Goal: Task Accomplishment & Management: Manage account settings

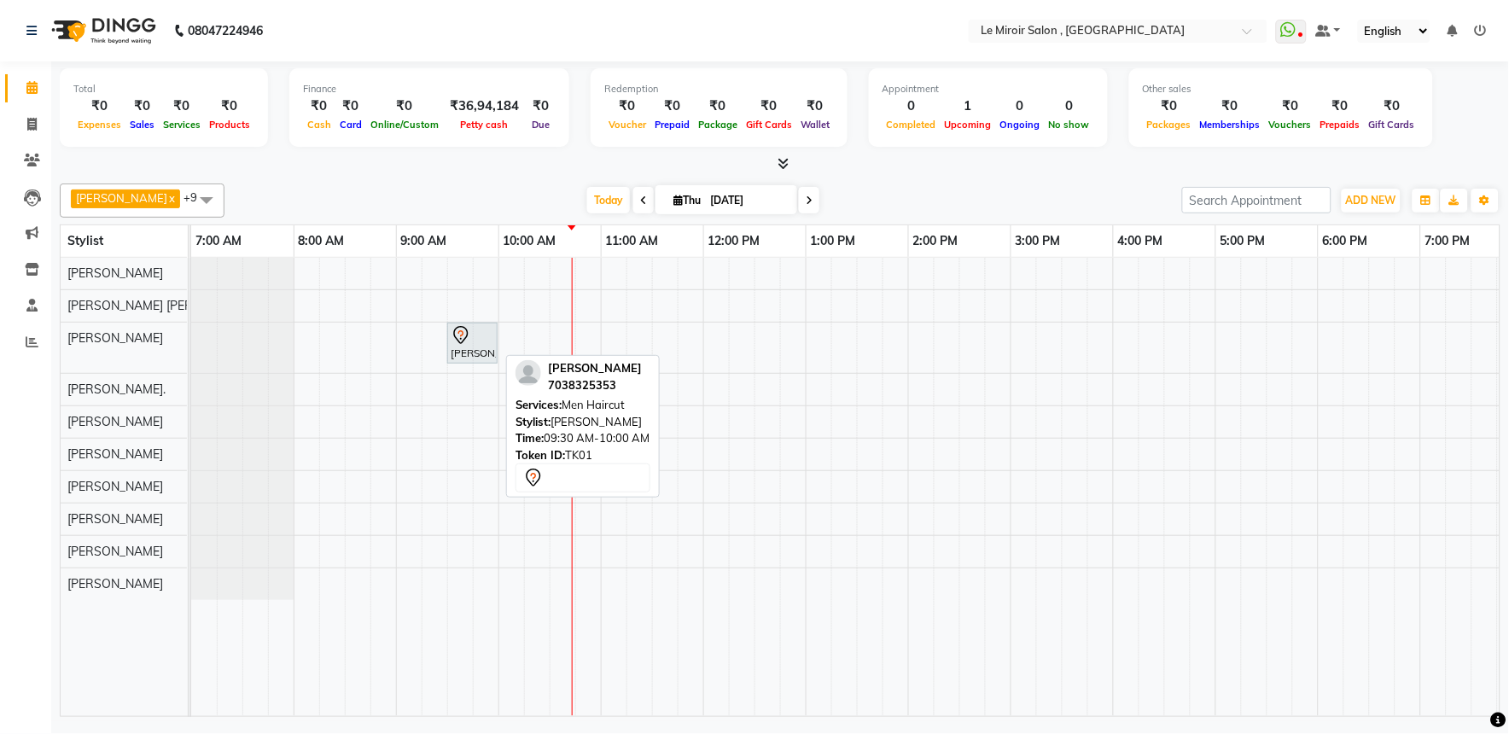
click at [462, 335] on icon at bounding box center [461, 333] width 6 height 7
select select "7"
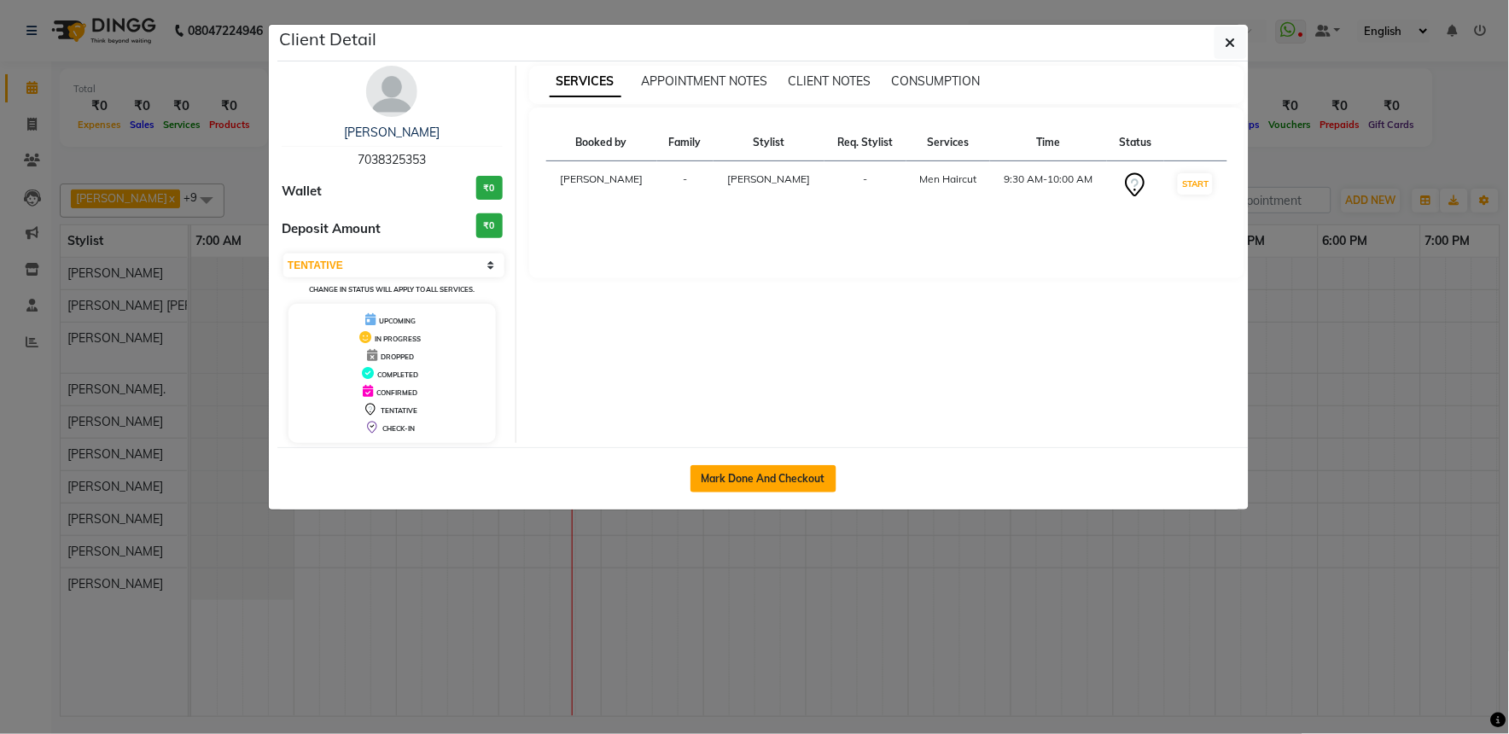
click at [761, 484] on button "Mark Done And Checkout" at bounding box center [764, 478] width 146 height 27
select select "service"
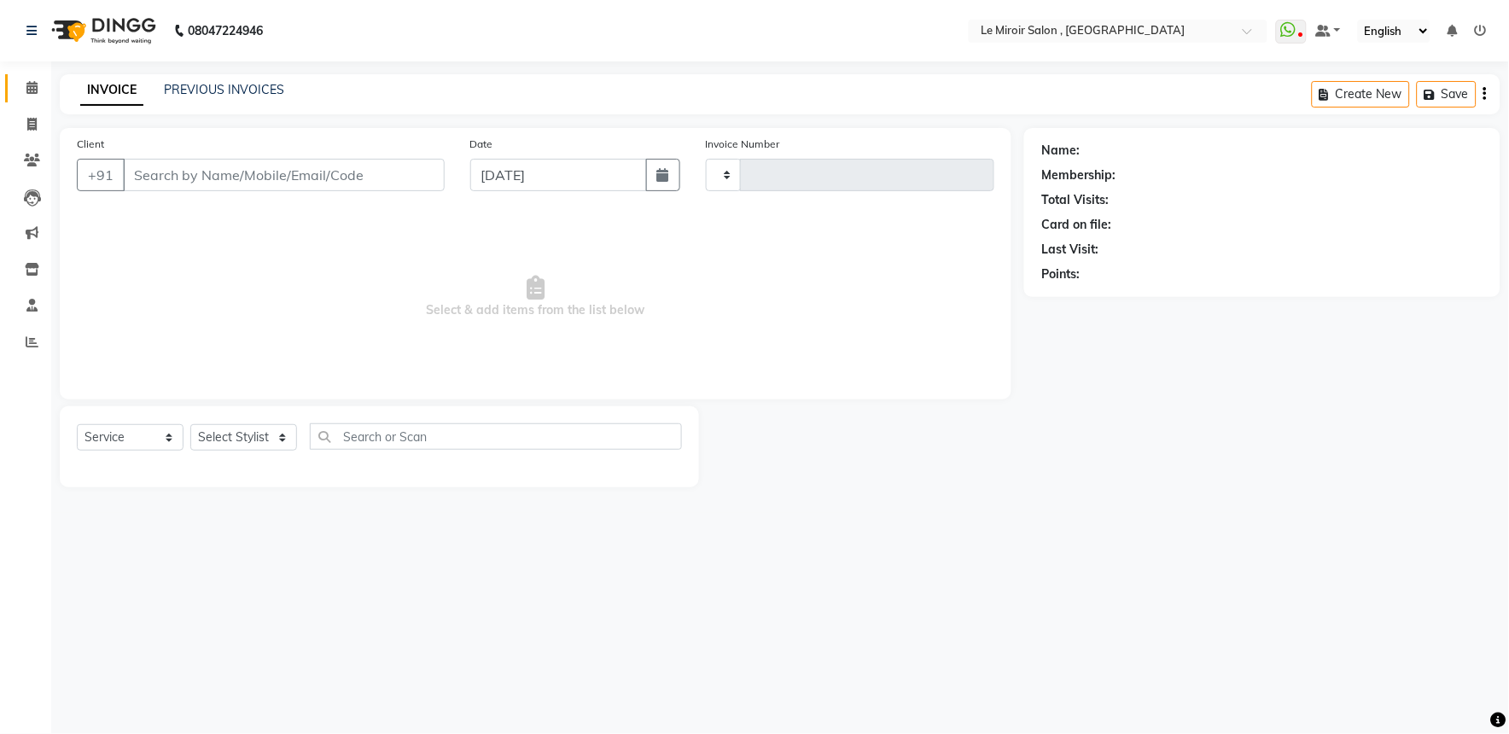
type input "1550"
select select "3"
select select "53"
type input "7038325353"
select select "39215"
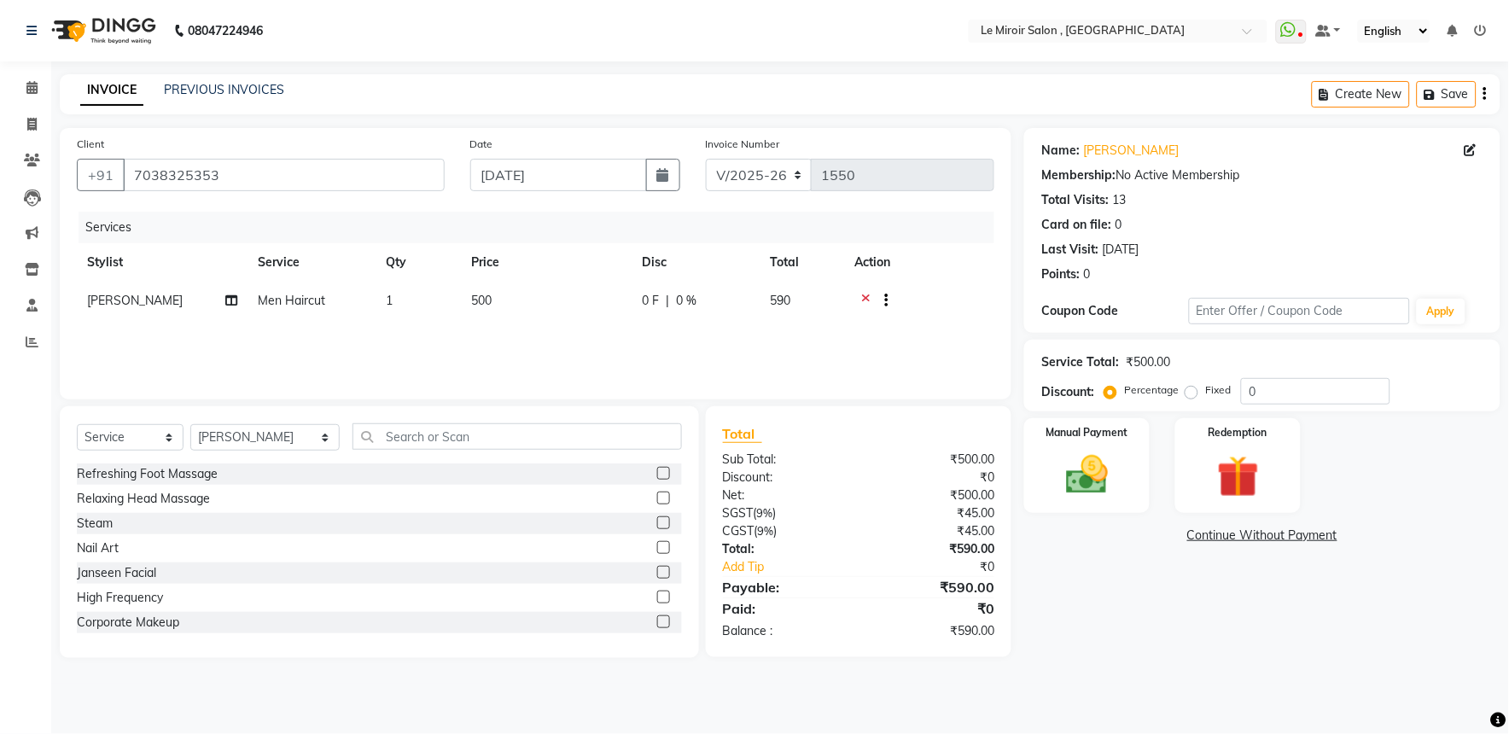
click at [522, 302] on td "500" at bounding box center [546, 303] width 171 height 42
select select "39215"
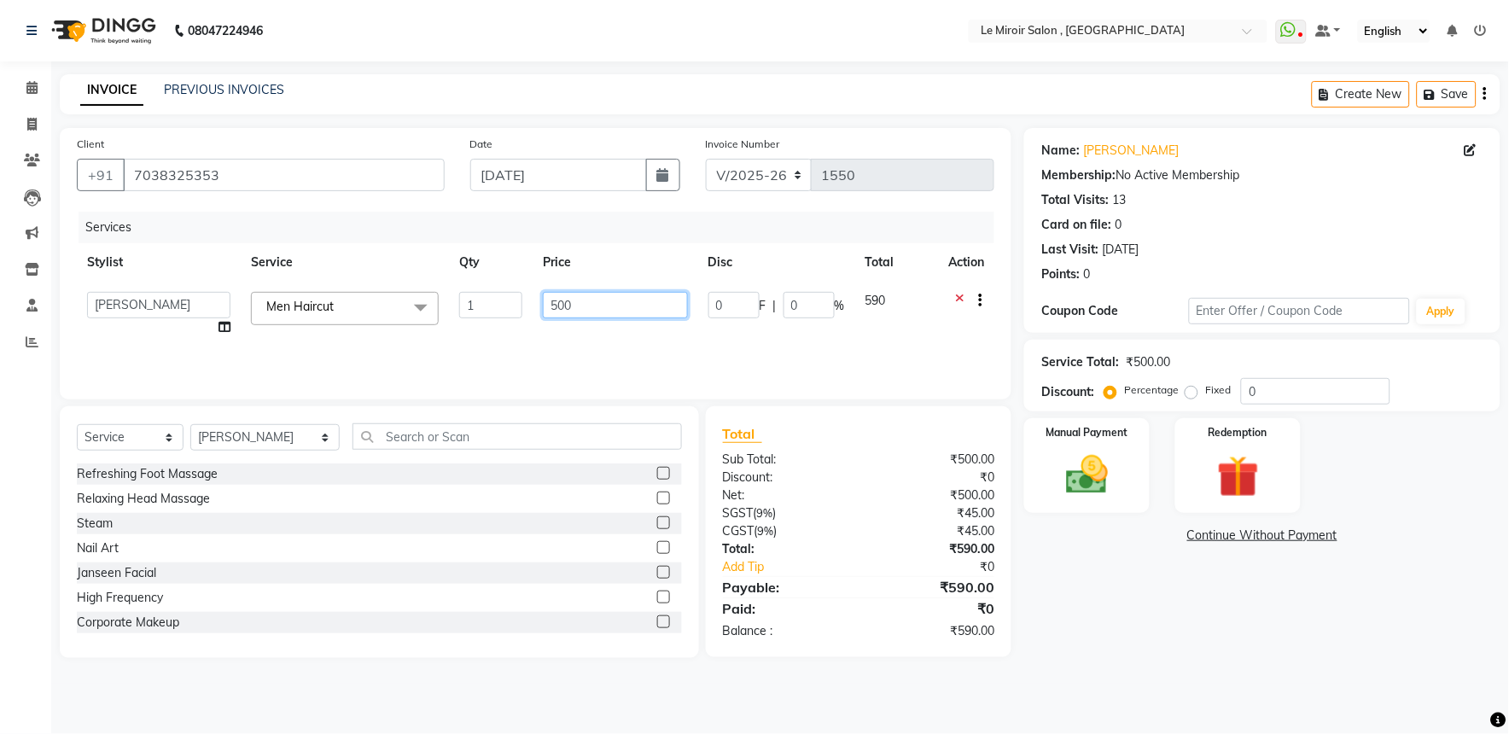
click at [635, 304] on input "500" at bounding box center [615, 305] width 144 height 26
type input "5"
type input "423"
click at [1243, 485] on img at bounding box center [1238, 477] width 71 height 55
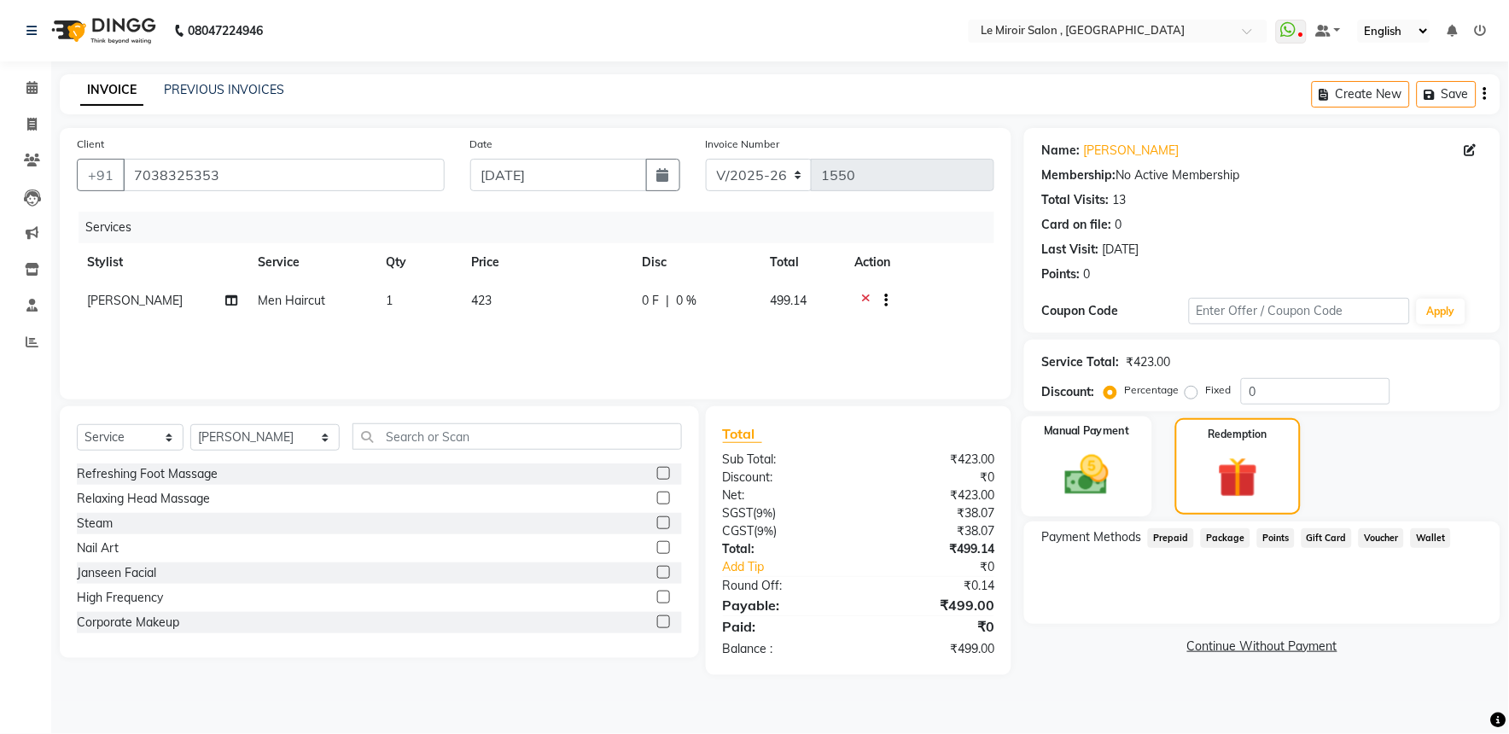
click at [1095, 479] on img at bounding box center [1087, 475] width 71 height 50
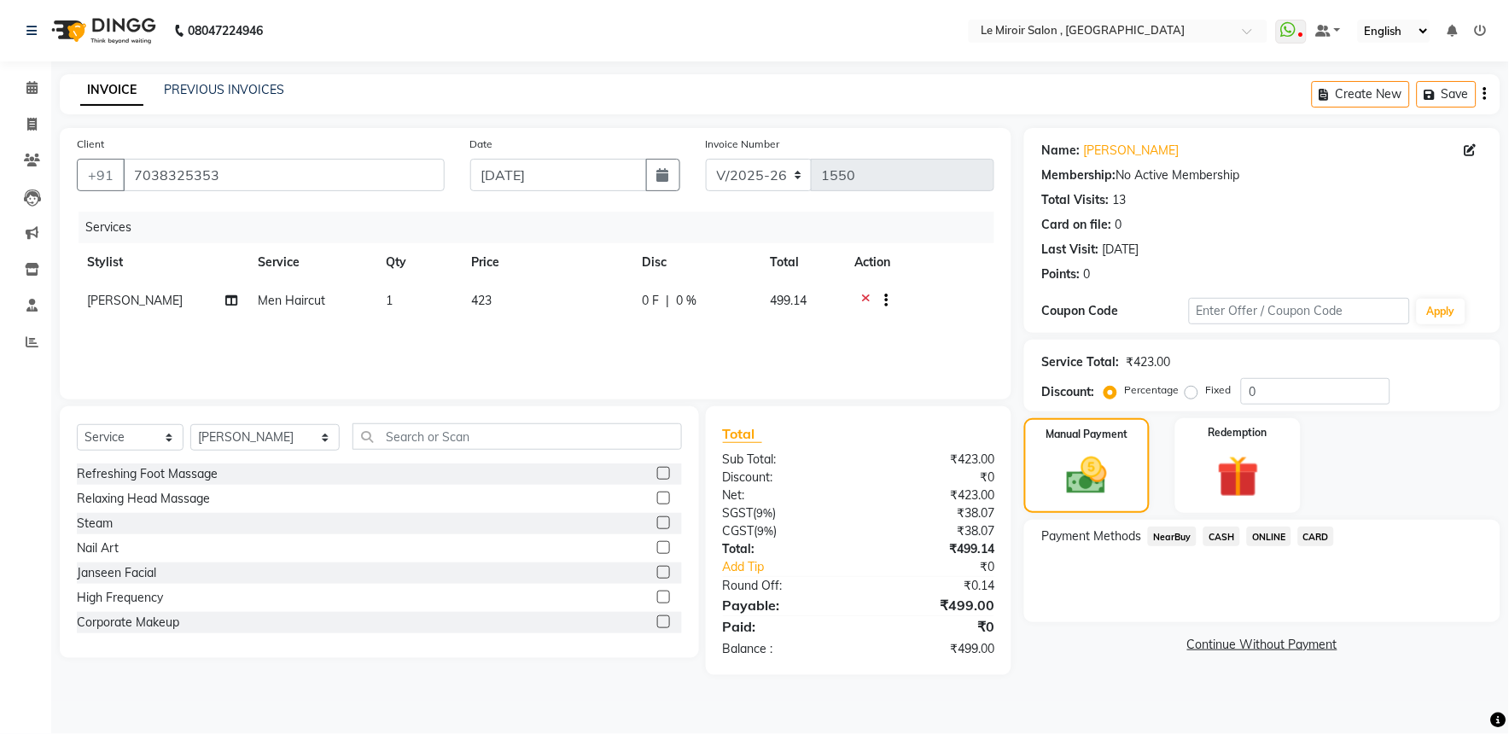
click at [1214, 533] on span "CASH" at bounding box center [1222, 537] width 37 height 20
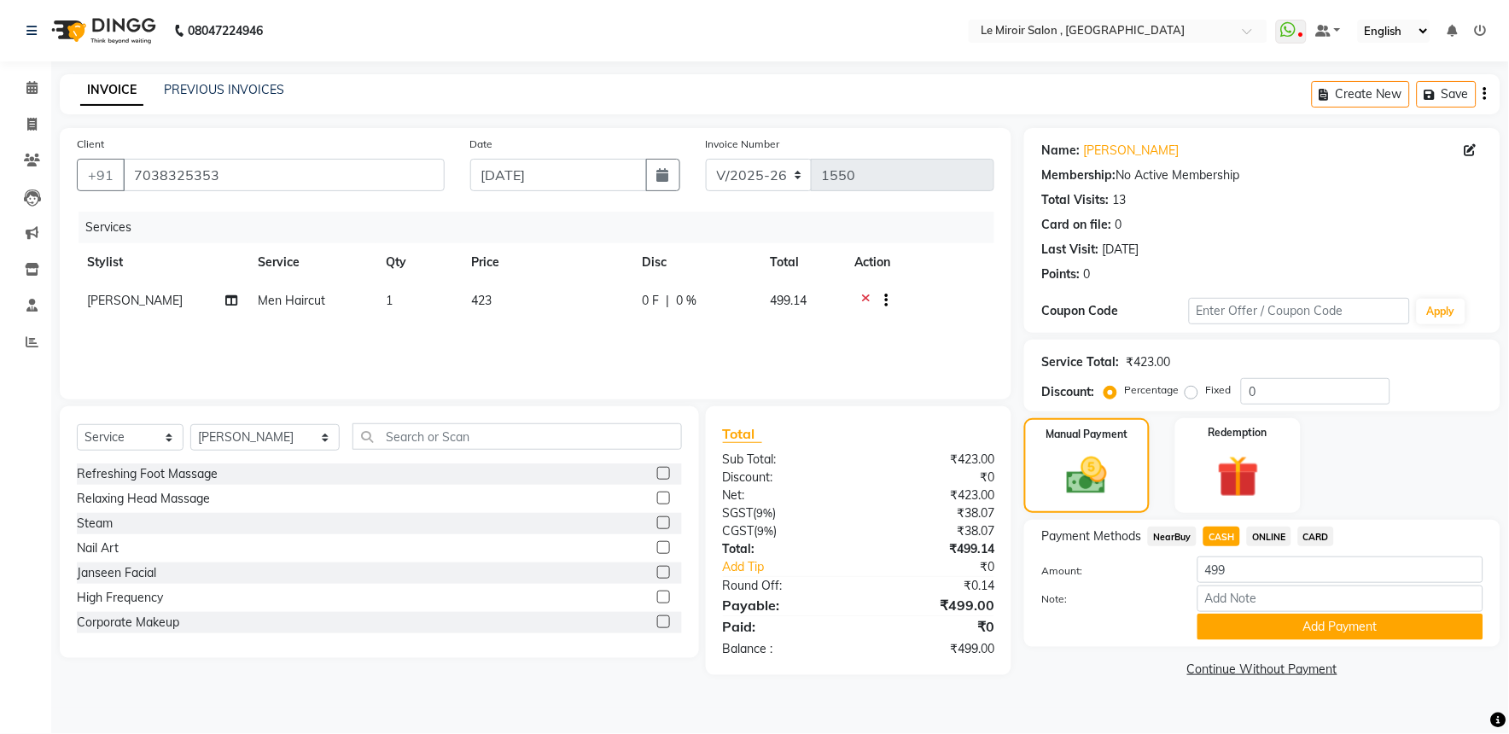
click at [544, 301] on td "423" at bounding box center [546, 303] width 171 height 42
select select "39215"
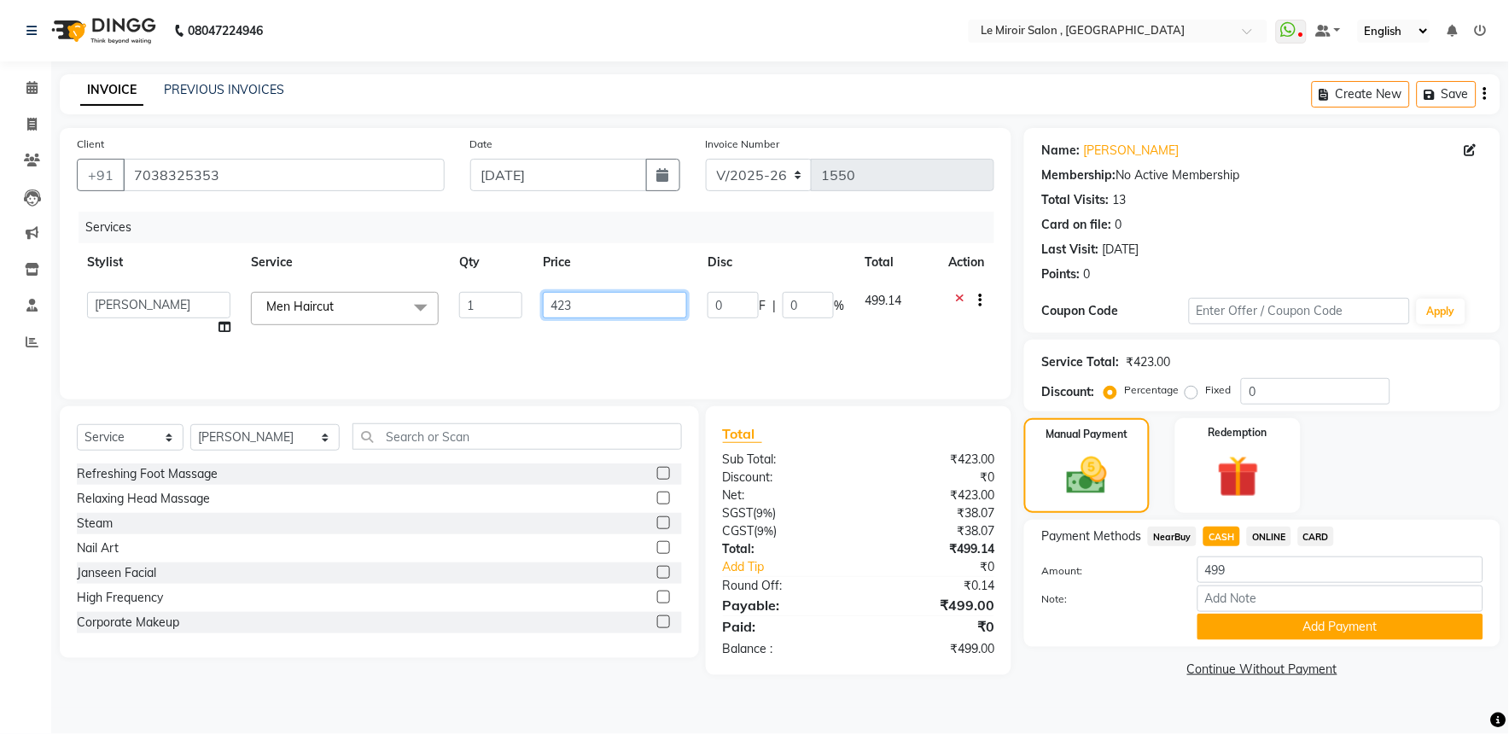
click at [615, 305] on input "423" at bounding box center [615, 305] width 144 height 26
type input "423.50"
click at [618, 330] on div "Services Stylist Service Qty Price Disc Total Action [PERSON_NAME] [PERSON_NAME…" at bounding box center [536, 297] width 918 height 171
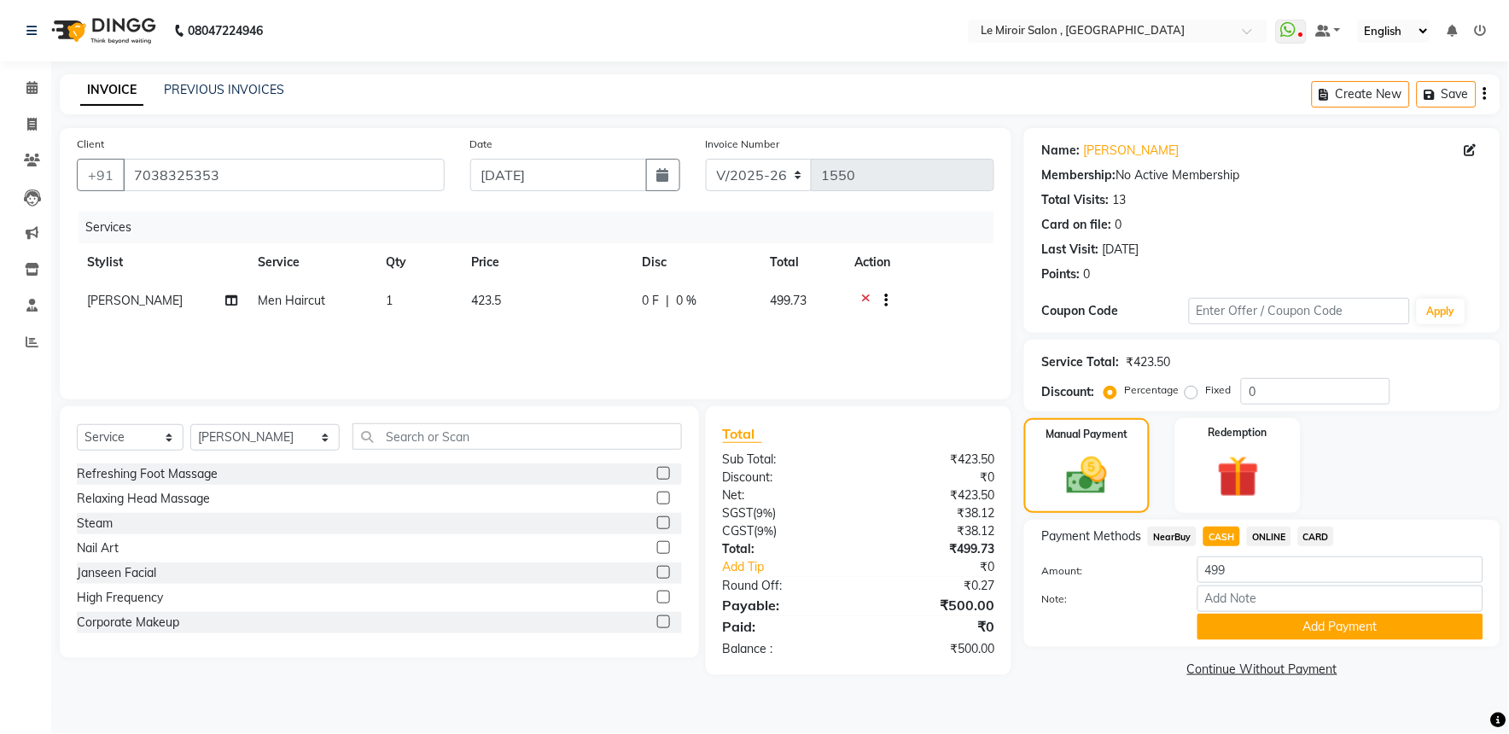
click at [1277, 534] on span "ONLINE" at bounding box center [1269, 537] width 44 height 20
type input "500"
click at [1223, 533] on span "CASH" at bounding box center [1222, 537] width 37 height 20
click at [1269, 624] on button "Add Payment" at bounding box center [1341, 627] width 286 height 26
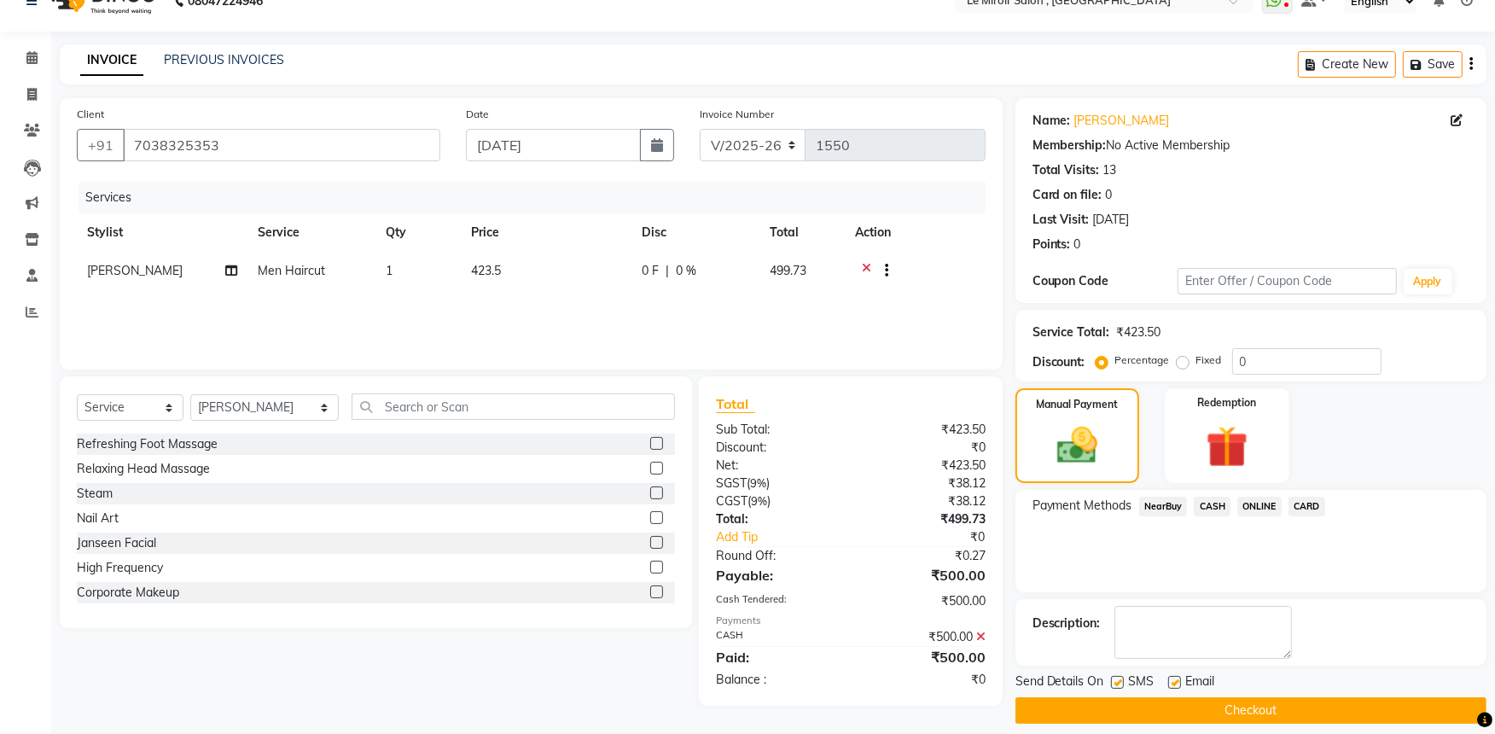
scroll to position [44, 0]
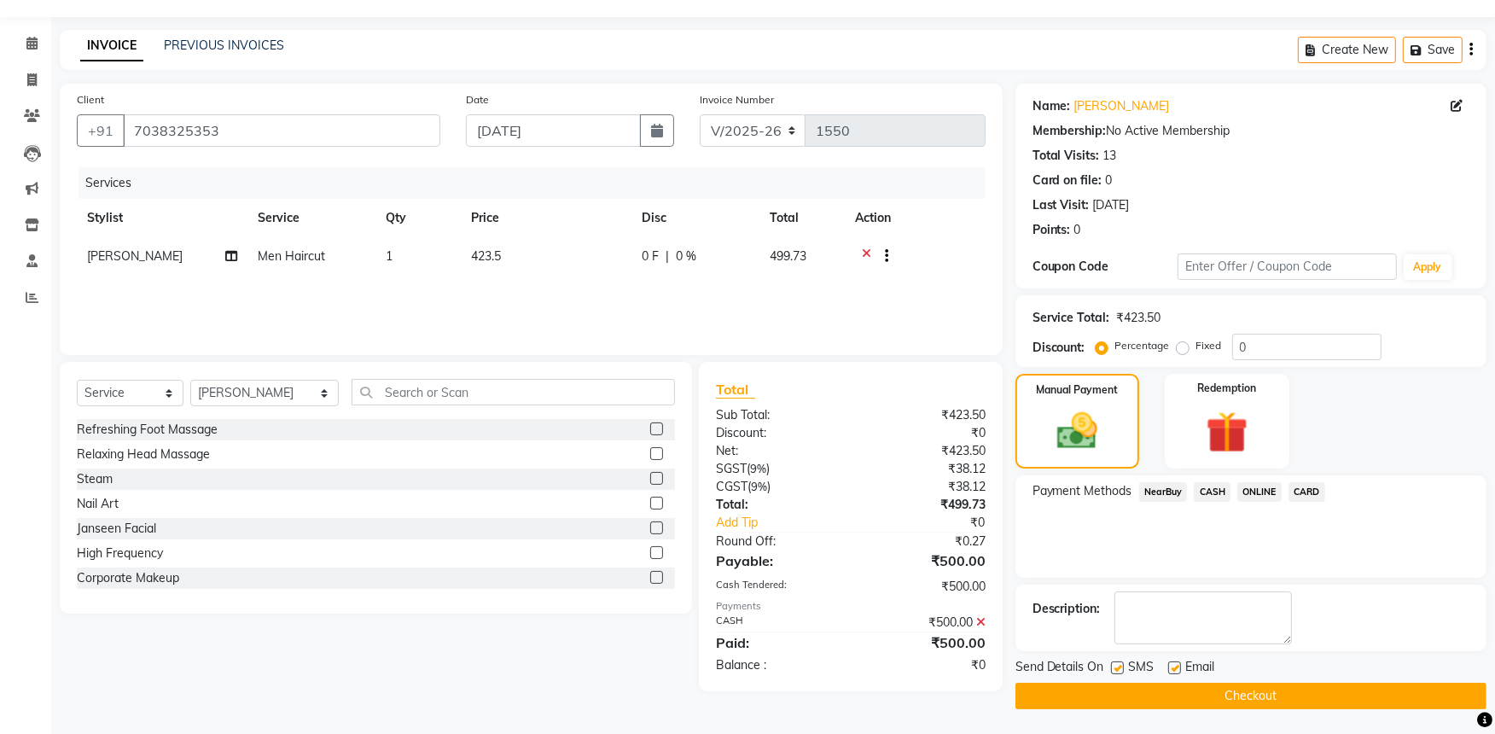
click at [1173, 664] on label at bounding box center [1175, 667] width 13 height 13
click at [1173, 664] on input "checkbox" at bounding box center [1174, 668] width 11 height 11
checkbox input "false"
click at [1121, 667] on label at bounding box center [1117, 667] width 13 height 13
click at [1121, 667] on input "checkbox" at bounding box center [1116, 668] width 11 height 11
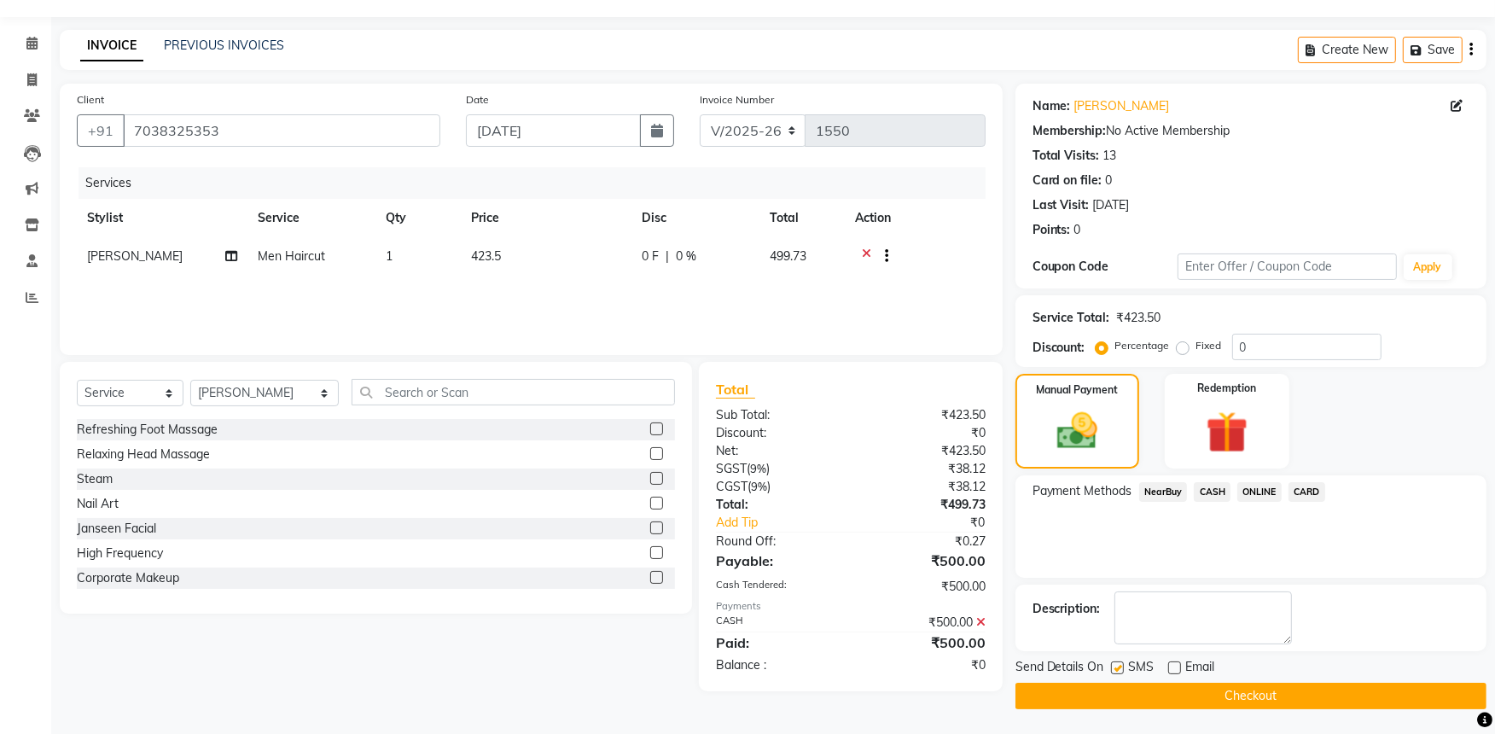
checkbox input "false"
click at [1111, 700] on button "Checkout" at bounding box center [1251, 696] width 471 height 26
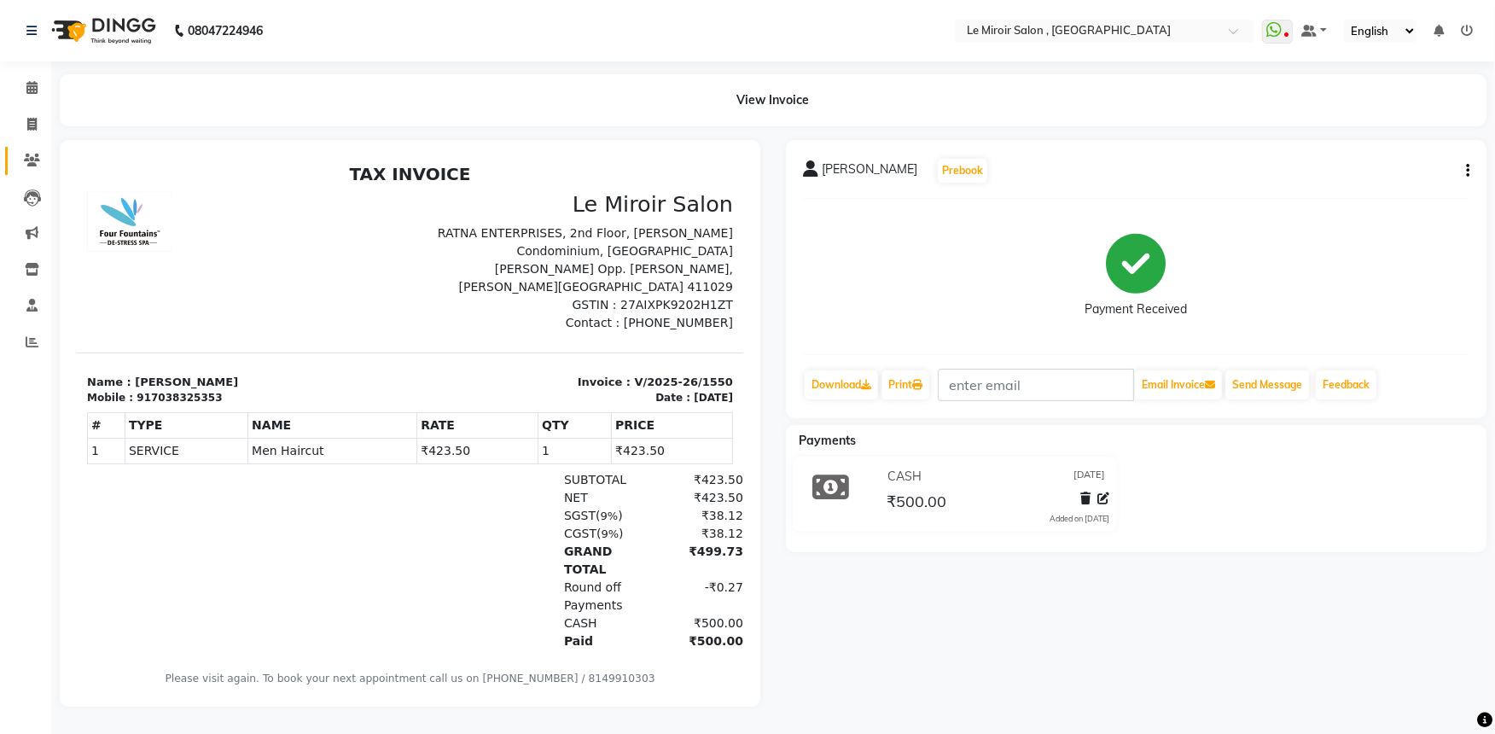
click at [26, 149] on link "Clients" at bounding box center [25, 161] width 41 height 28
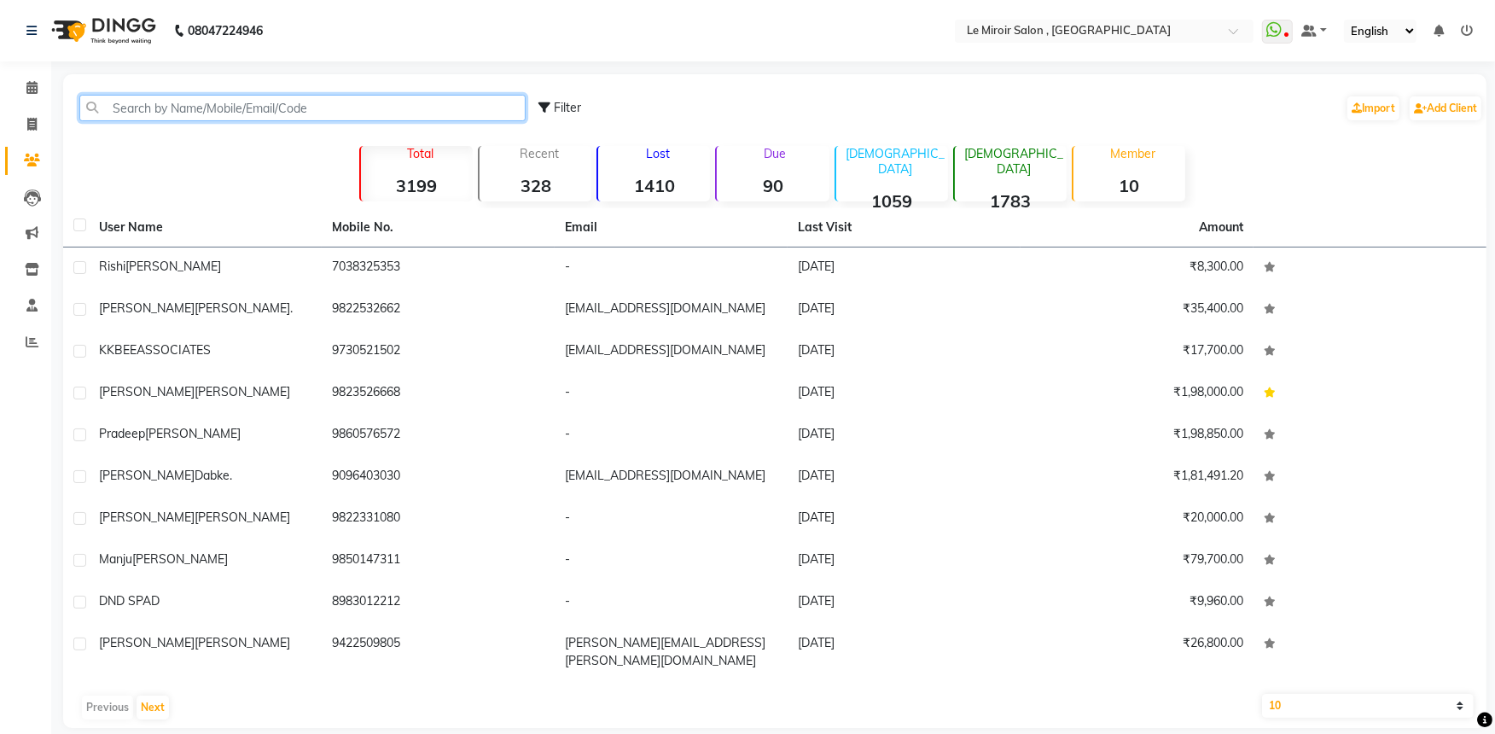
click at [250, 98] on input "text" at bounding box center [302, 108] width 446 height 26
paste input "9822098087"
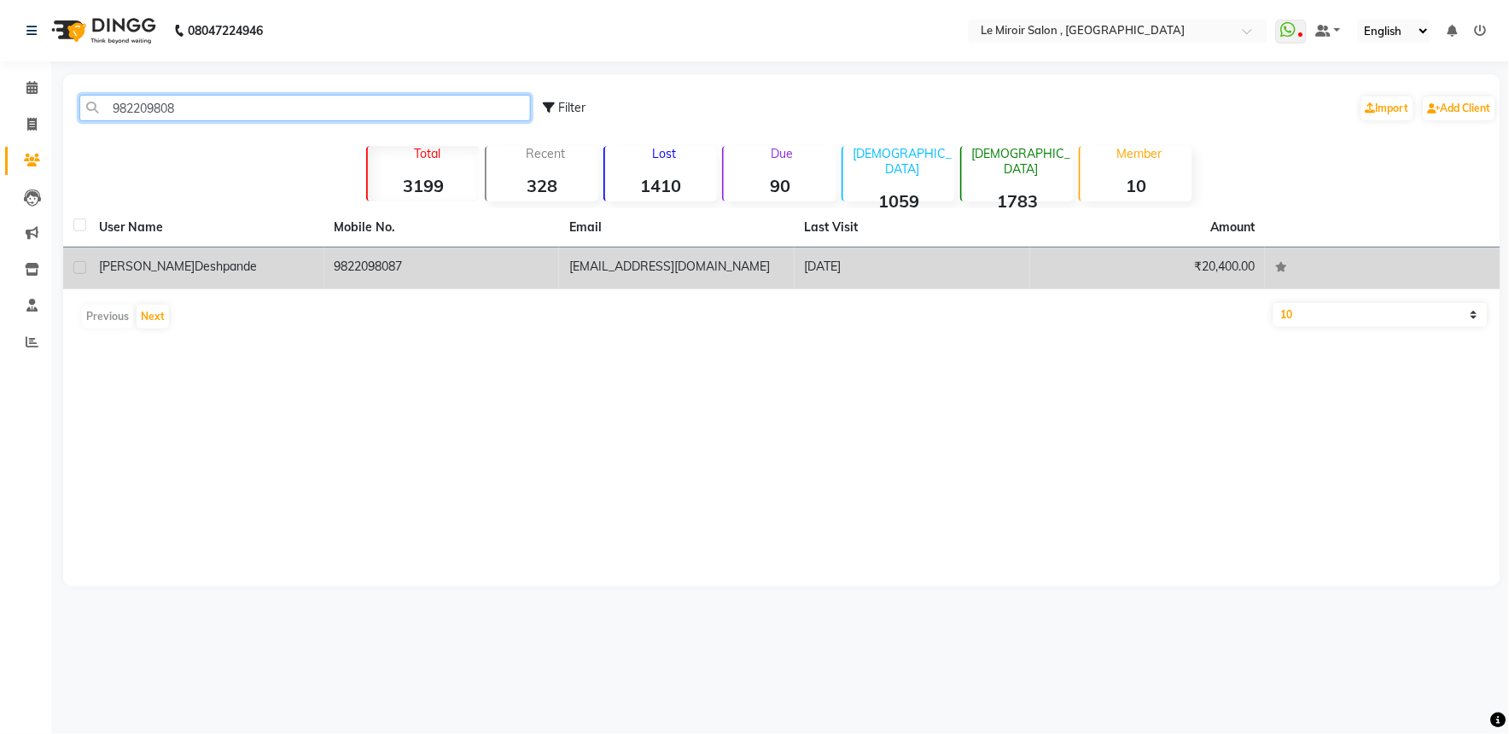
type input "982209808"
click at [287, 275] on div "[PERSON_NAME]" at bounding box center [206, 267] width 215 height 18
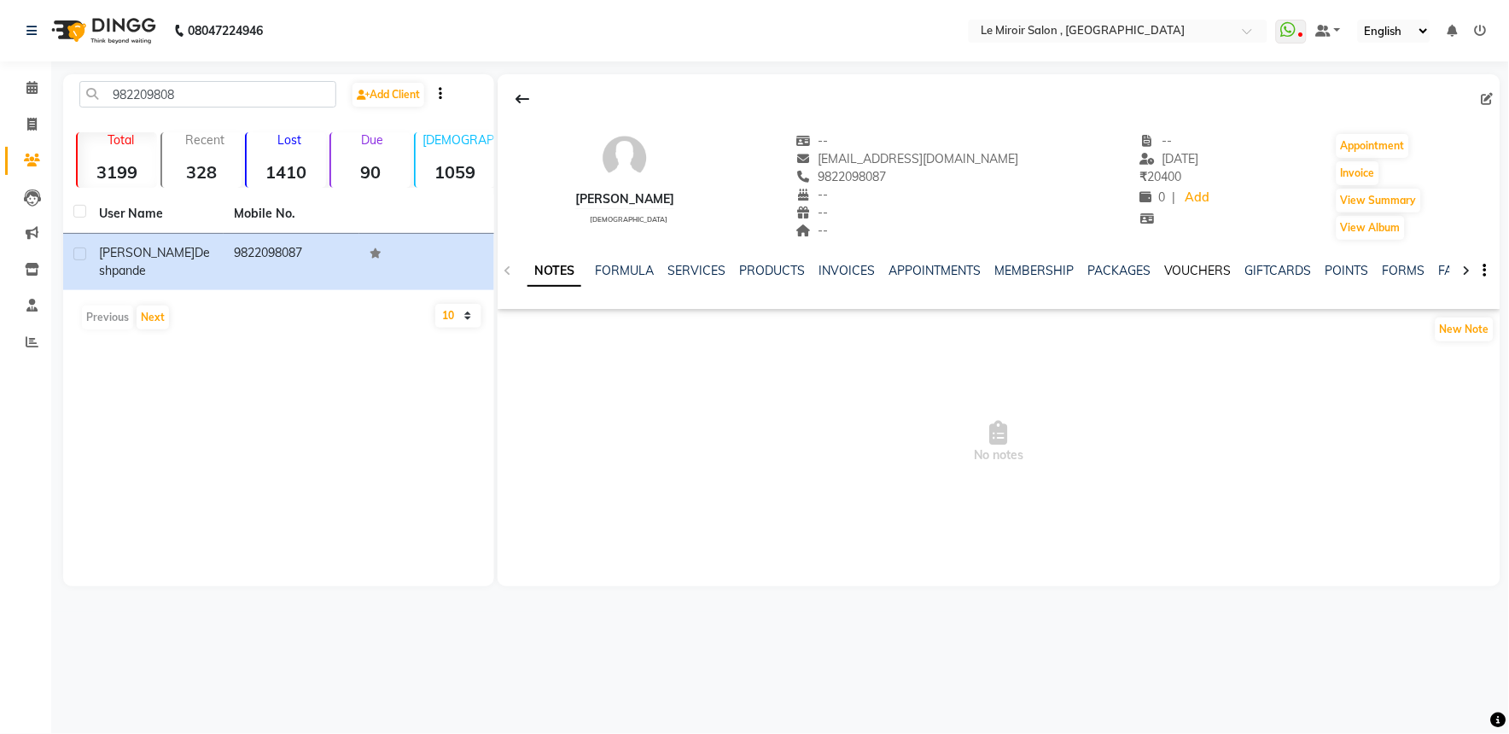
click at [1184, 263] on link "VOUCHERS" at bounding box center [1197, 270] width 67 height 15
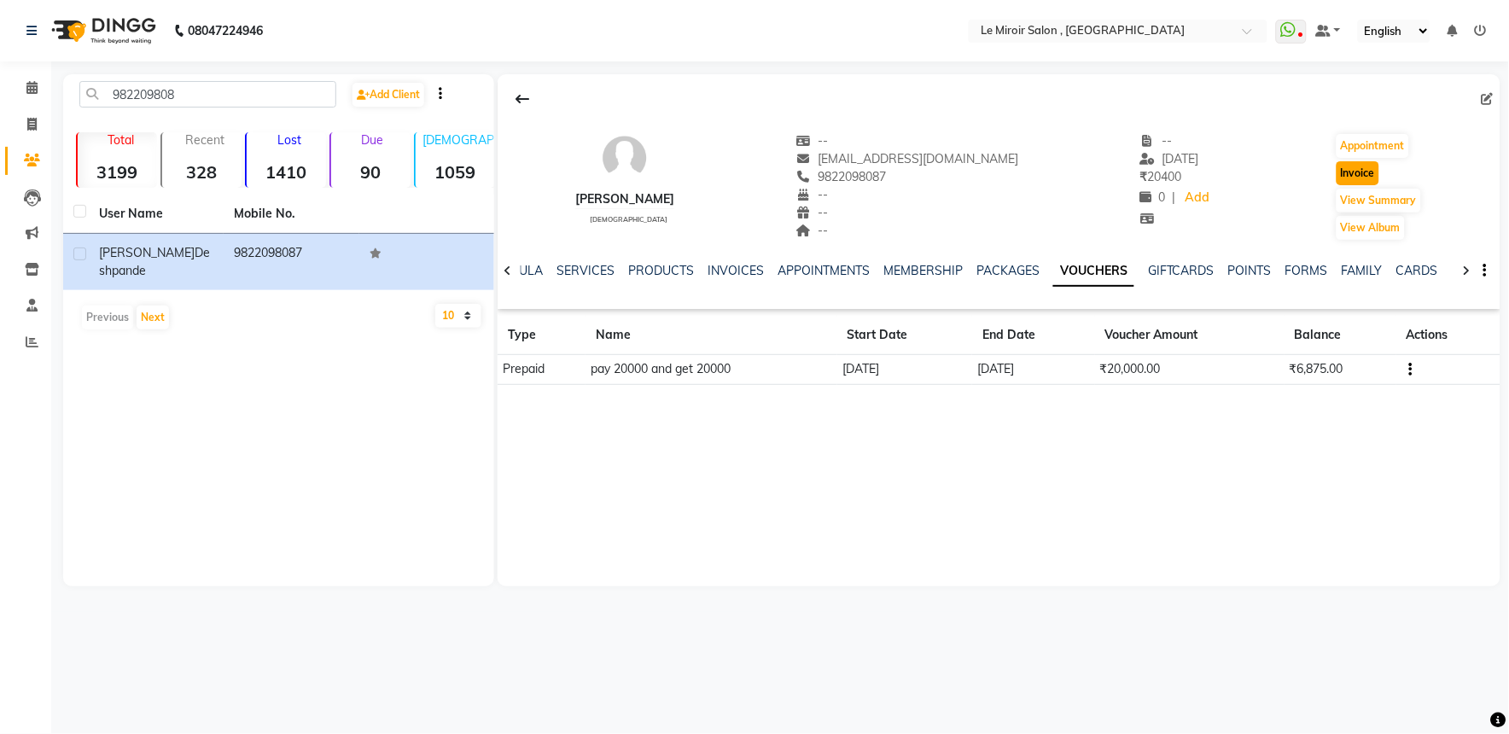
click at [1374, 166] on button "Invoice" at bounding box center [1358, 173] width 43 height 24
select select "service"
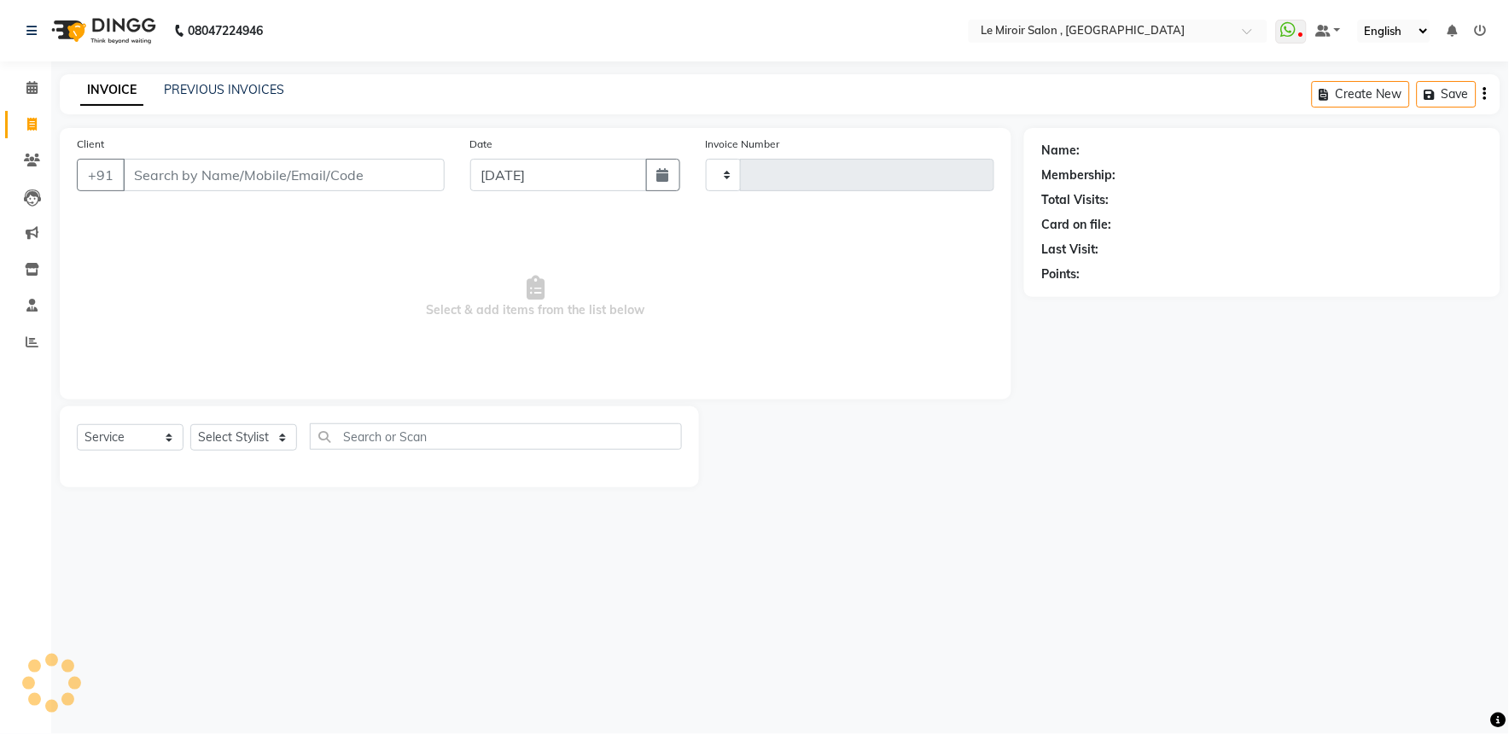
type input "1551"
select select "53"
type input "9822098087"
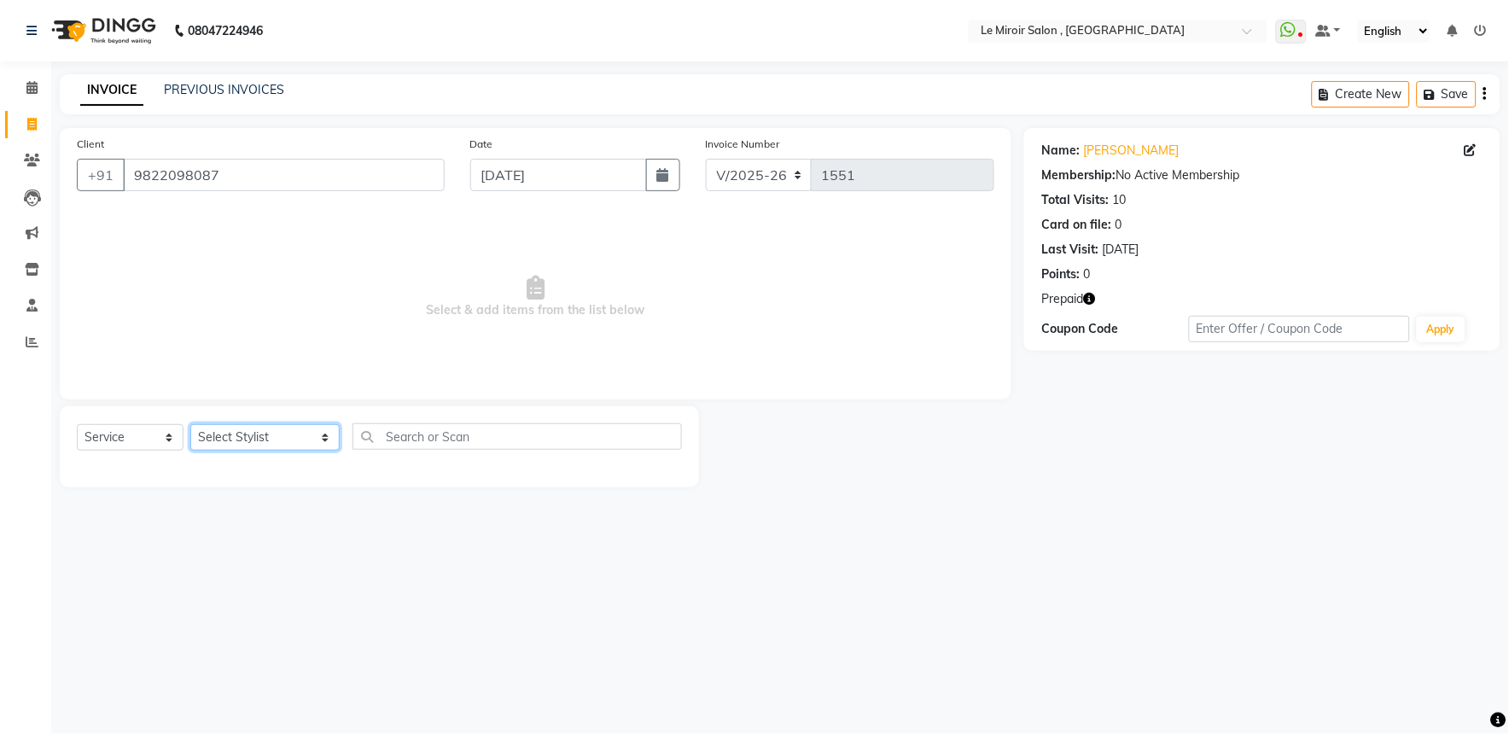
click at [225, 440] on select "Select Stylist [PERSON_NAME] [PERSON_NAME] CA [PERSON_NAME] [PERSON_NAME] Front…" at bounding box center [264, 437] width 149 height 26
select select "43590"
click at [190, 425] on select "Select Stylist [PERSON_NAME] [PERSON_NAME] CA [PERSON_NAME] [PERSON_NAME] Front…" at bounding box center [264, 437] width 149 height 26
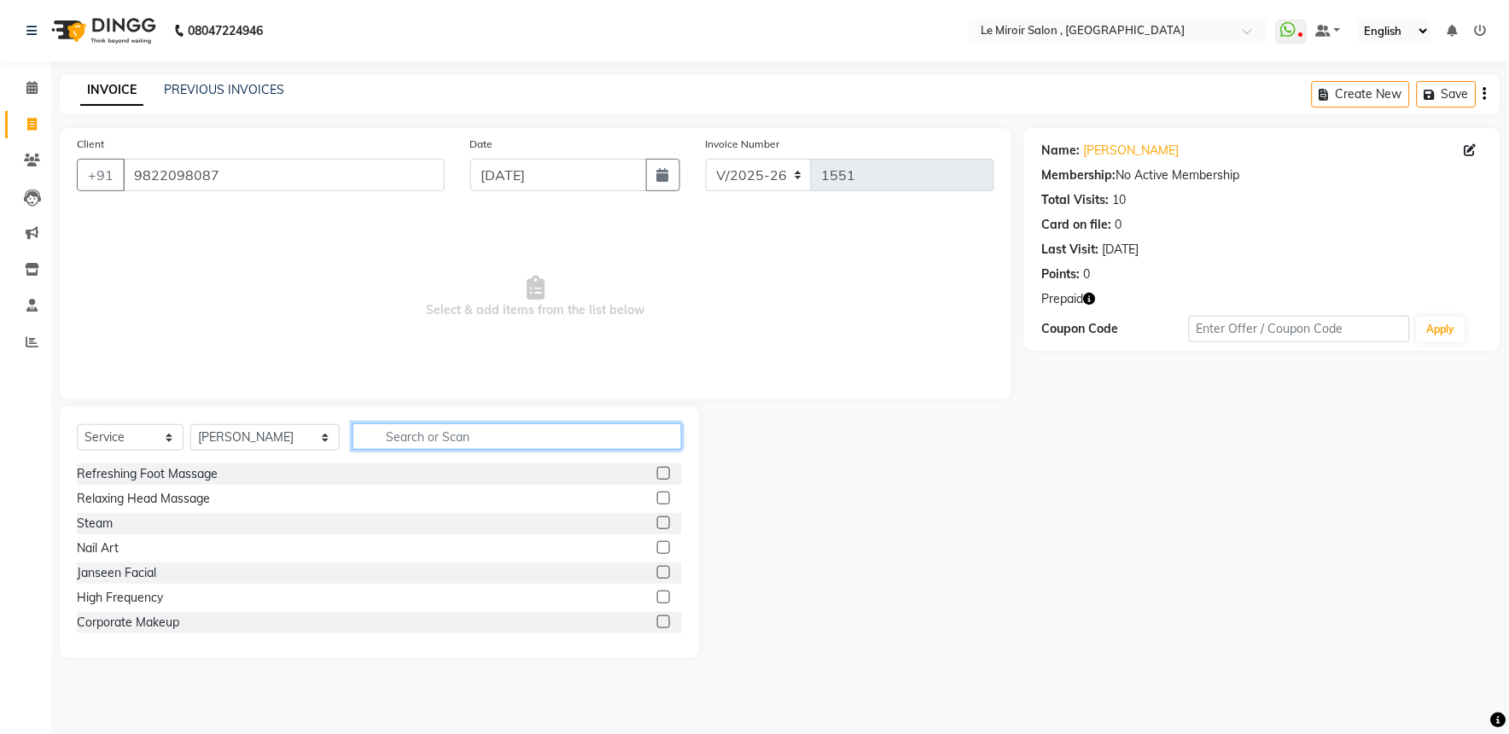
click at [461, 435] on input "text" at bounding box center [517, 436] width 329 height 26
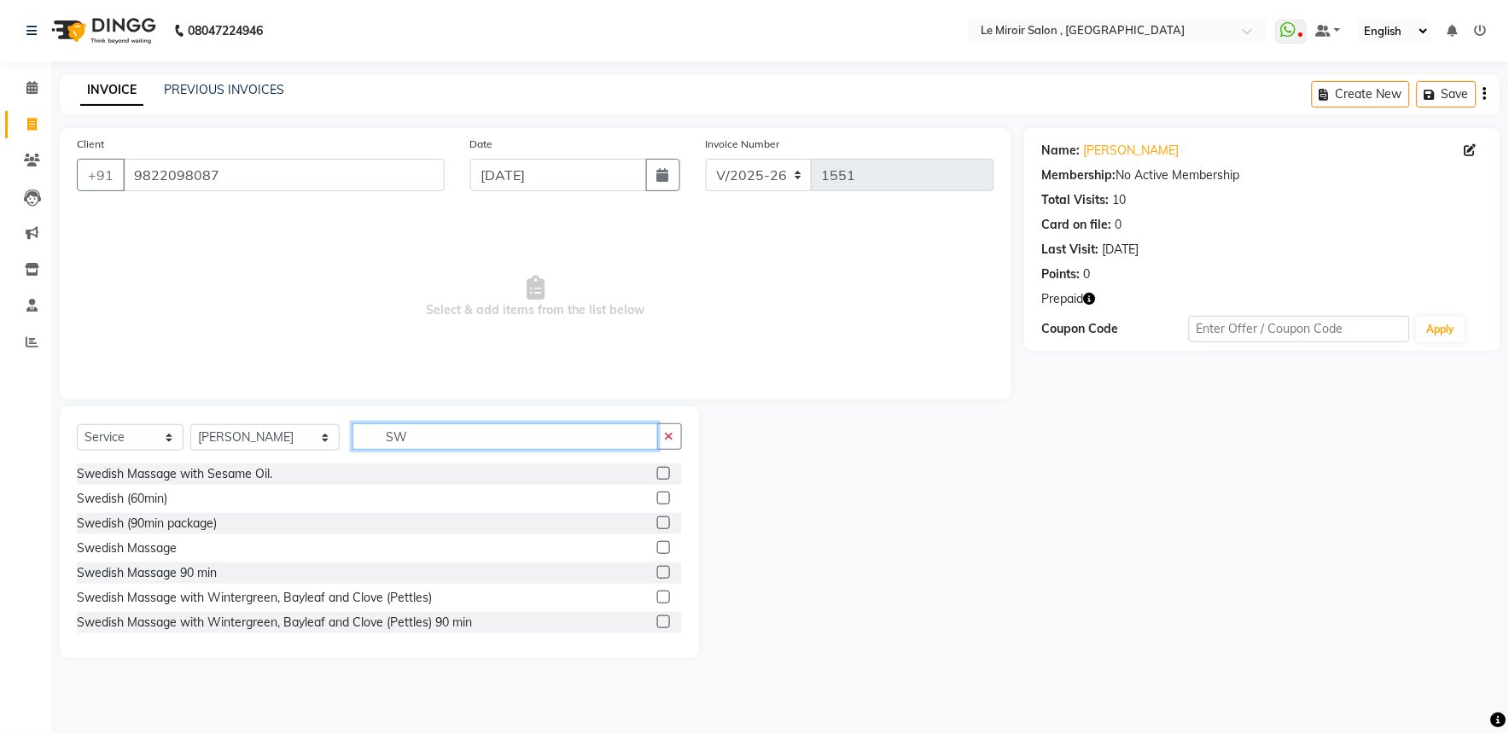
type input "SW"
click at [657, 573] on label at bounding box center [663, 572] width 13 height 13
click at [657, 573] on input "checkbox" at bounding box center [662, 573] width 11 height 11
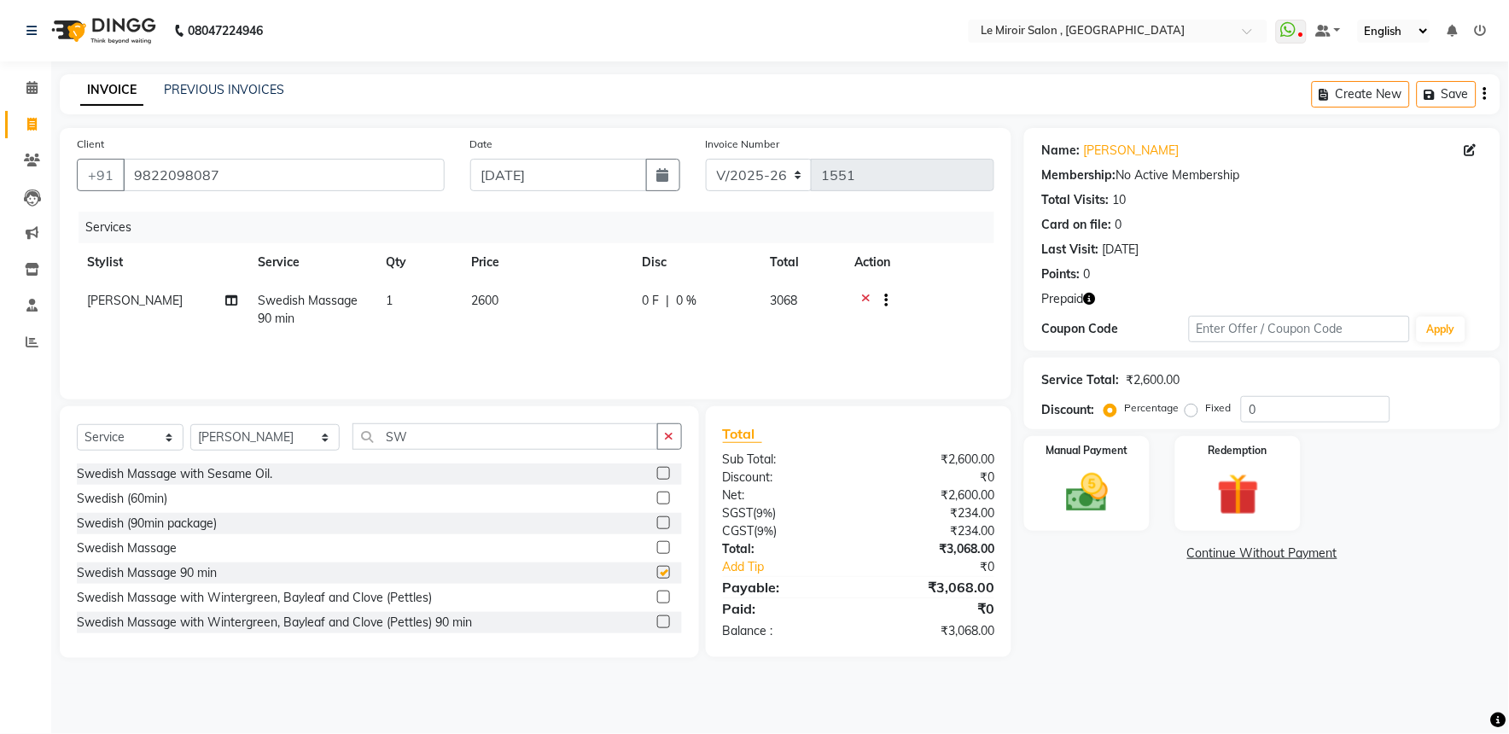
checkbox input "false"
click at [591, 314] on td "2600" at bounding box center [546, 310] width 171 height 56
select select "43590"
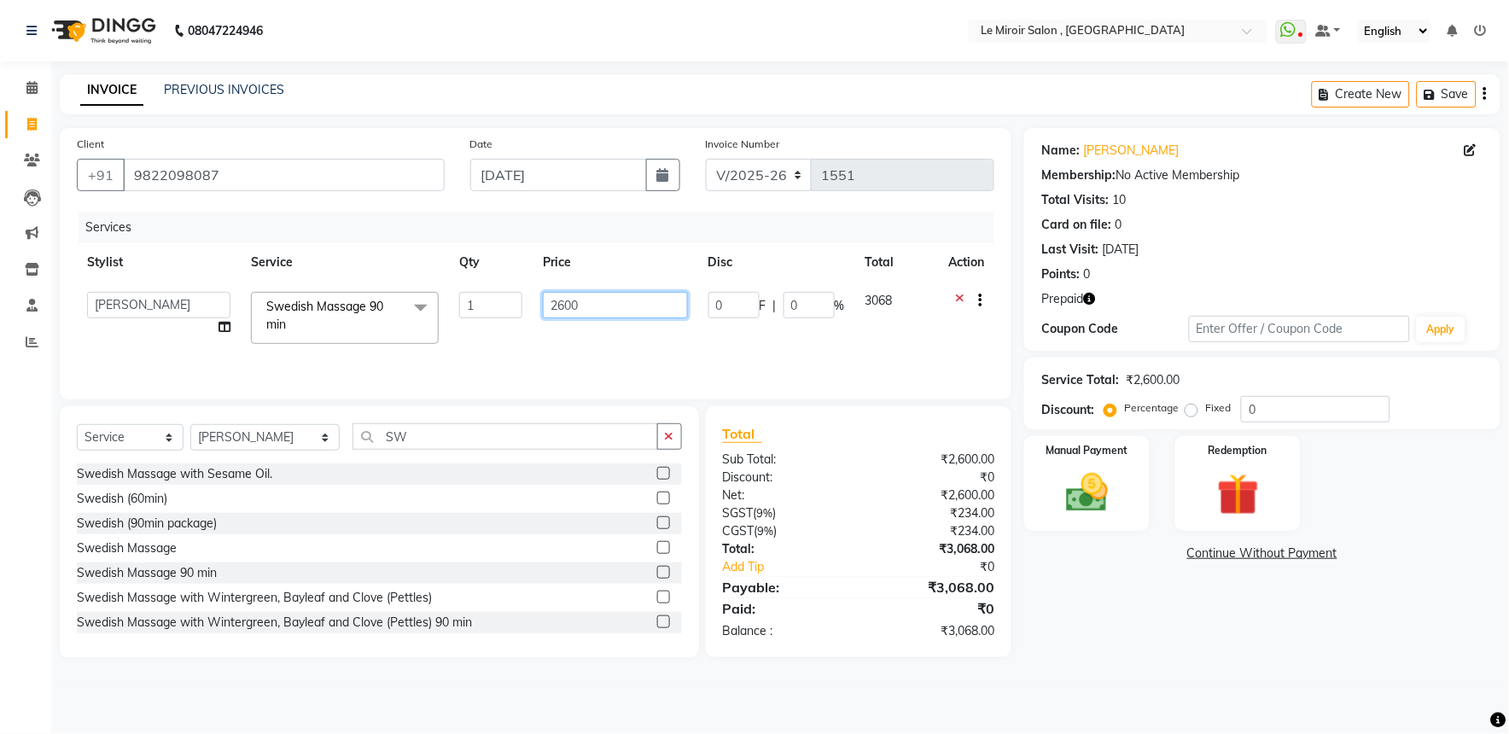
click at [625, 300] on input "2600" at bounding box center [615, 305] width 144 height 26
type input "2"
type input "3300"
click at [1320, 411] on input "0" at bounding box center [1315, 409] width 149 height 26
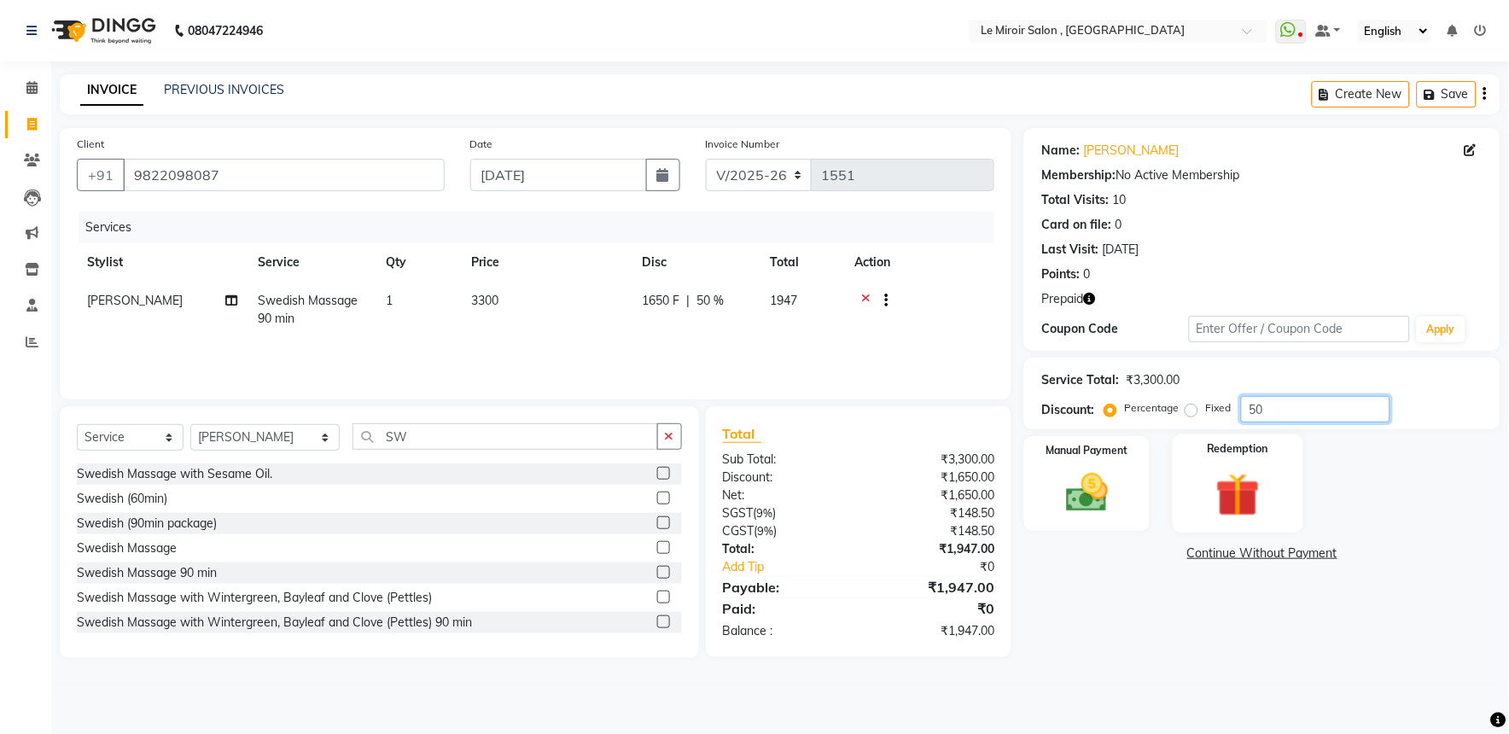
type input "50"
click at [1209, 500] on img at bounding box center [1238, 495] width 71 height 55
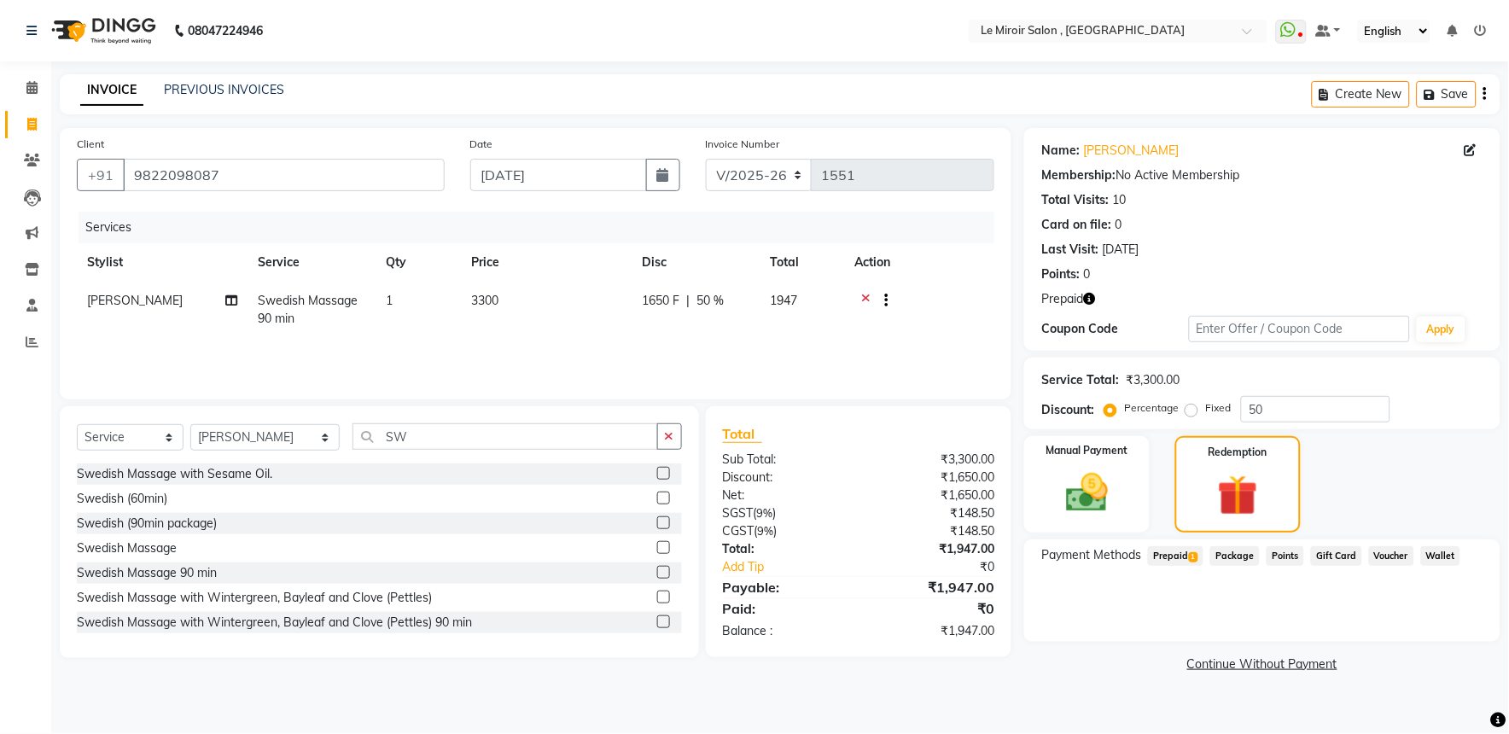
click at [1192, 563] on span "Prepaid 1" at bounding box center [1175, 556] width 55 height 20
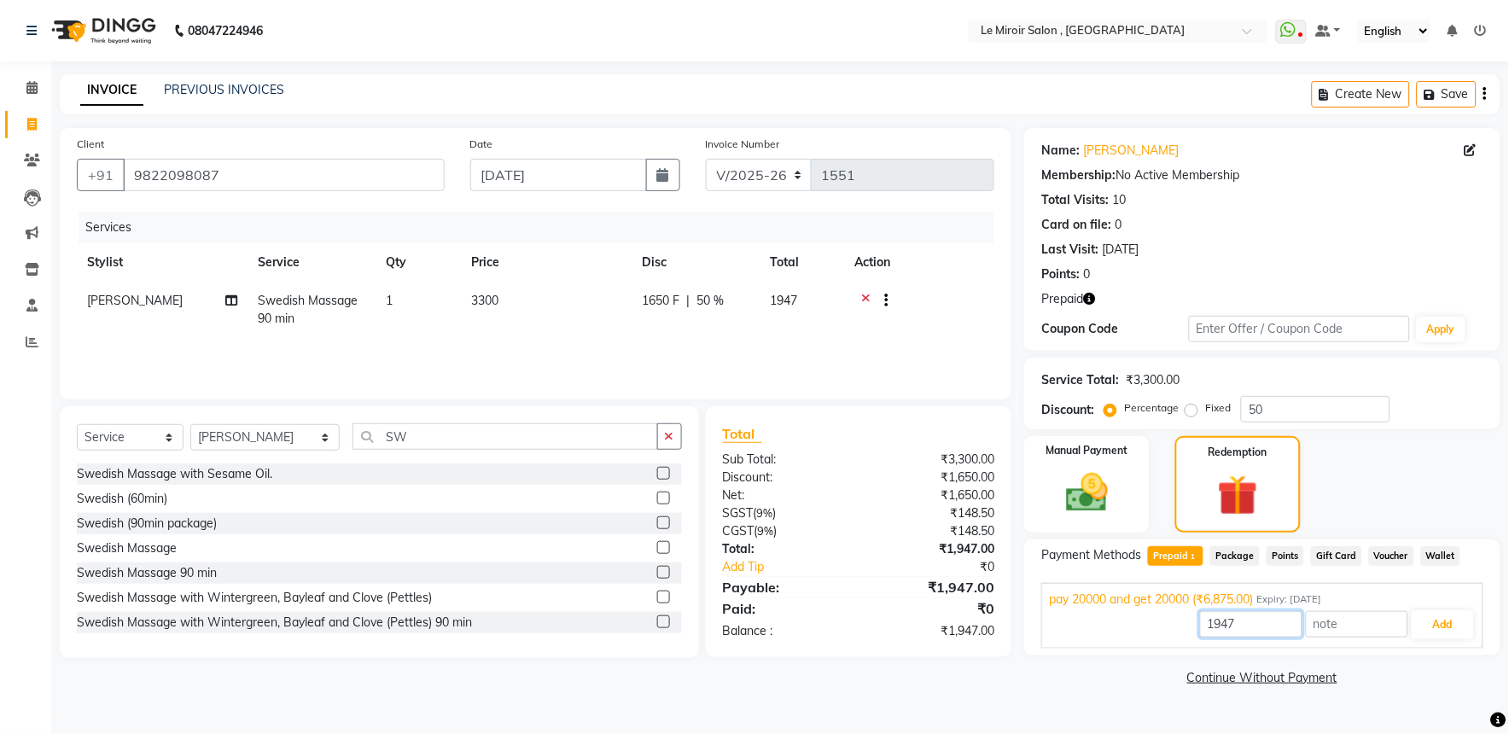
click at [1242, 621] on input "1947" at bounding box center [1251, 624] width 102 height 26
type input "1"
type input "1650"
click at [1440, 625] on button "Add" at bounding box center [1443, 624] width 62 height 29
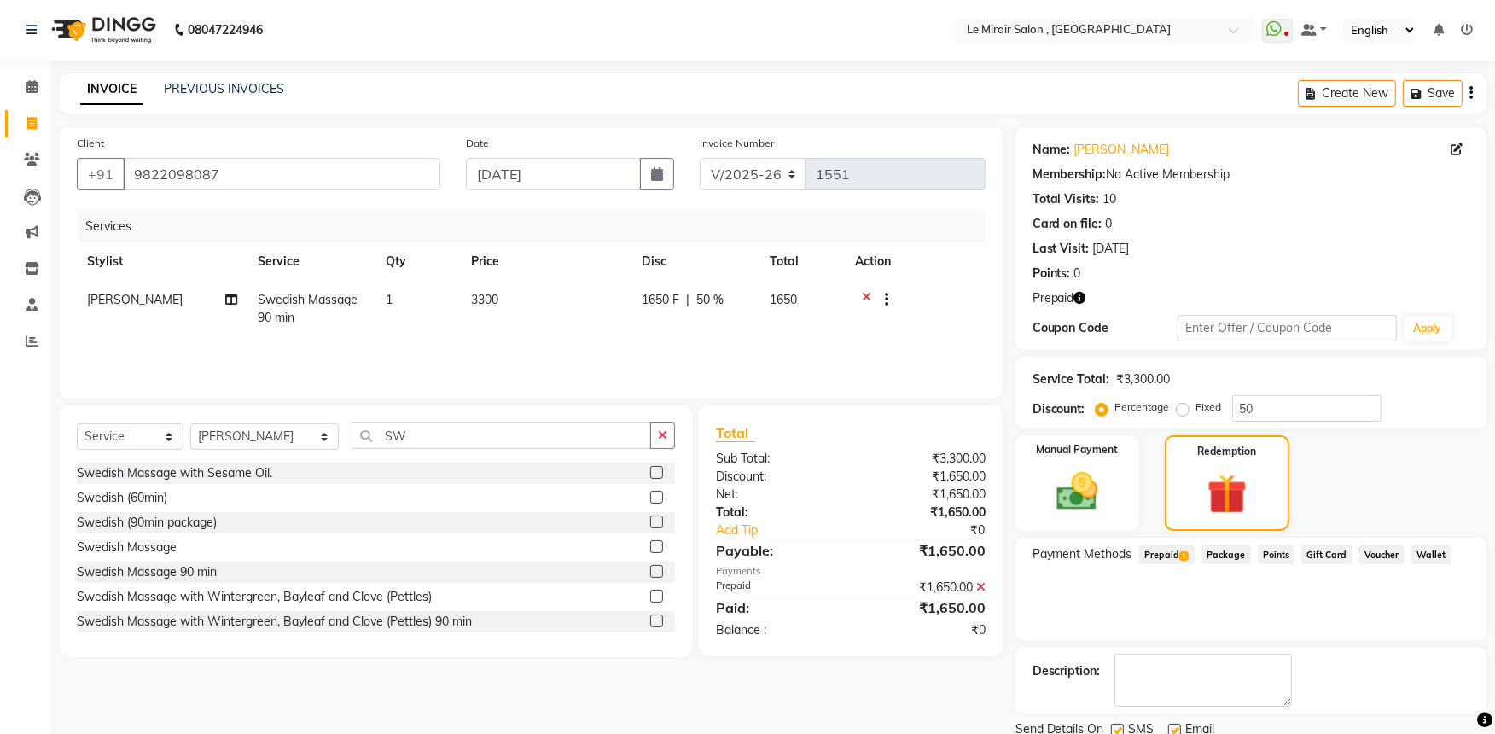
scroll to position [63, 0]
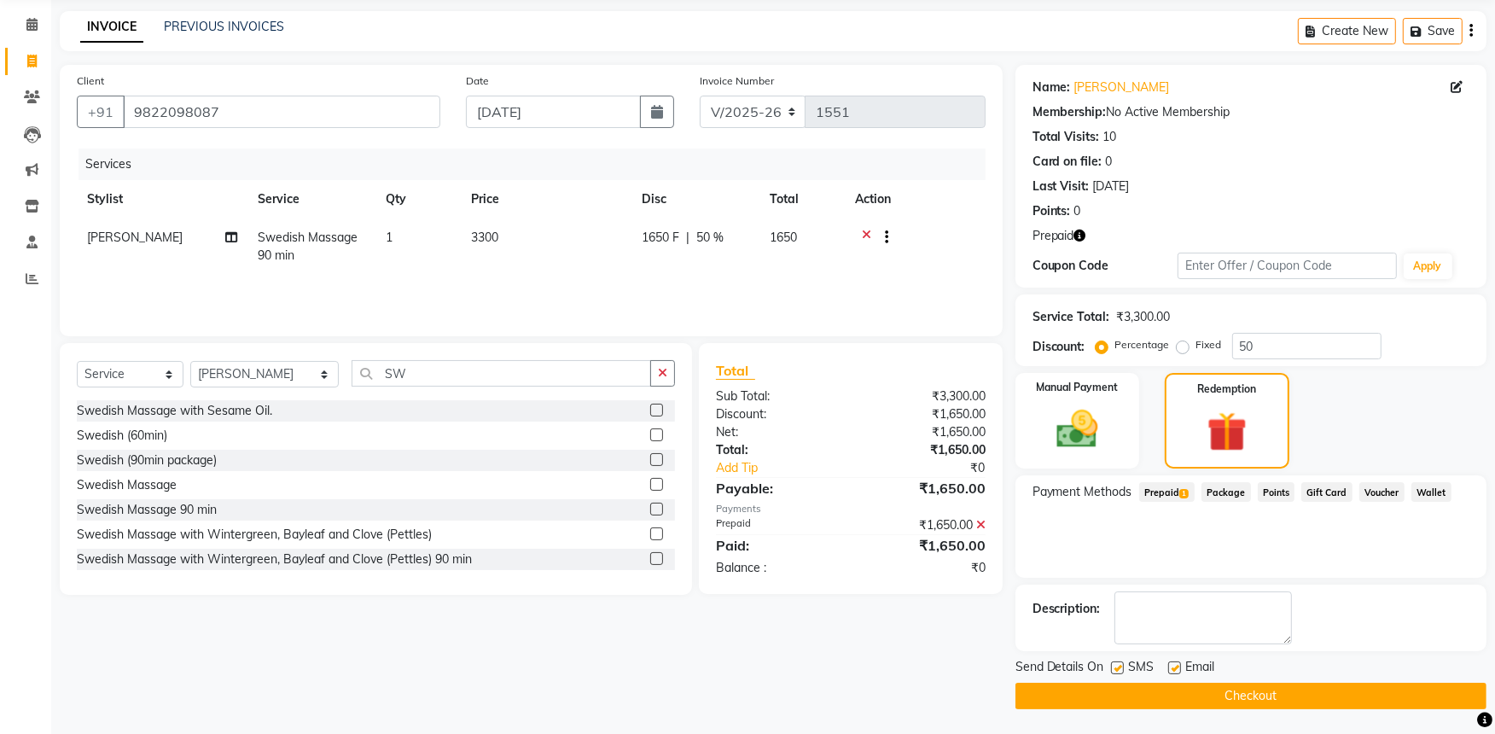
click at [1154, 700] on button "Checkout" at bounding box center [1251, 696] width 471 height 26
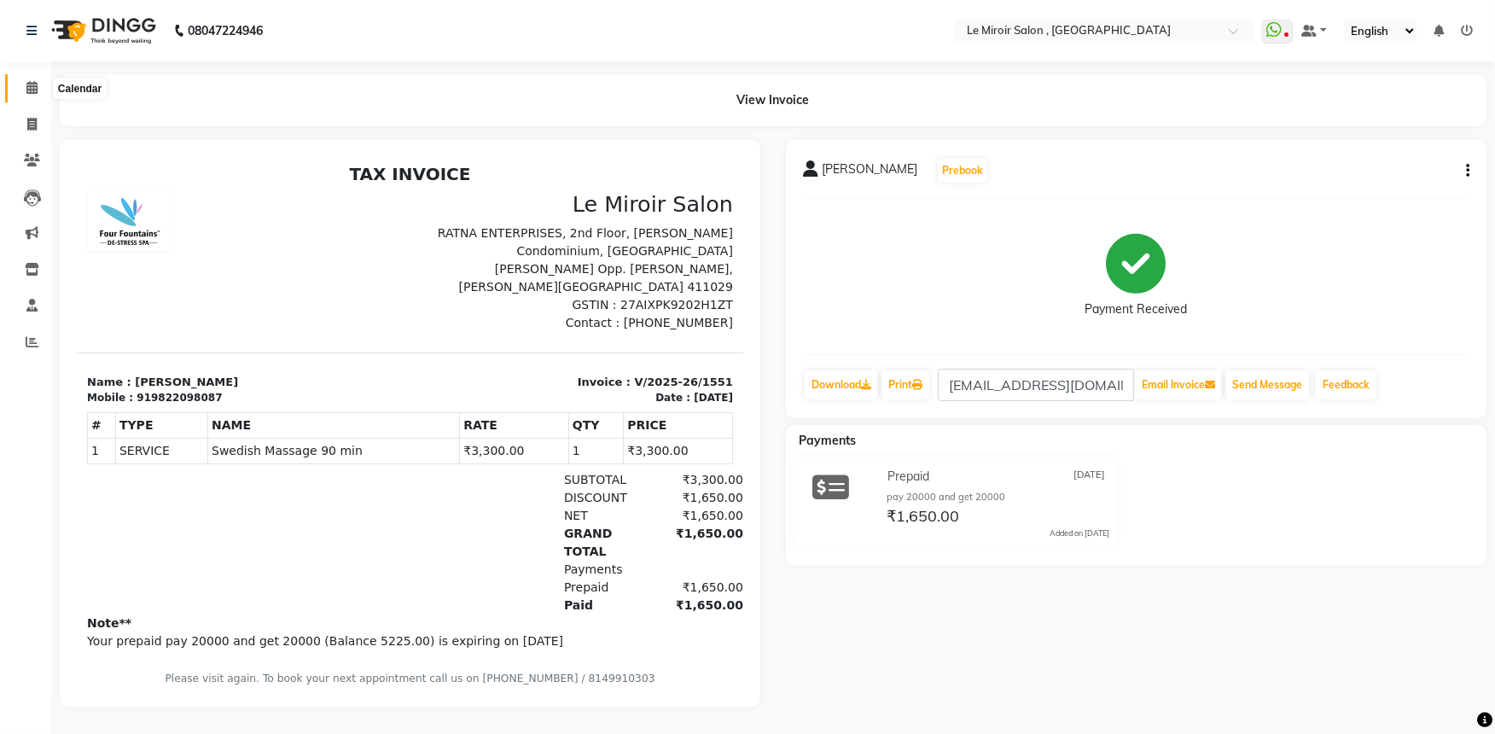
click at [38, 82] on span at bounding box center [32, 89] width 30 height 20
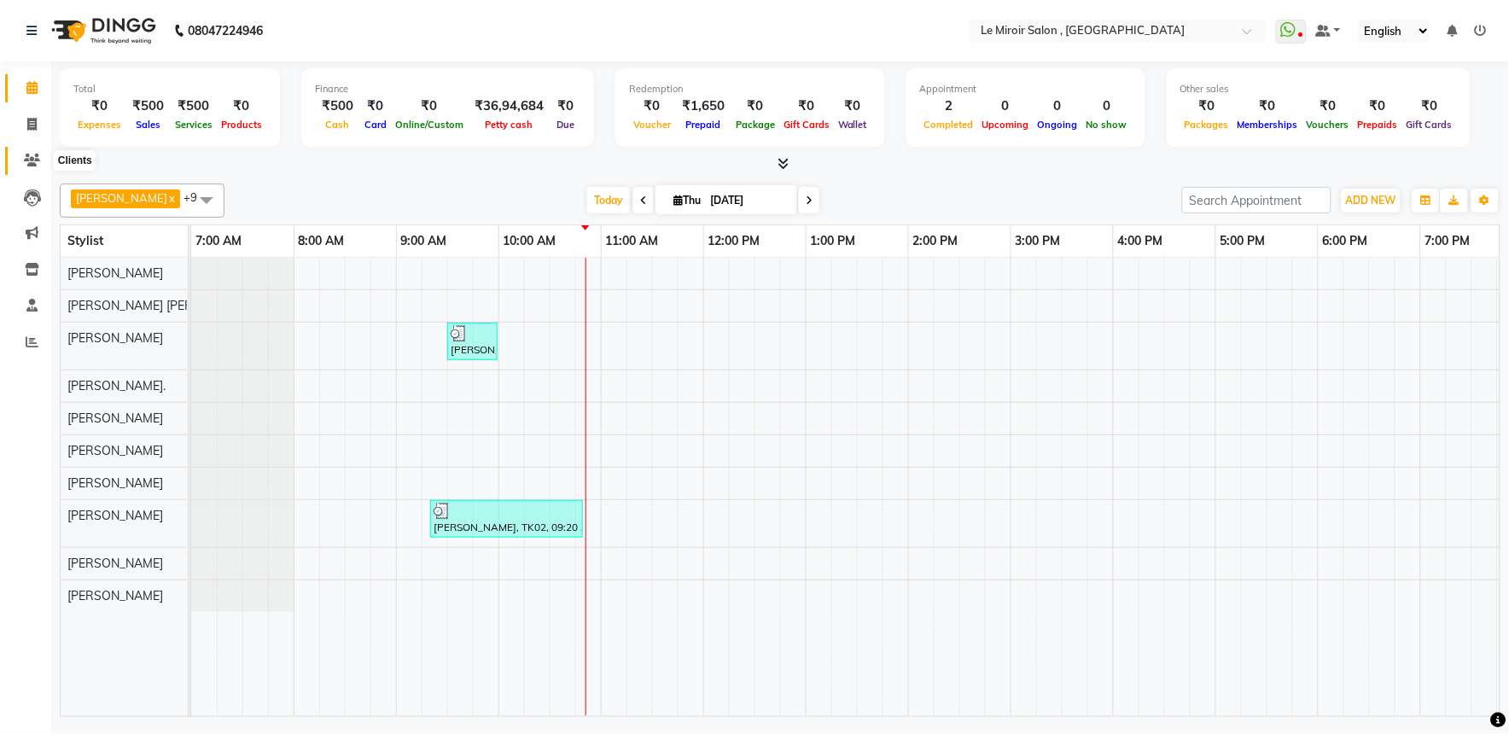
click at [32, 154] on icon at bounding box center [32, 160] width 16 height 13
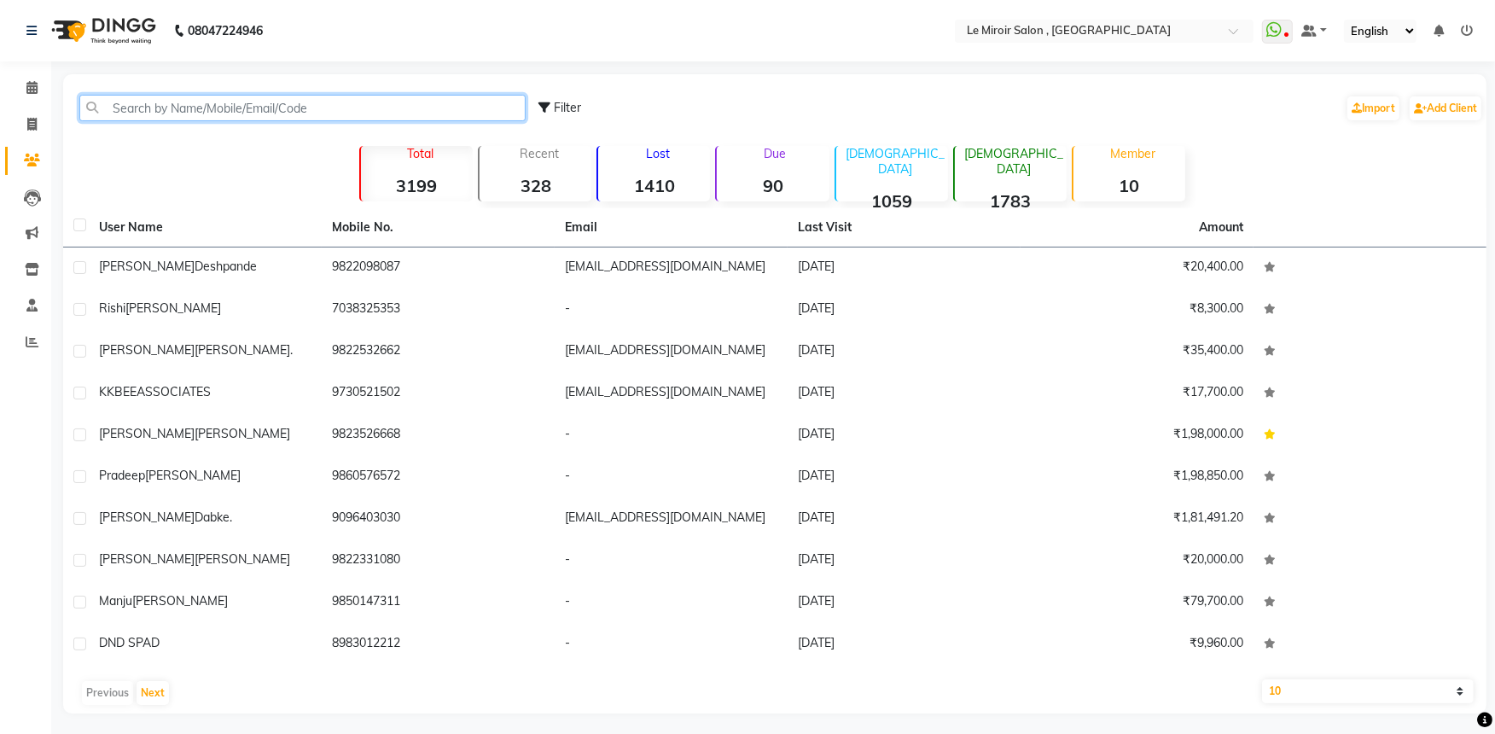
click at [301, 102] on input "text" at bounding box center [302, 108] width 446 height 26
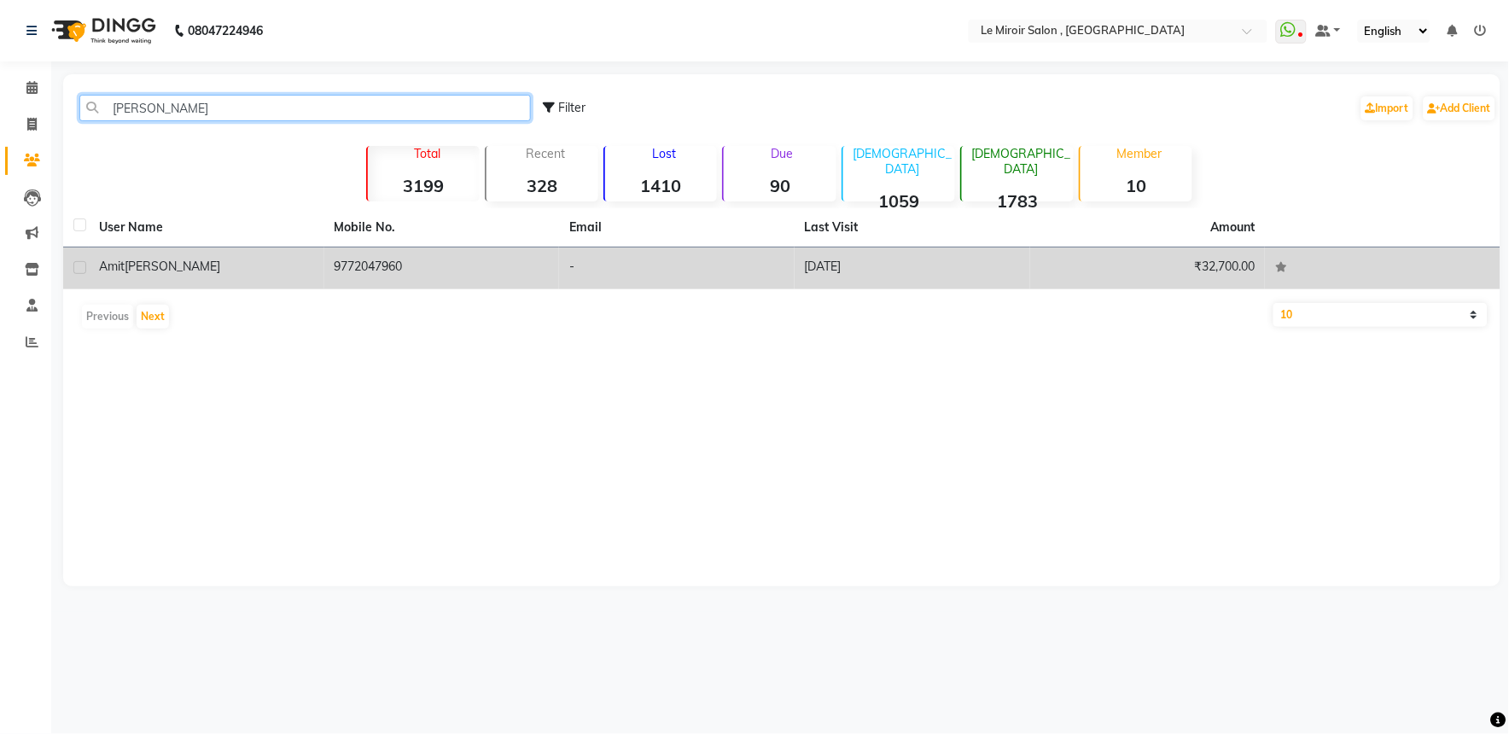
type input "[PERSON_NAME]"
click at [323, 269] on tr "[PERSON_NAME] 9772047960 - [DATE] ₹32,700.00" at bounding box center [781, 269] width 1437 height 42
click at [325, 271] on td "9772047960" at bounding box center [442, 269] width 236 height 42
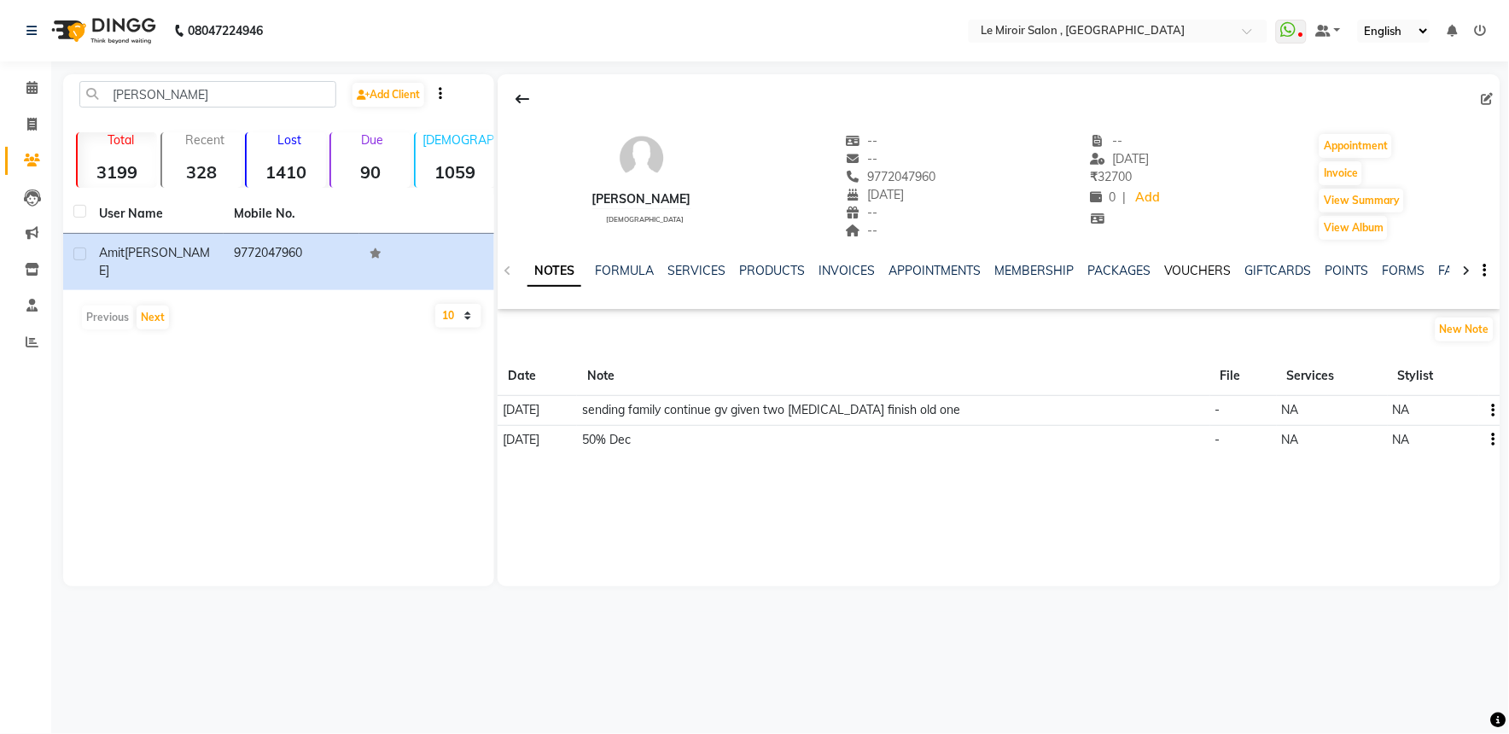
click at [1189, 273] on link "VOUCHERS" at bounding box center [1197, 270] width 67 height 15
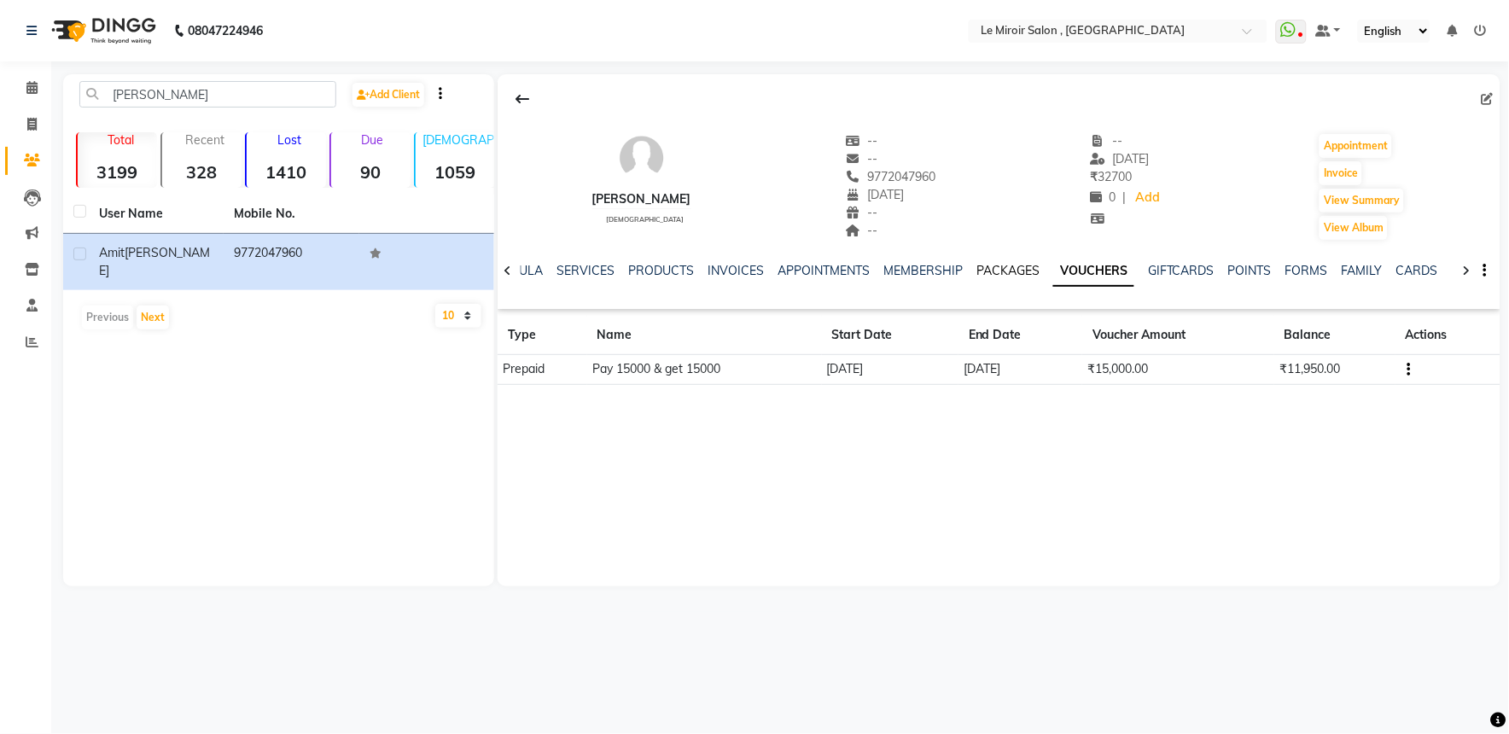
click at [1016, 271] on link "PACKAGES" at bounding box center [1007, 270] width 63 height 15
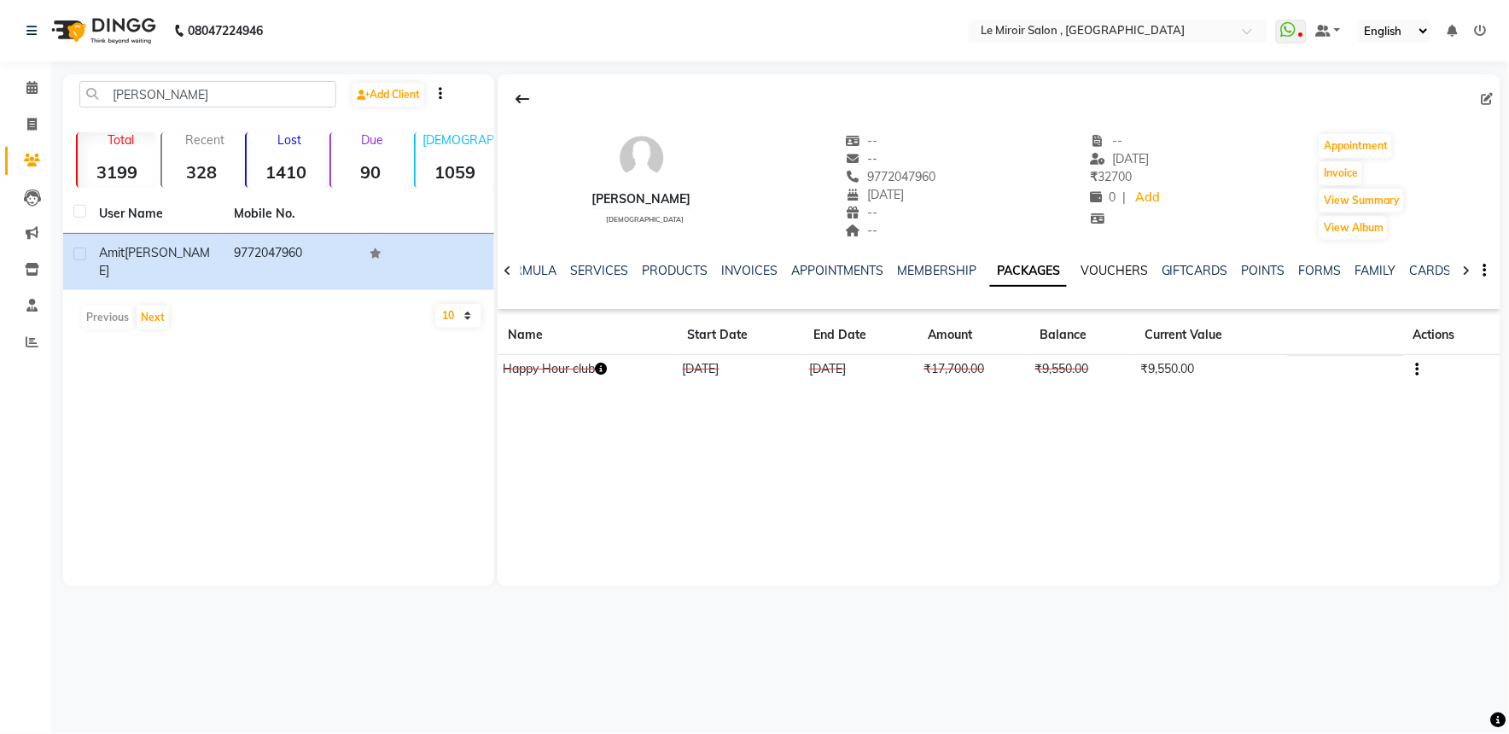
click at [1108, 273] on link "VOUCHERS" at bounding box center [1114, 270] width 67 height 15
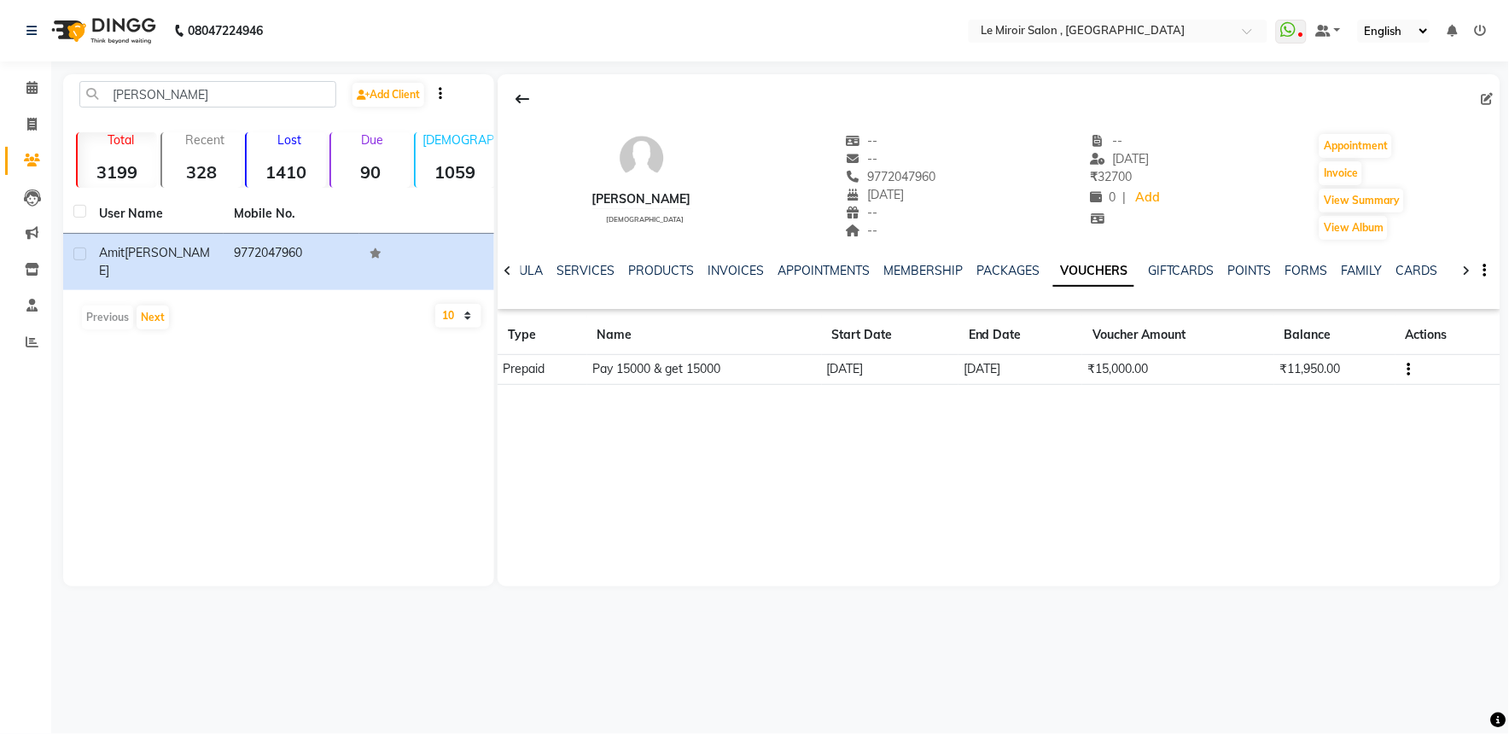
click at [1406, 367] on button "button" at bounding box center [1406, 369] width 10 height 18
click at [1343, 365] on div "Edit" at bounding box center [1331, 368] width 107 height 21
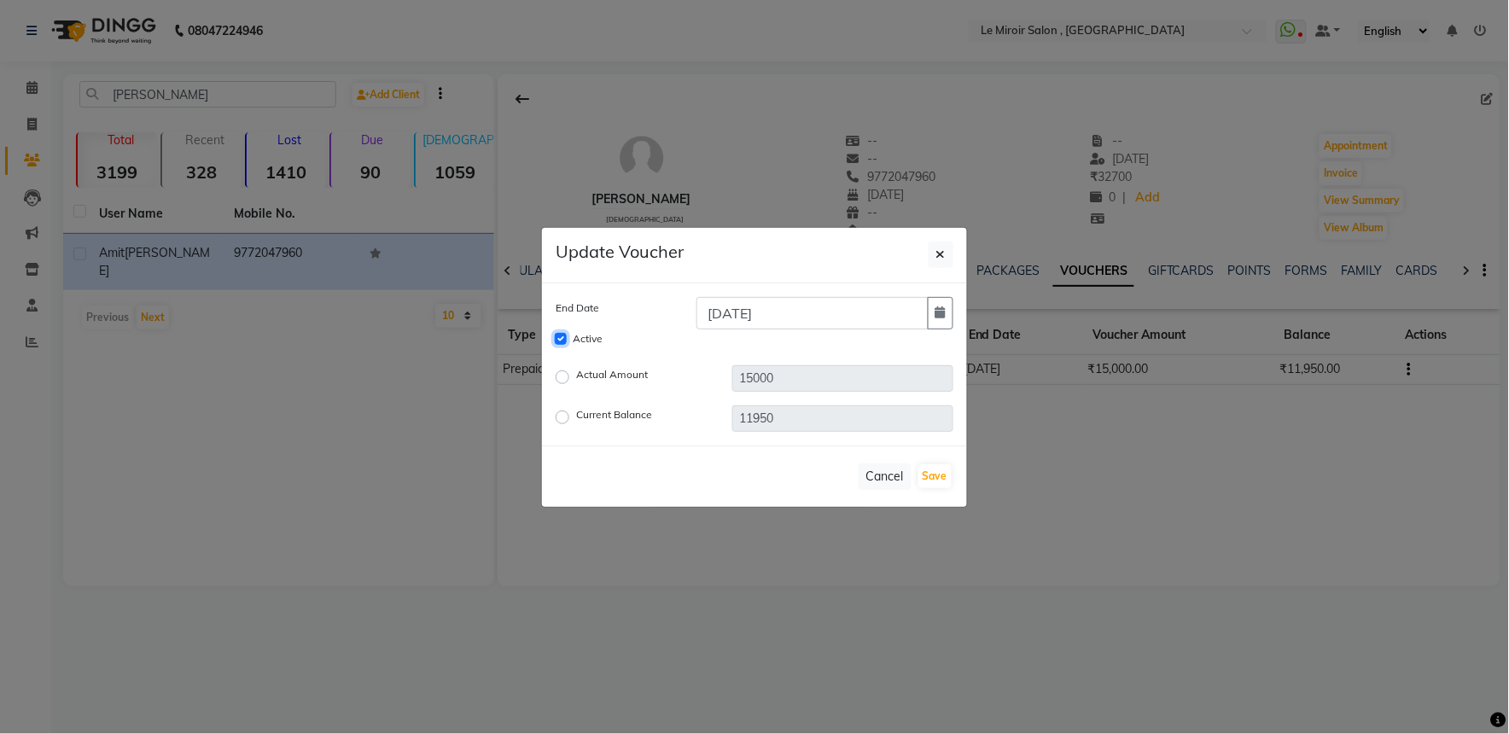
click at [565, 343] on input "Active" at bounding box center [561, 339] width 12 height 12
checkbox input "false"
click at [927, 473] on button "Save" at bounding box center [934, 476] width 33 height 24
checkbox input "false"
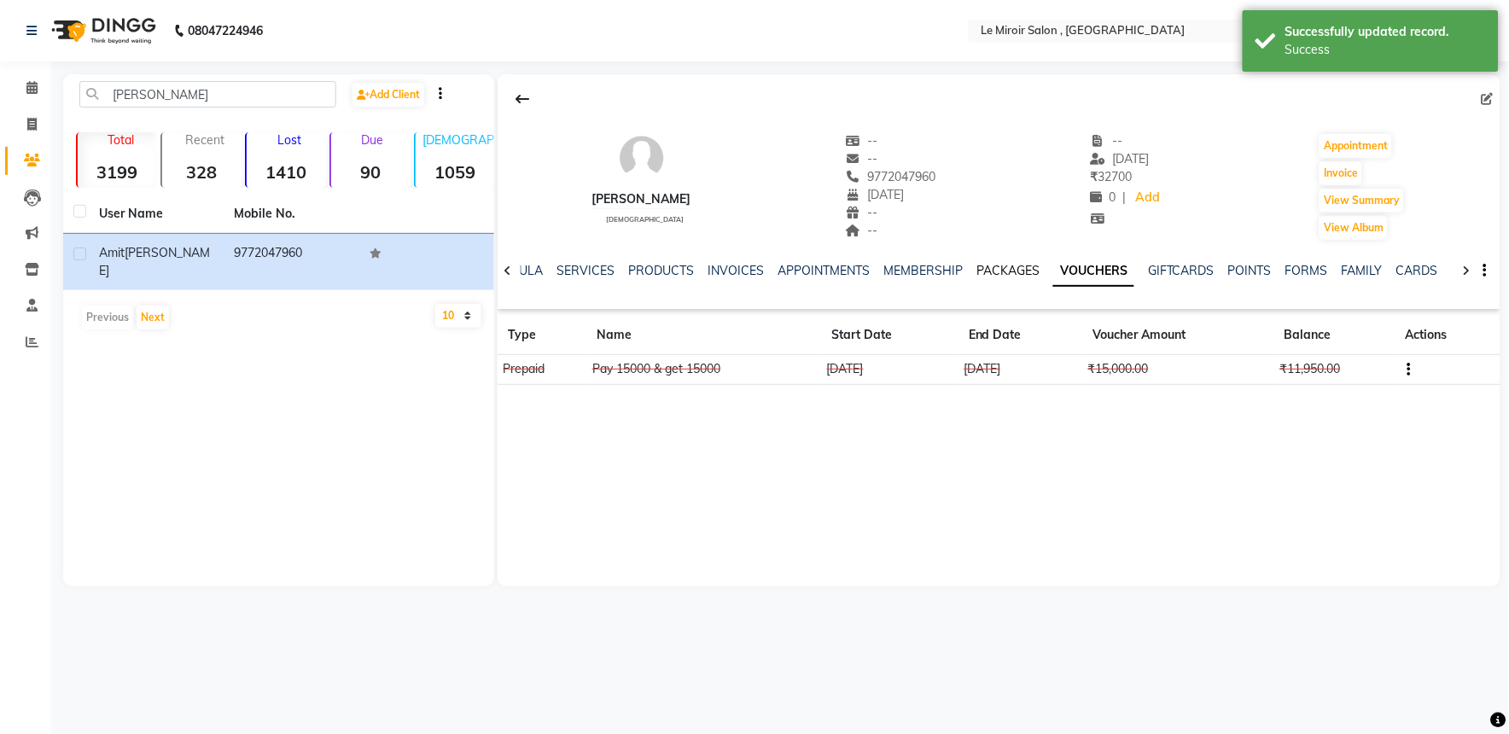
click at [1013, 274] on link "PACKAGES" at bounding box center [1007, 270] width 63 height 15
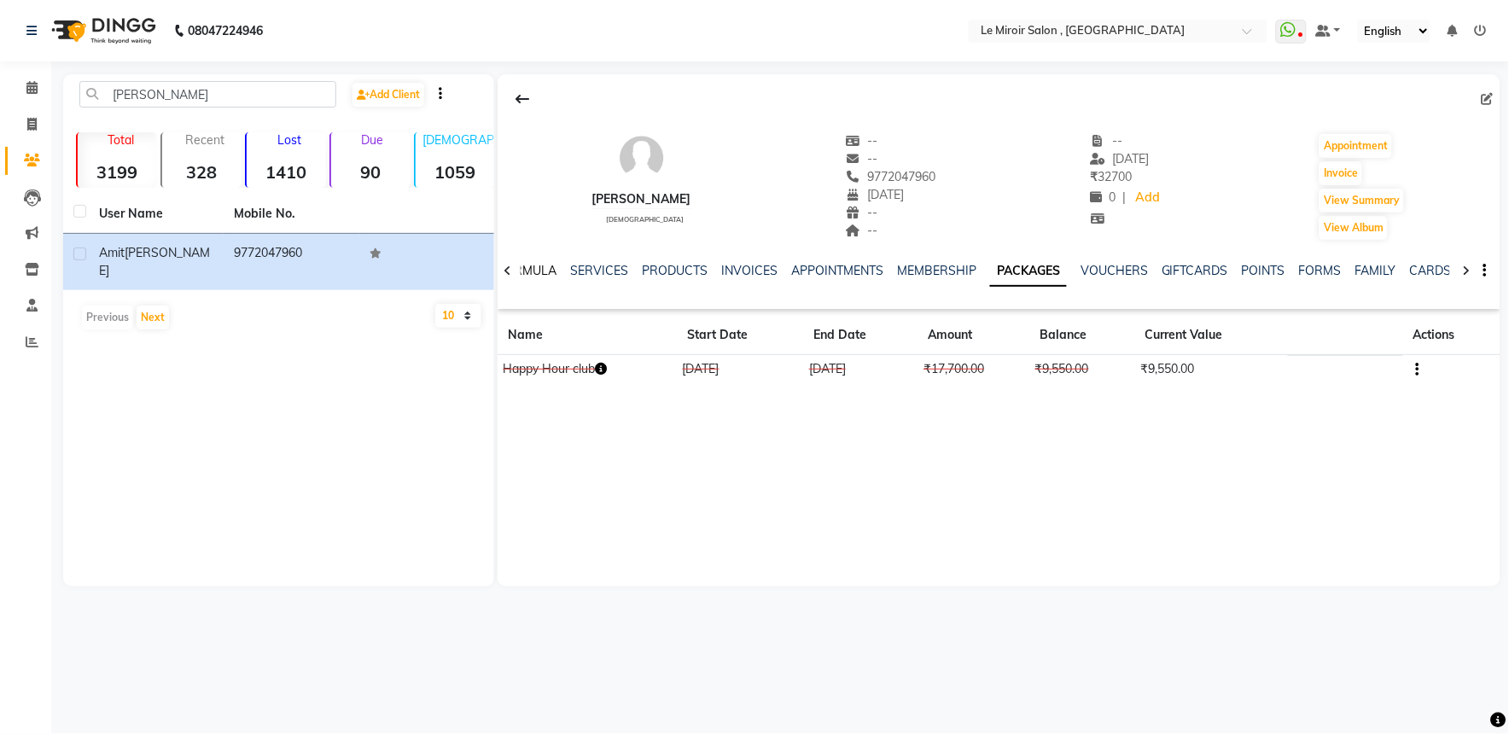
click at [539, 263] on link "FORMULA" at bounding box center [527, 270] width 59 height 15
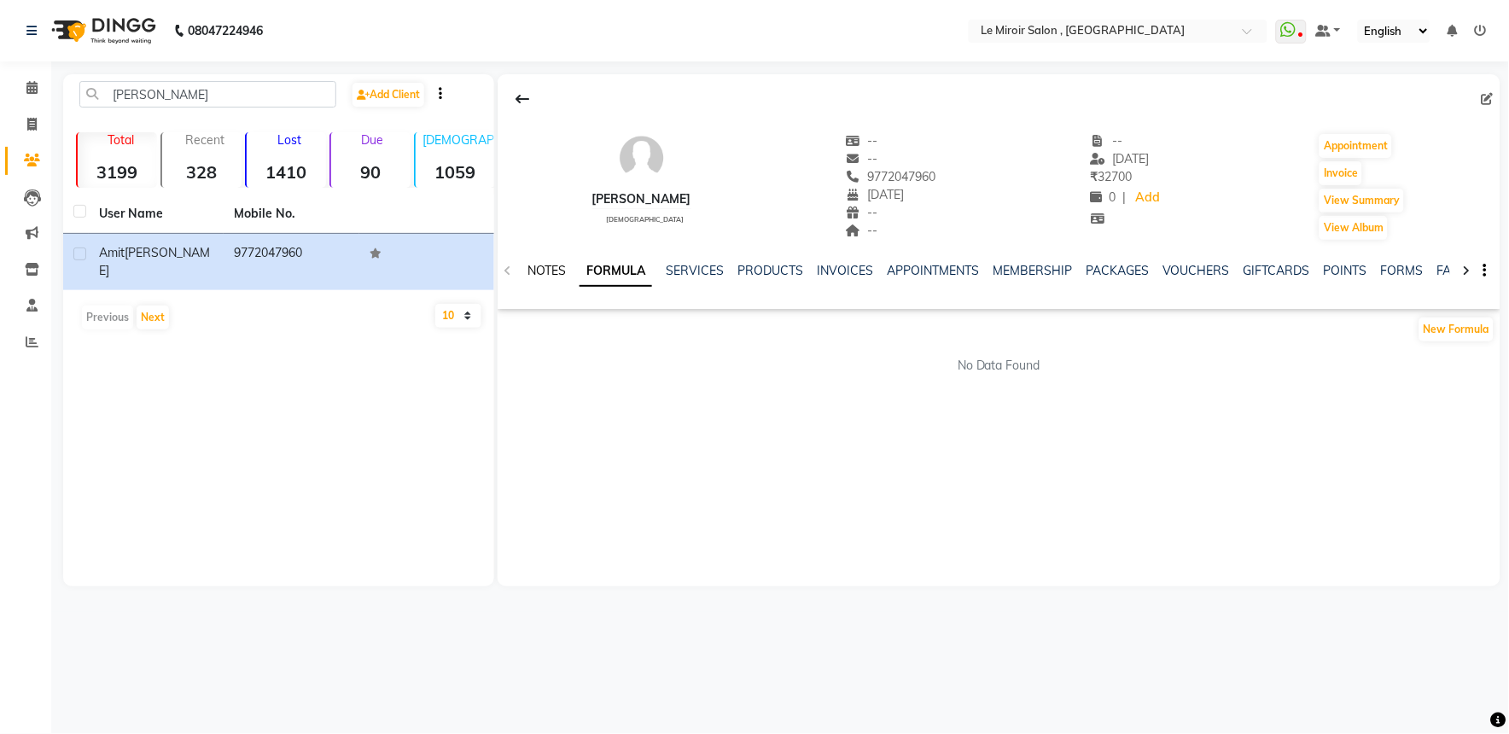
click at [539, 263] on link "NOTES" at bounding box center [546, 270] width 38 height 15
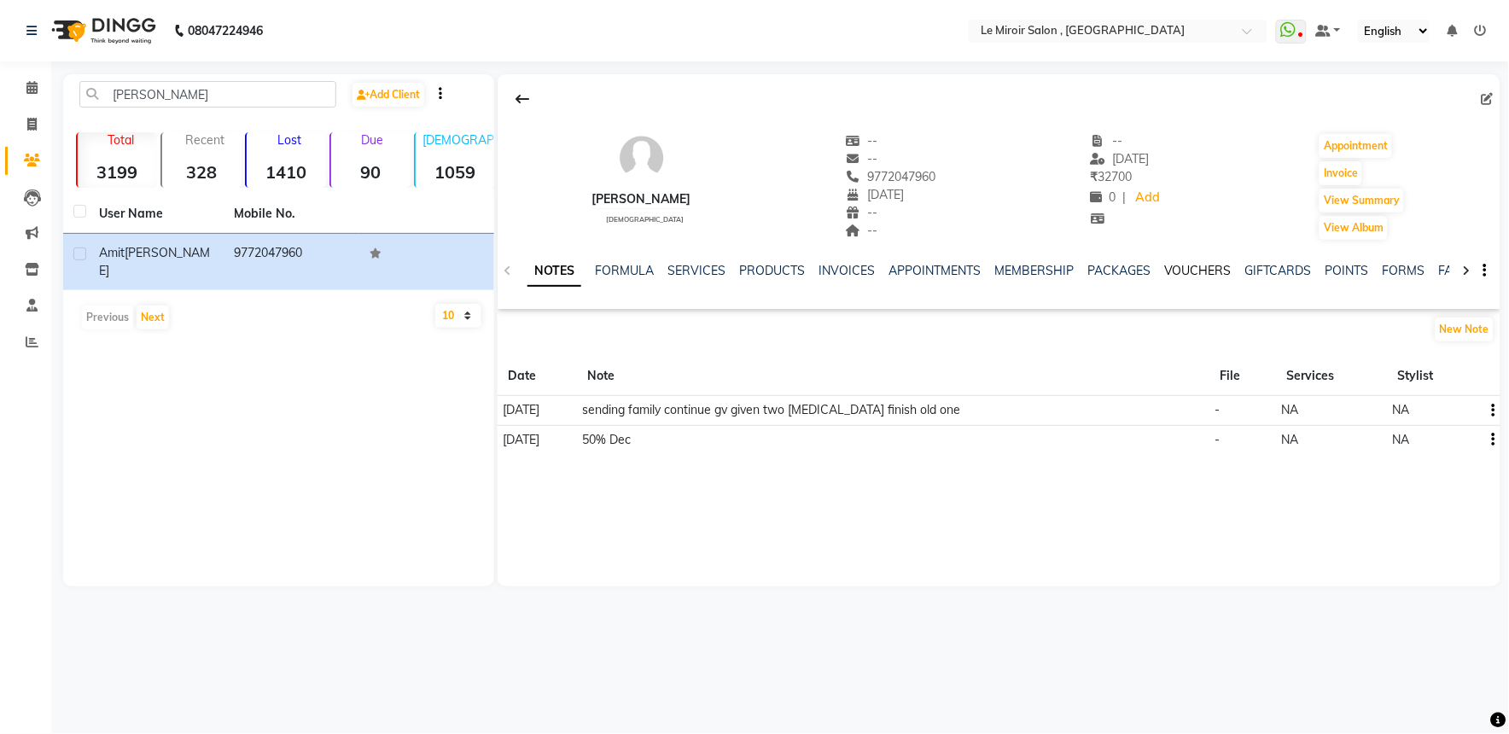
click at [1182, 271] on link "VOUCHERS" at bounding box center [1197, 270] width 67 height 15
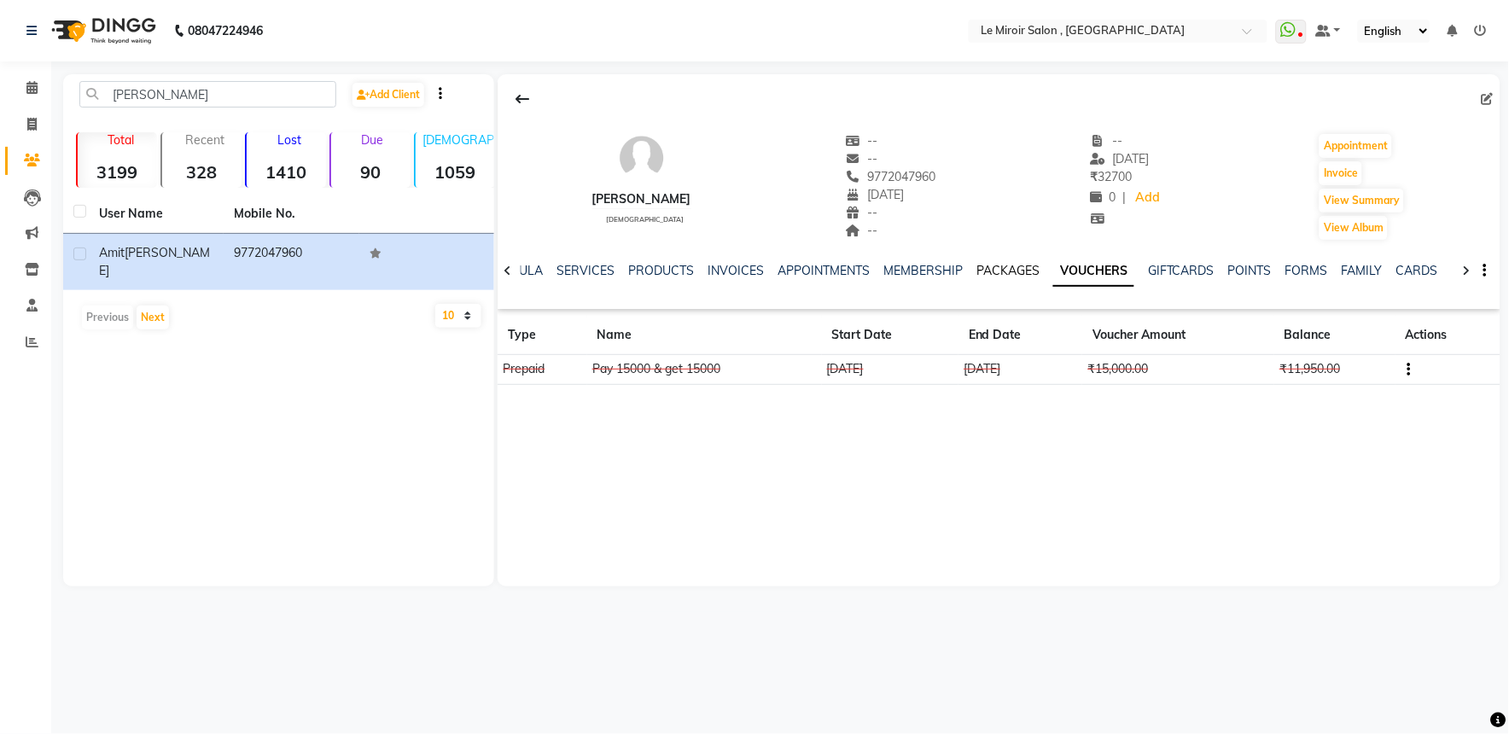
click at [1001, 268] on link "PACKAGES" at bounding box center [1007, 270] width 63 height 15
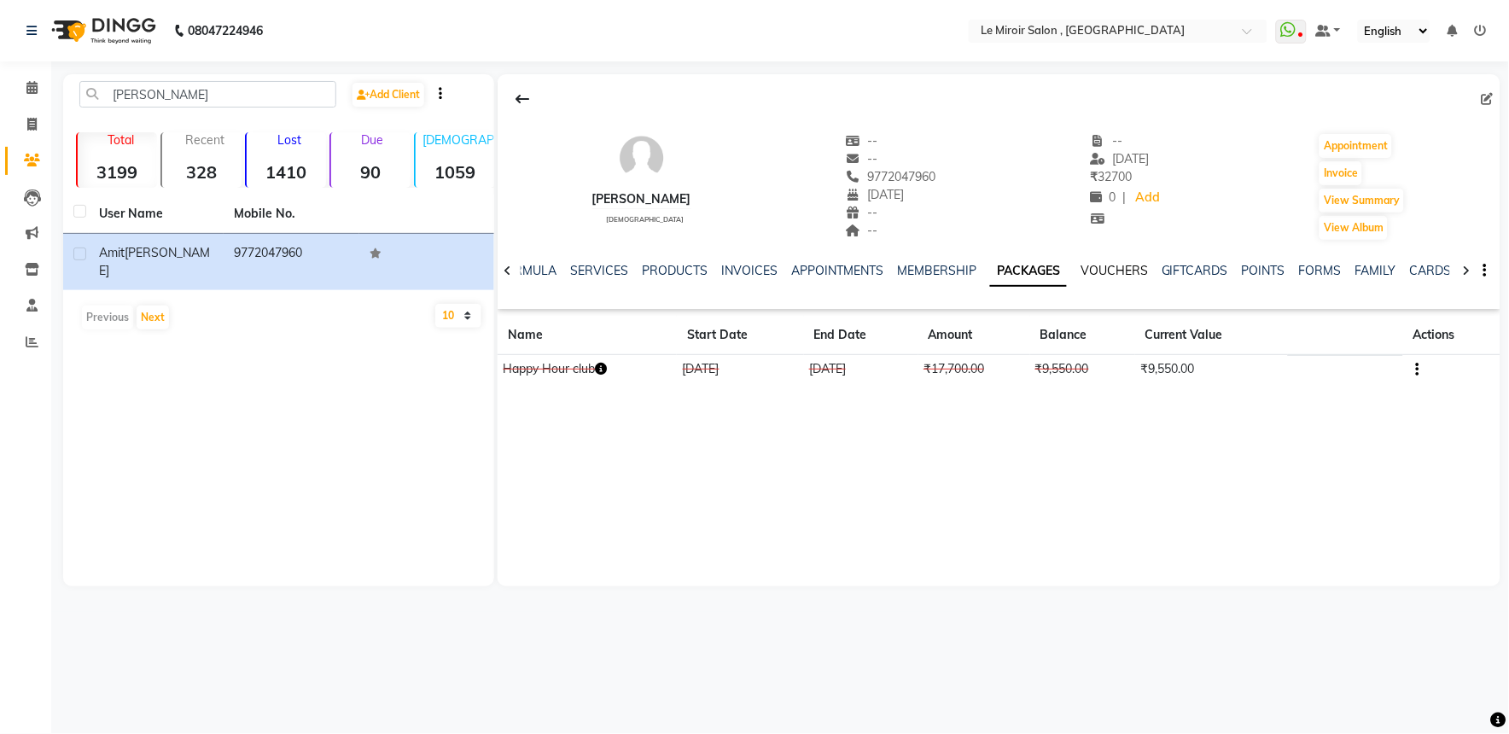
click at [1113, 268] on link "VOUCHERS" at bounding box center [1114, 270] width 67 height 15
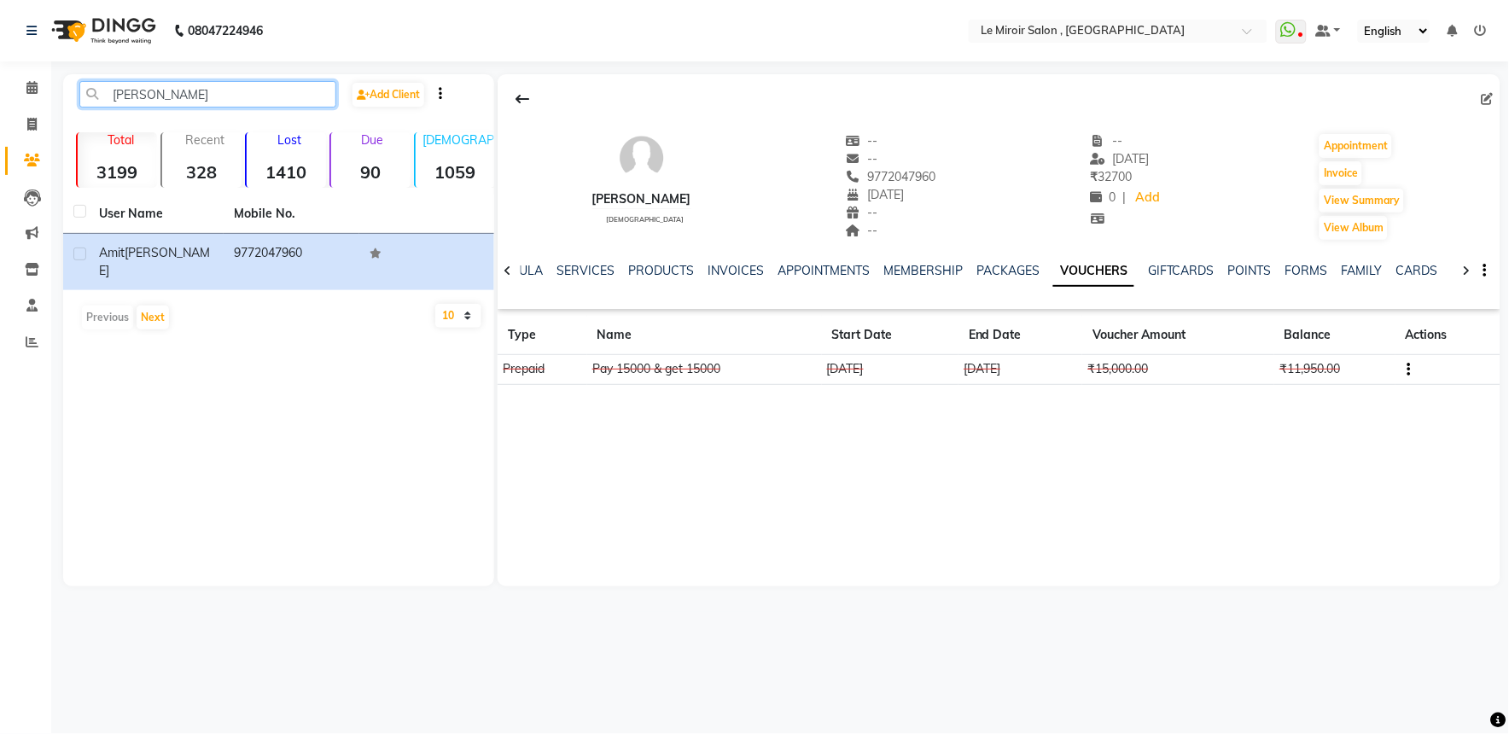
click at [222, 90] on input "[PERSON_NAME]" at bounding box center [207, 94] width 257 height 26
type input "A"
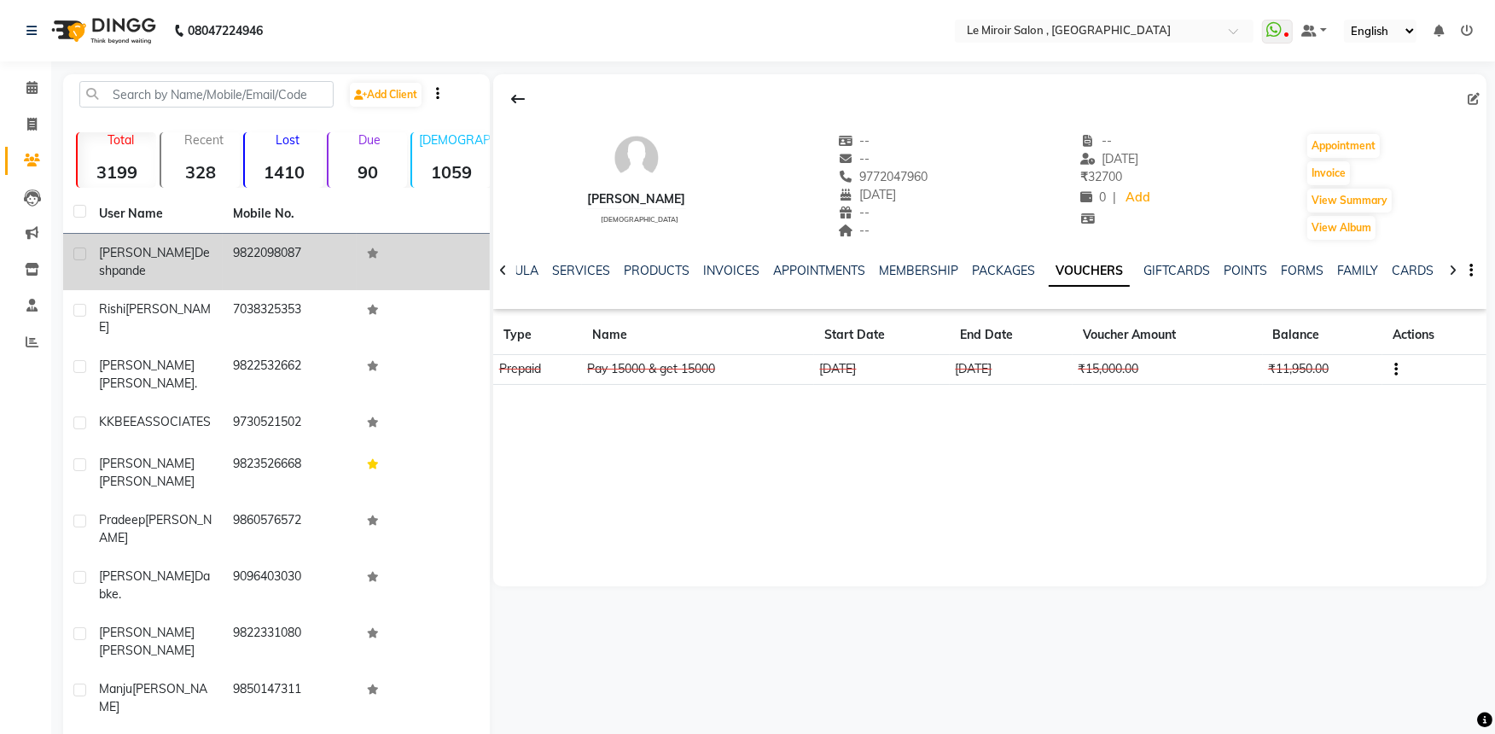
click at [202, 254] on div "[PERSON_NAME]" at bounding box center [156, 262] width 114 height 36
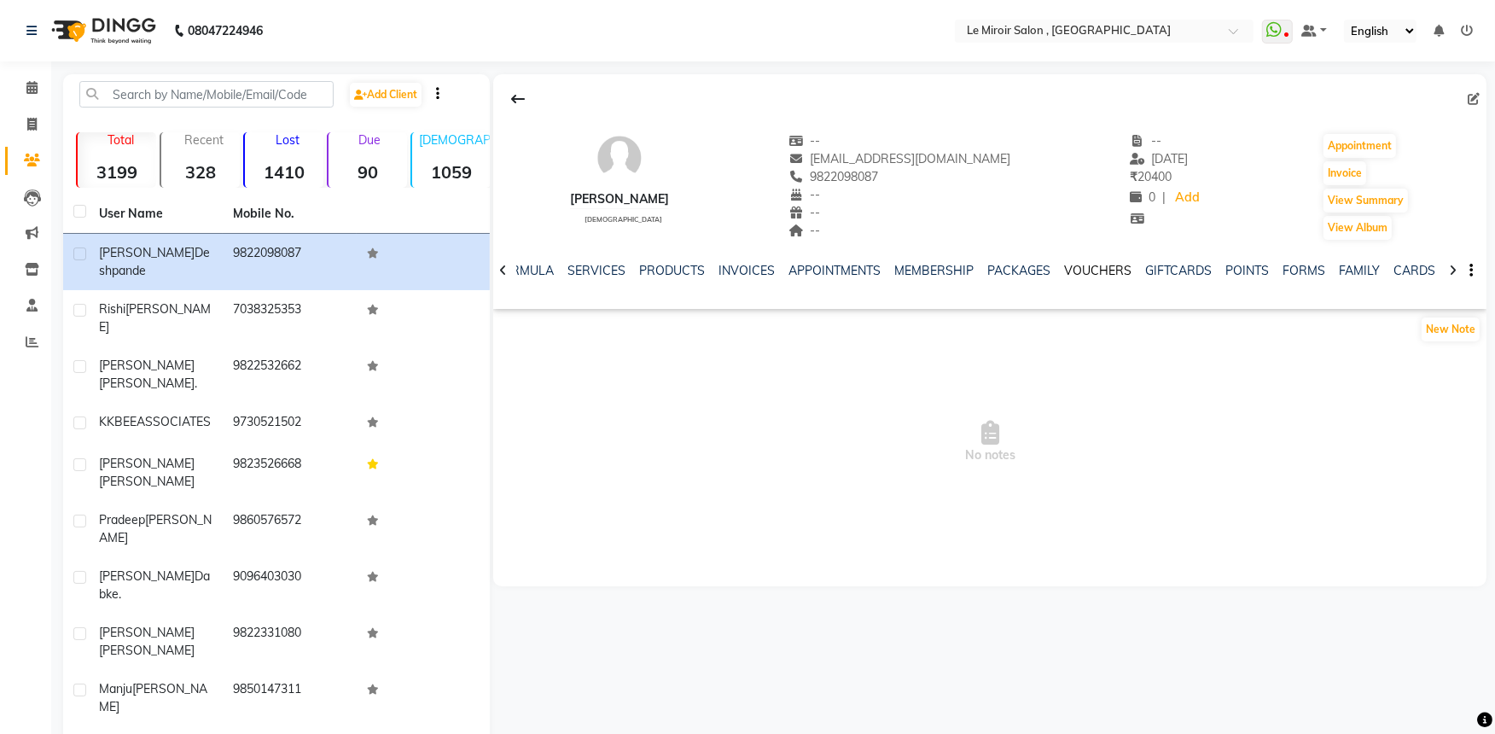
click at [1090, 268] on link "VOUCHERS" at bounding box center [1097, 270] width 67 height 15
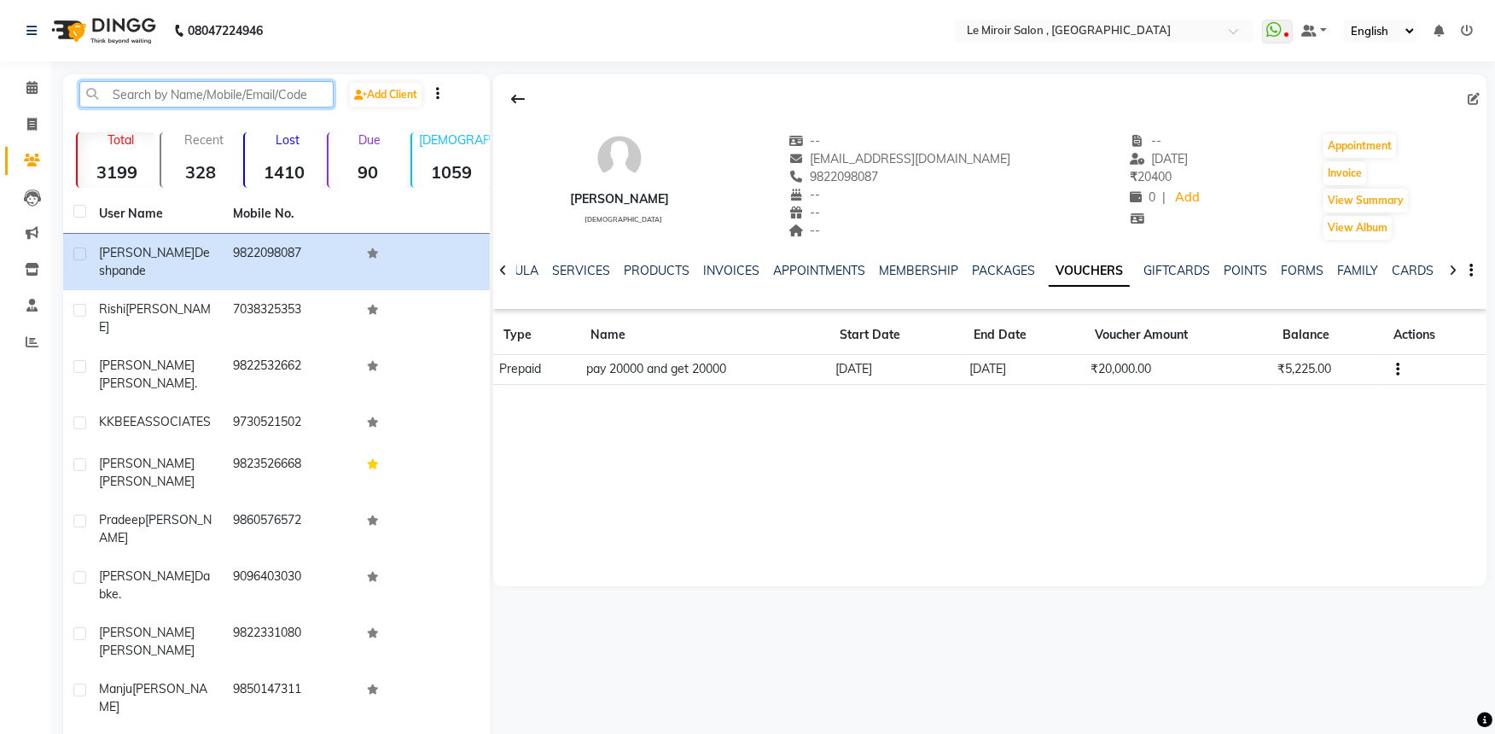
click at [190, 88] on input "text" at bounding box center [206, 94] width 254 height 26
paste input "9960300897"
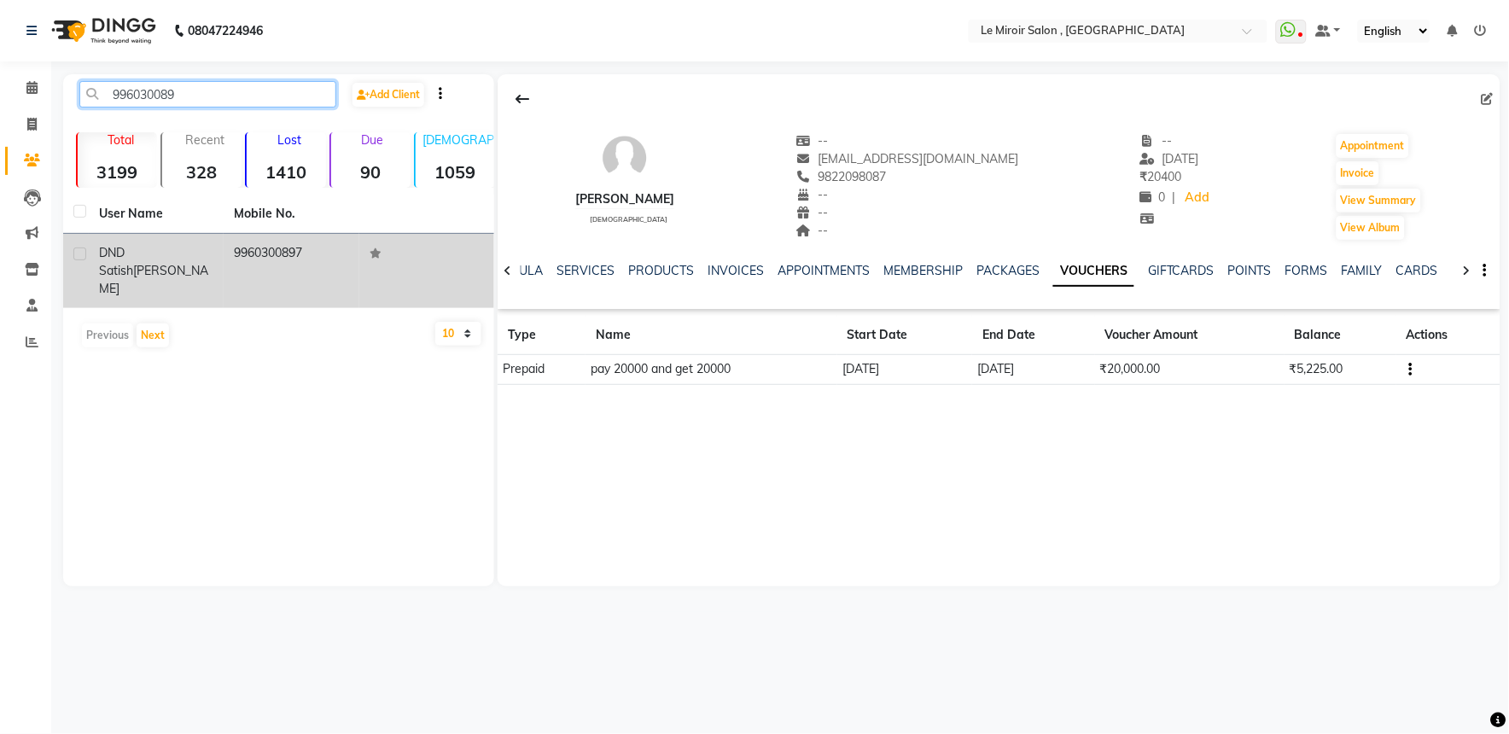
type input "996030089"
click at [275, 267] on td "9960300897" at bounding box center [291, 271] width 135 height 74
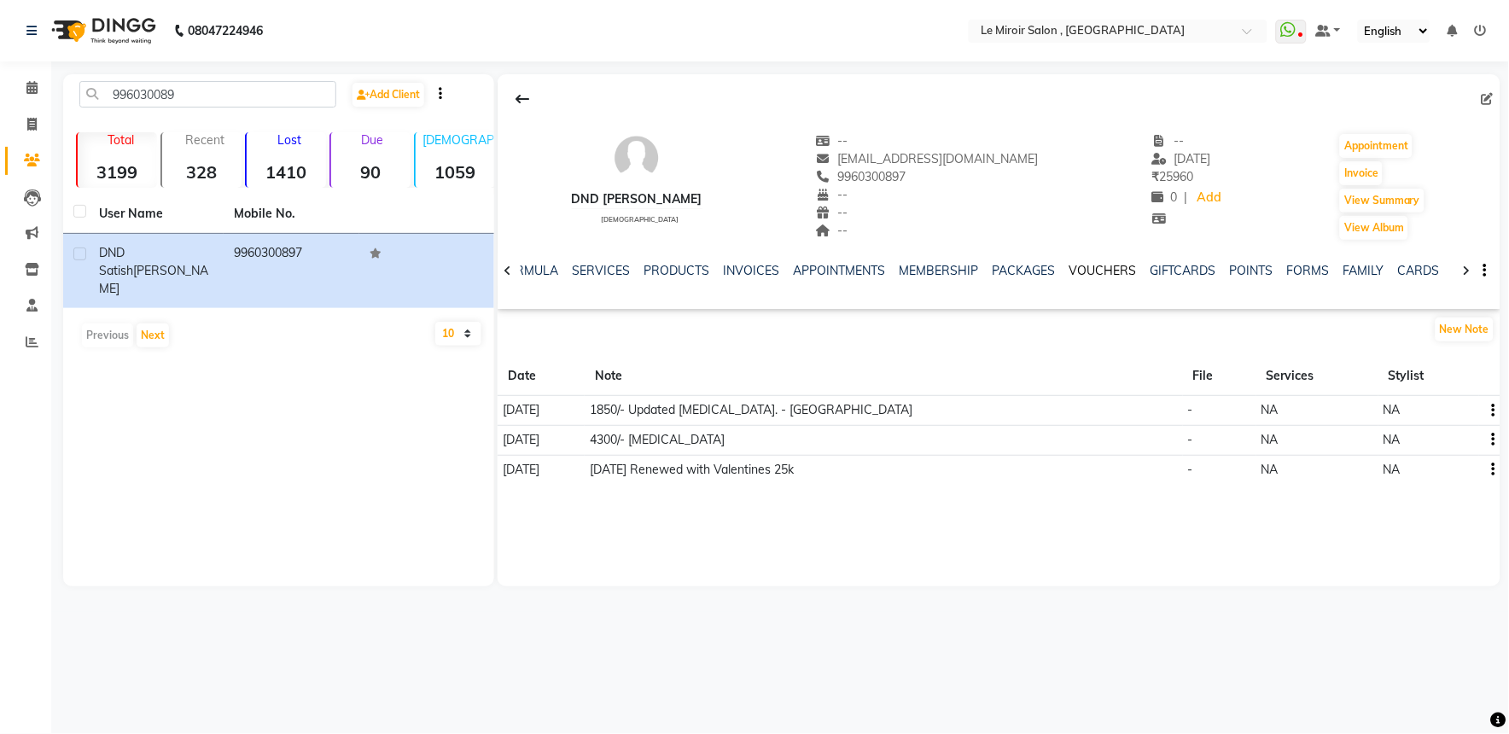
click at [1080, 268] on link "VOUCHERS" at bounding box center [1102, 270] width 67 height 15
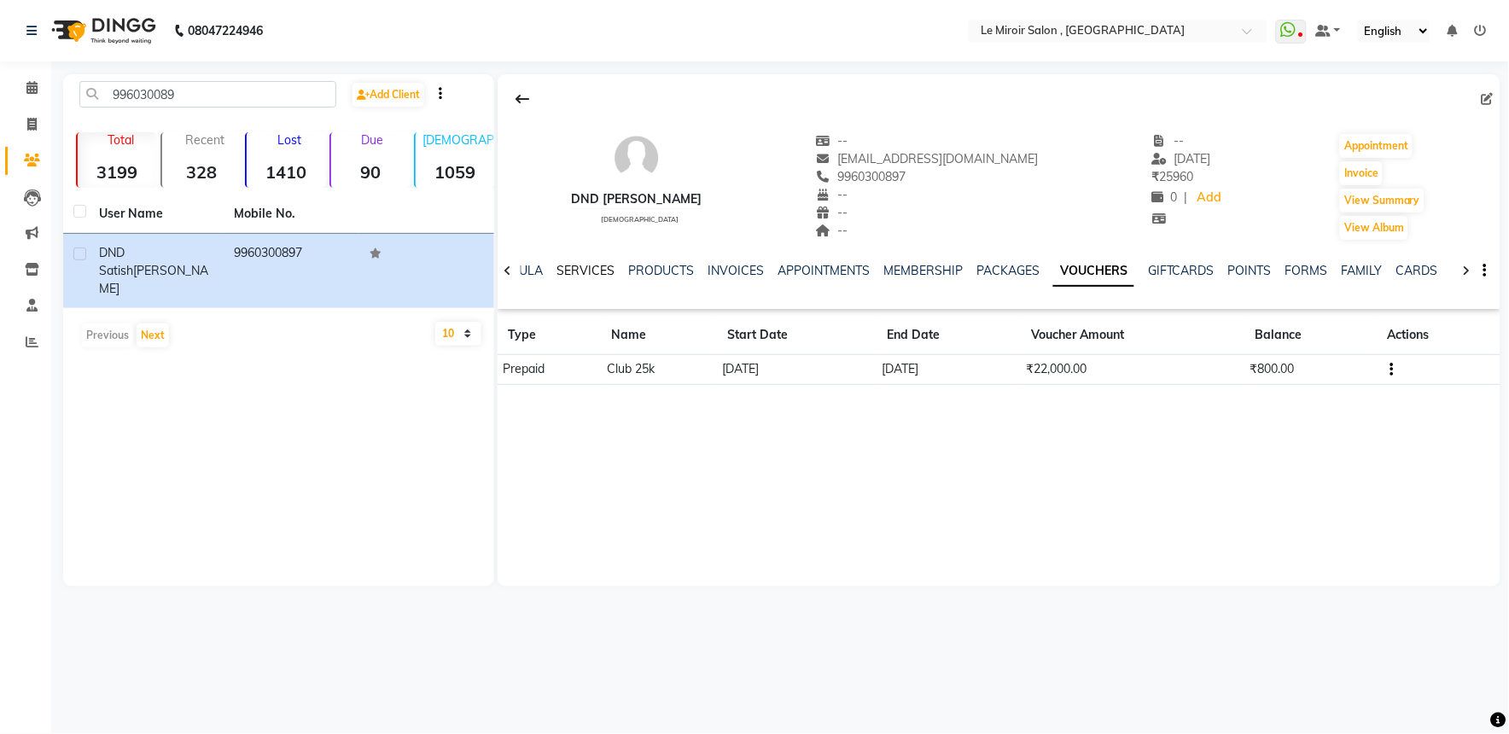
click at [574, 270] on link "SERVICES" at bounding box center [586, 270] width 58 height 15
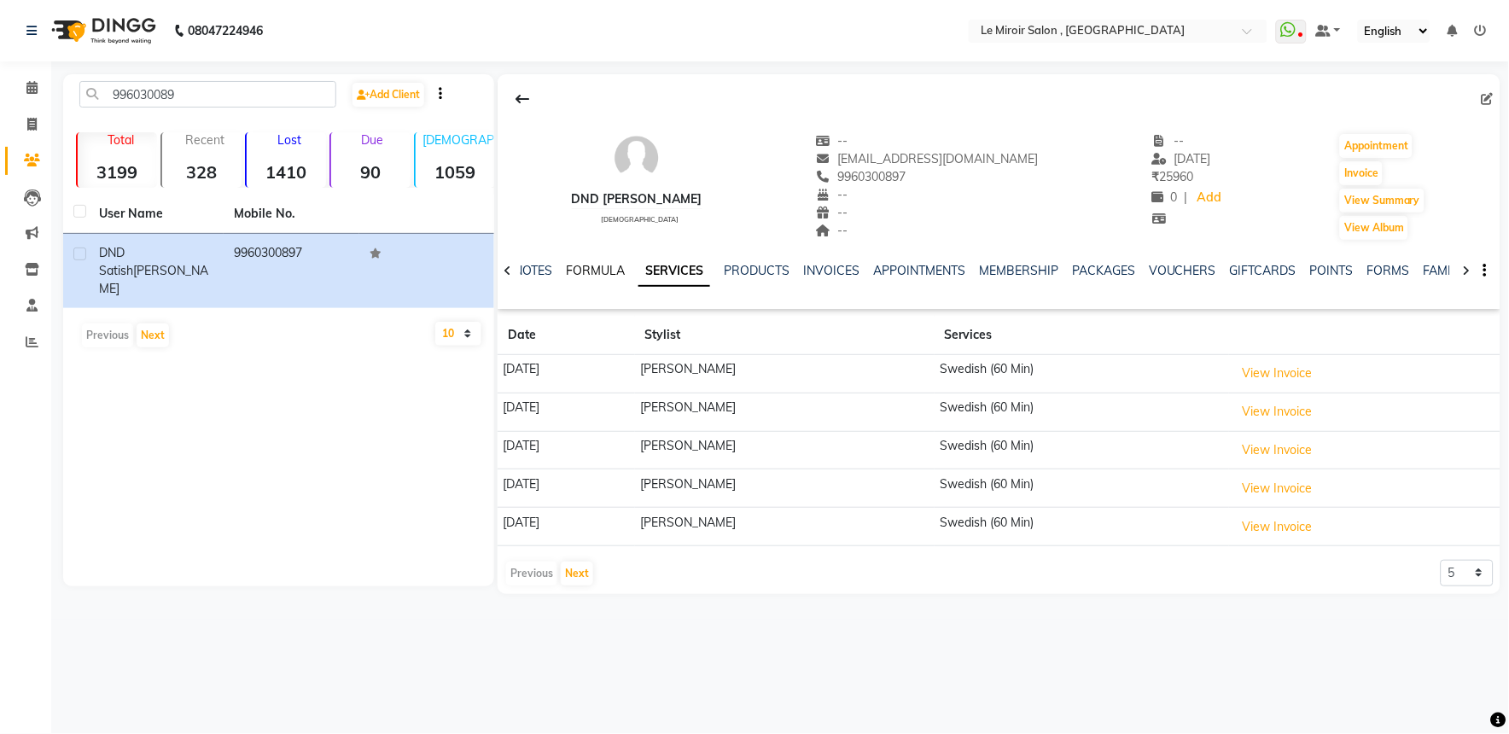
click at [574, 270] on link "FORMULA" at bounding box center [595, 270] width 59 height 15
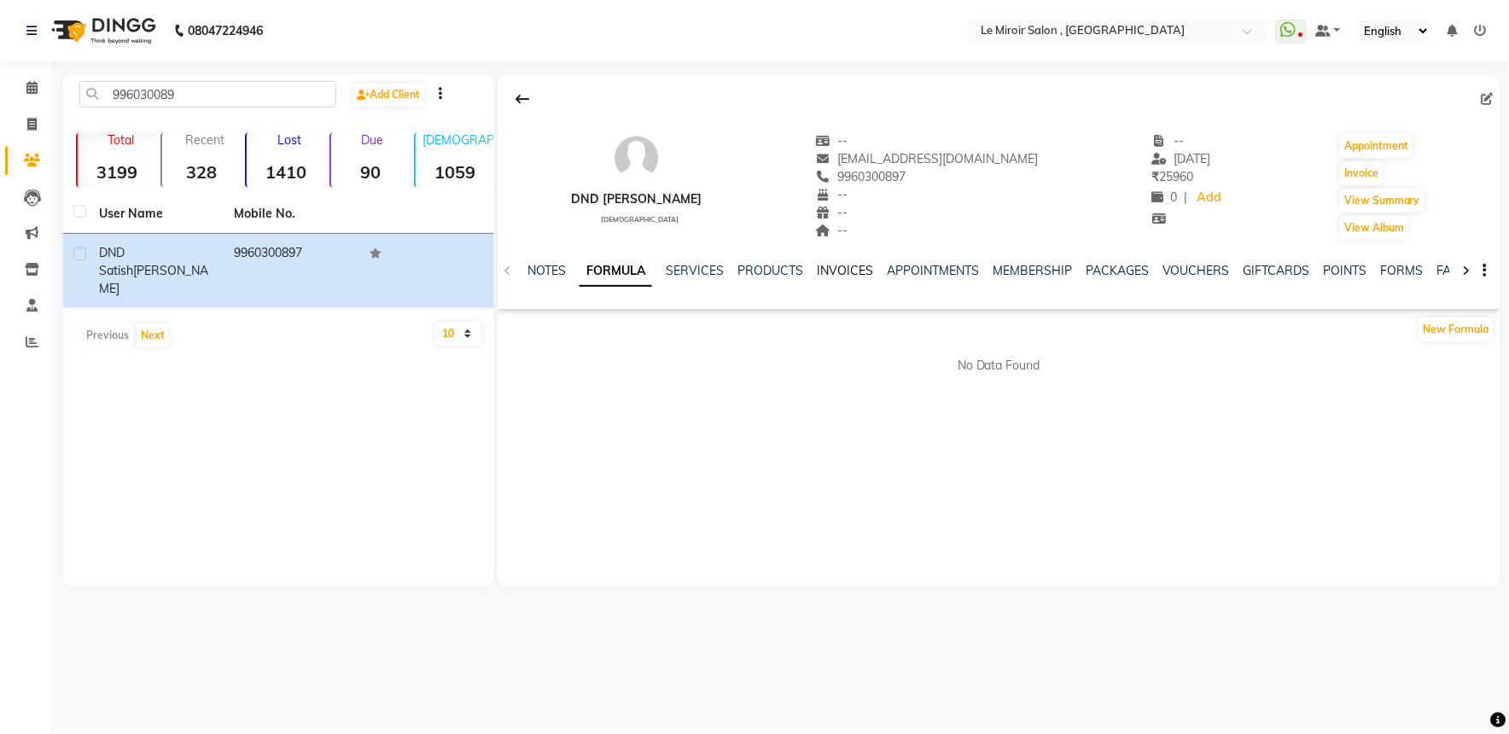
click at [840, 267] on link "INVOICES" at bounding box center [845, 270] width 56 height 15
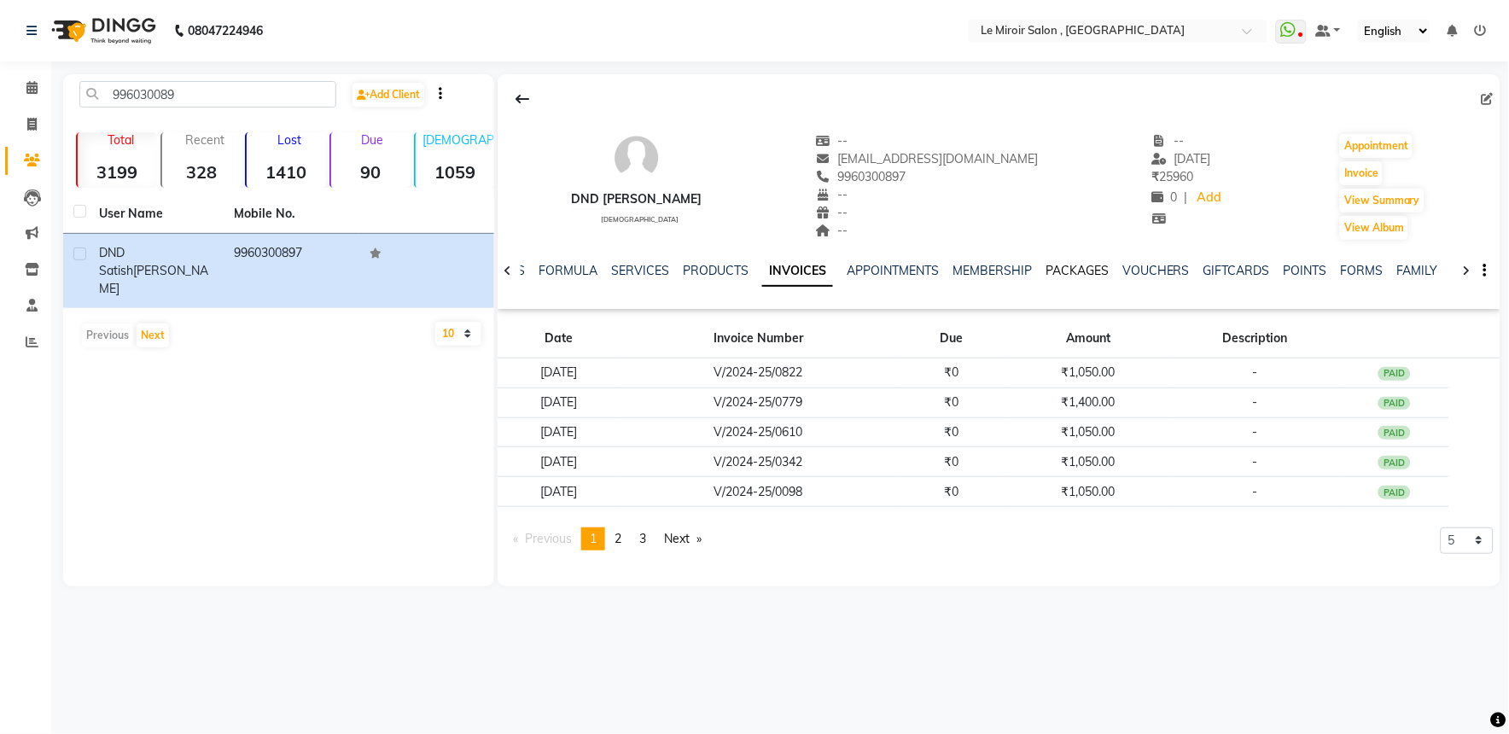
click at [1087, 270] on link "PACKAGES" at bounding box center [1077, 270] width 63 height 15
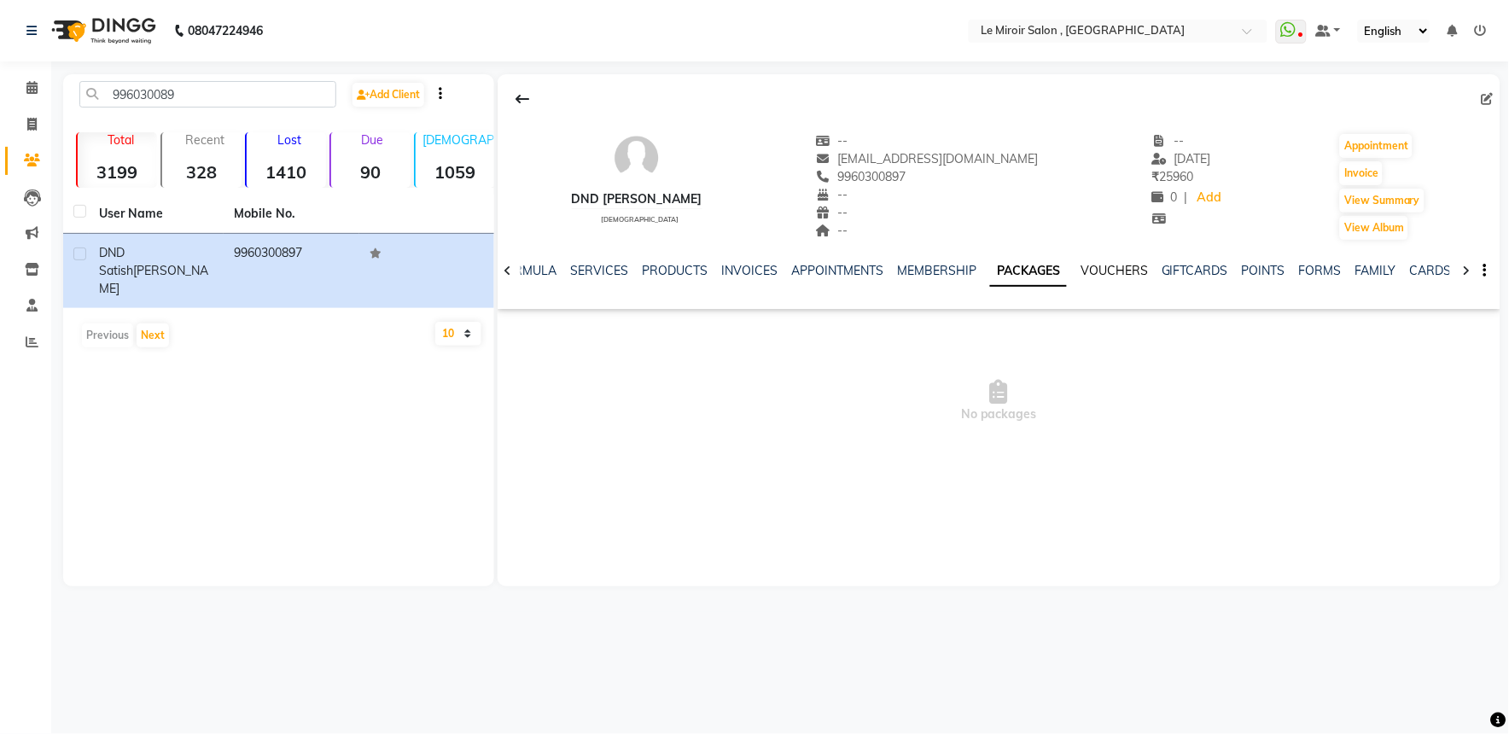
click at [1084, 271] on link "VOUCHERS" at bounding box center [1114, 270] width 67 height 15
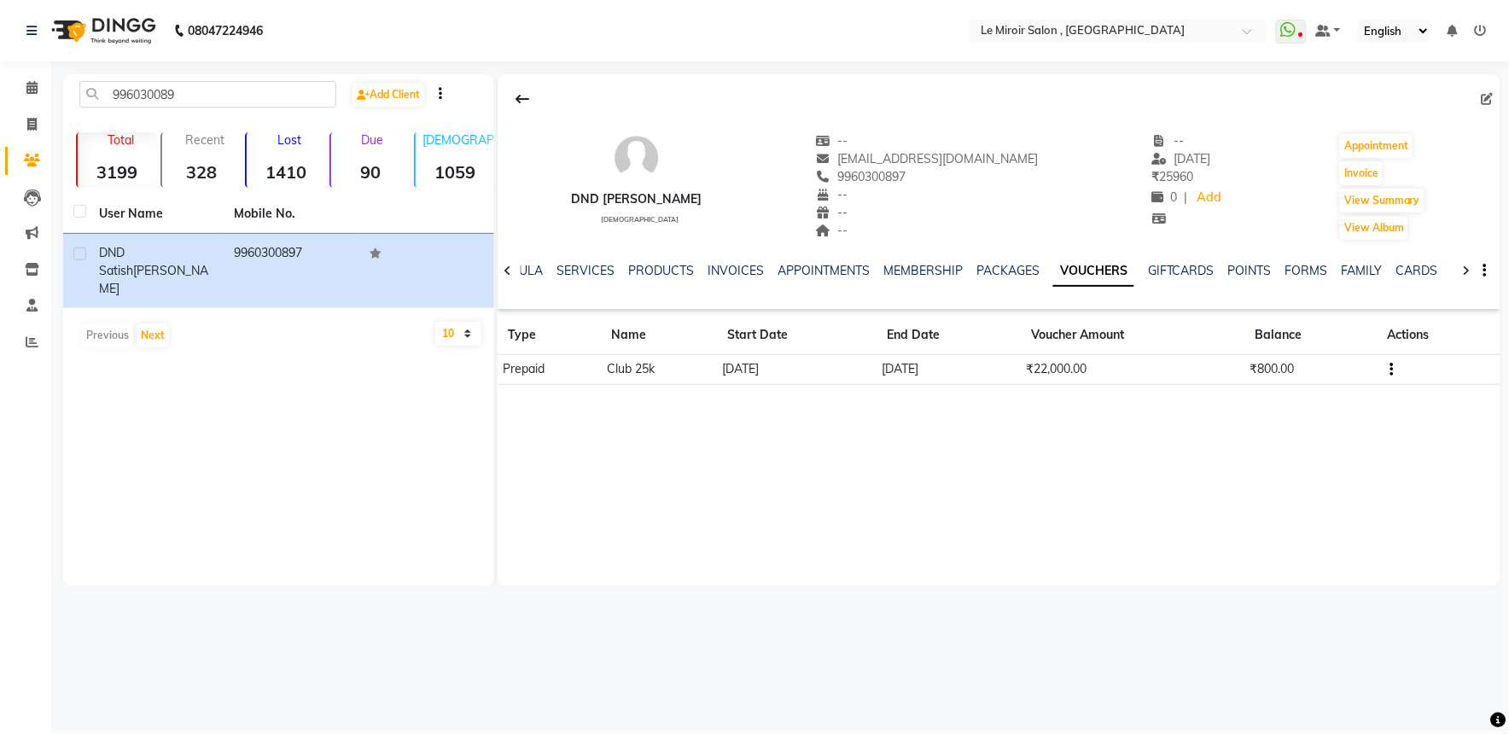
click at [1392, 370] on icon "button" at bounding box center [1391, 370] width 3 height 1
click at [1295, 374] on div "Edit" at bounding box center [1313, 368] width 107 height 21
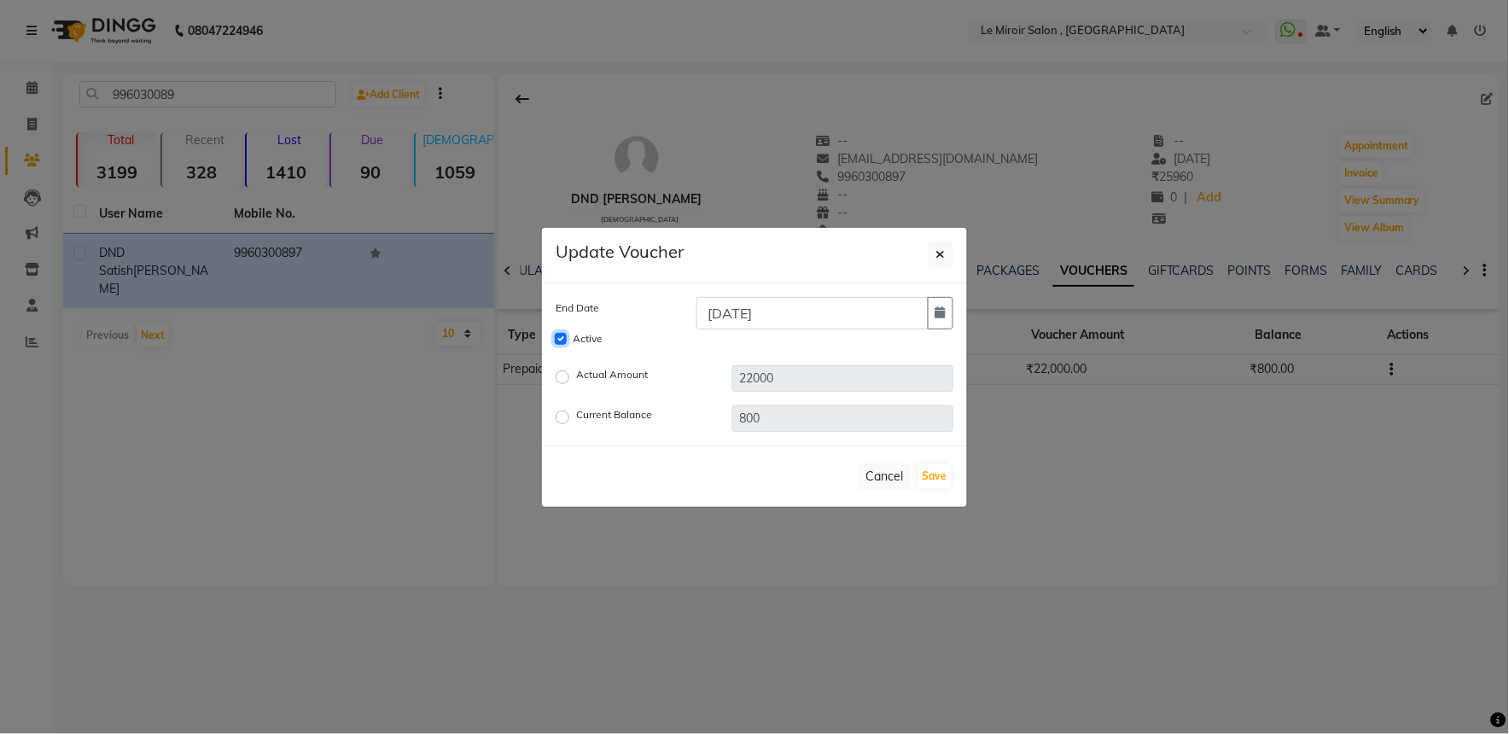
click at [557, 341] on input "Active" at bounding box center [561, 339] width 12 height 12
checkbox input "false"
click at [935, 474] on button "Save" at bounding box center [934, 476] width 33 height 24
checkbox input "false"
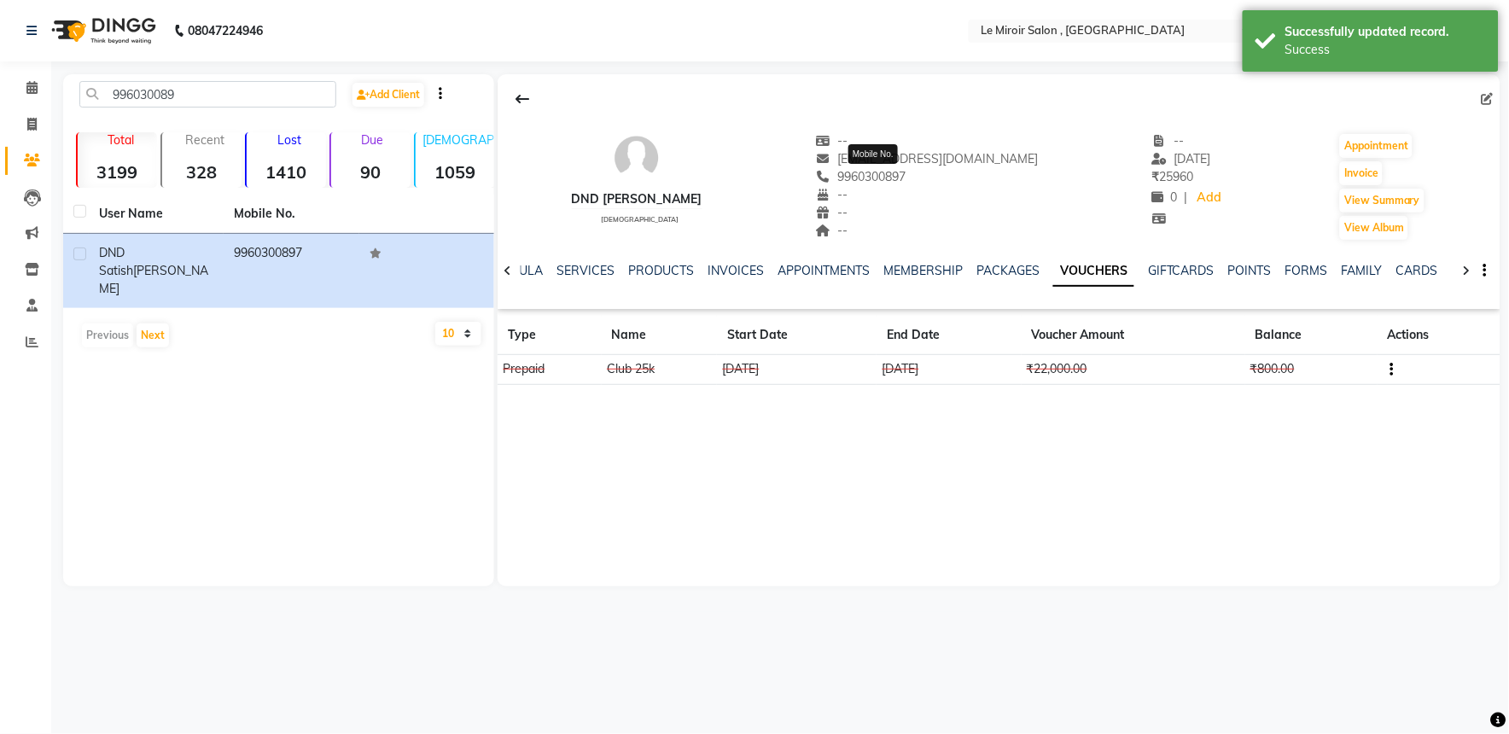
click at [874, 182] on span "9960300897" at bounding box center [861, 176] width 90 height 15
copy span "9960300897"
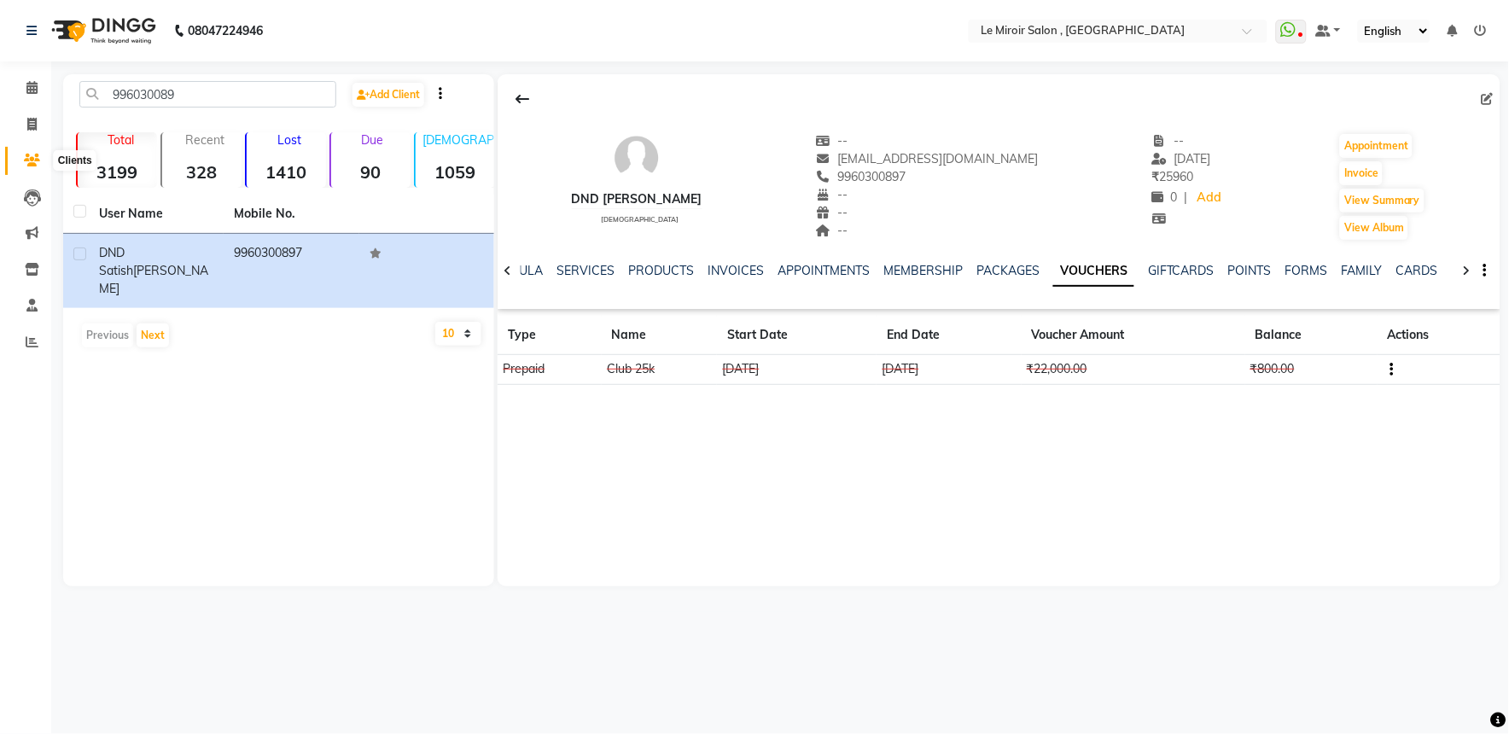
click at [20, 157] on span at bounding box center [32, 161] width 30 height 20
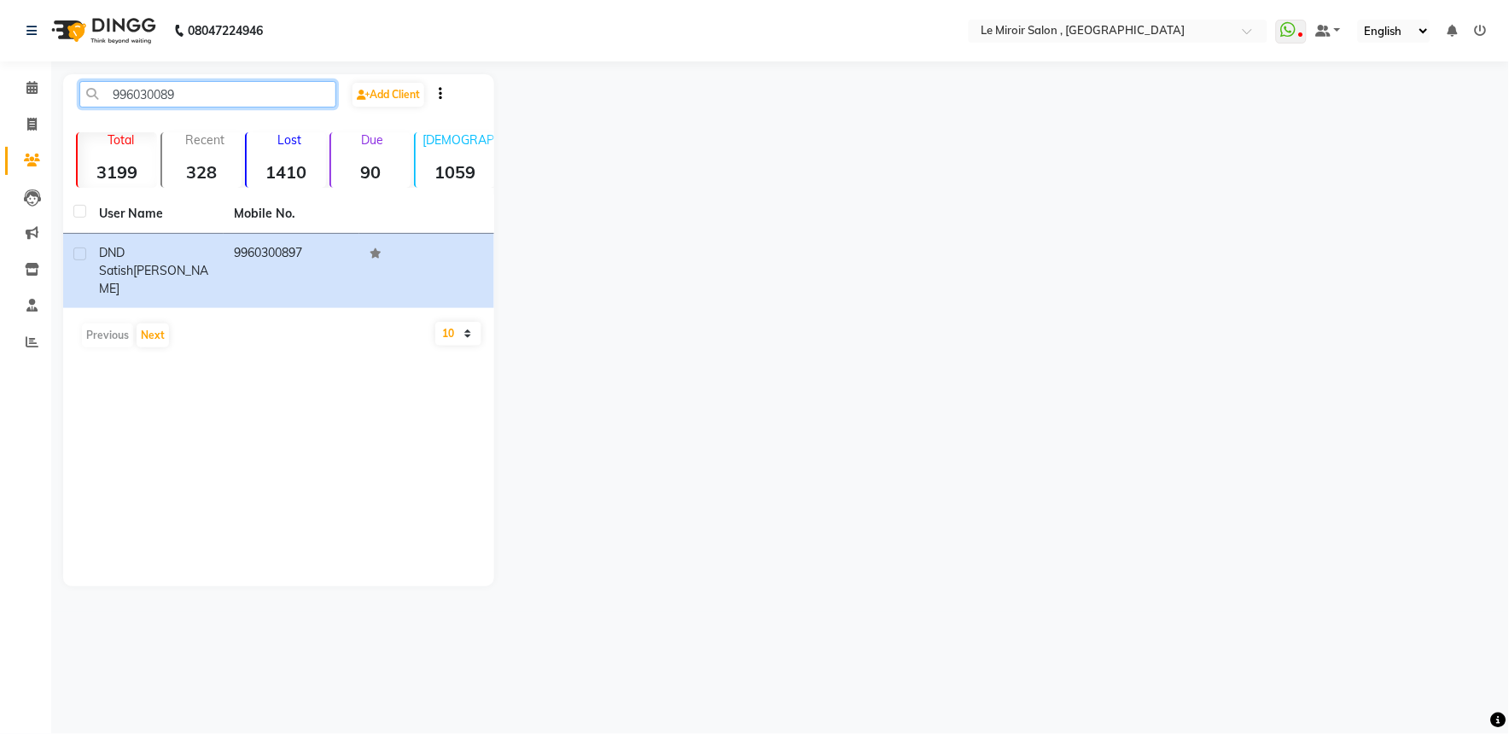
click at [195, 94] on input "996030089" at bounding box center [207, 94] width 257 height 26
type input "9"
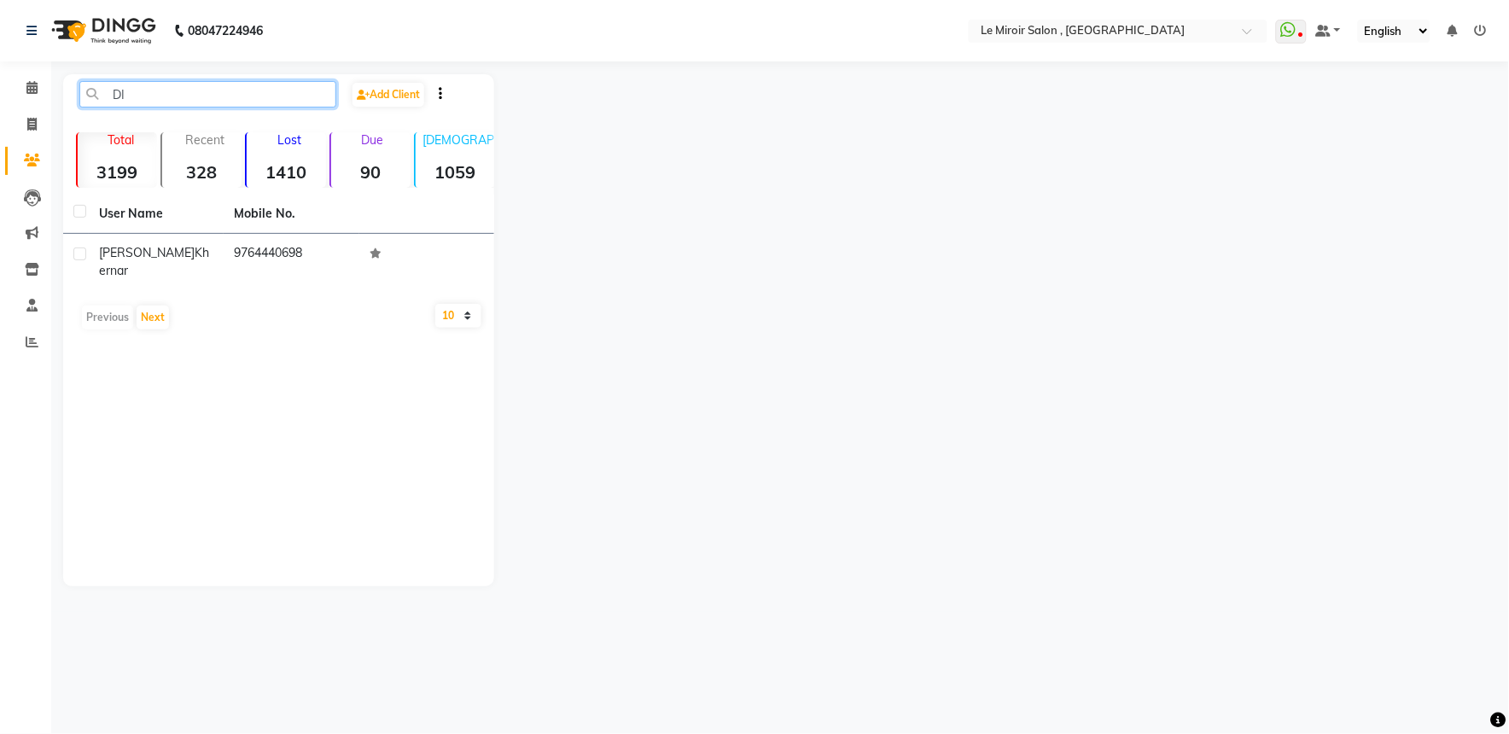
type input "D"
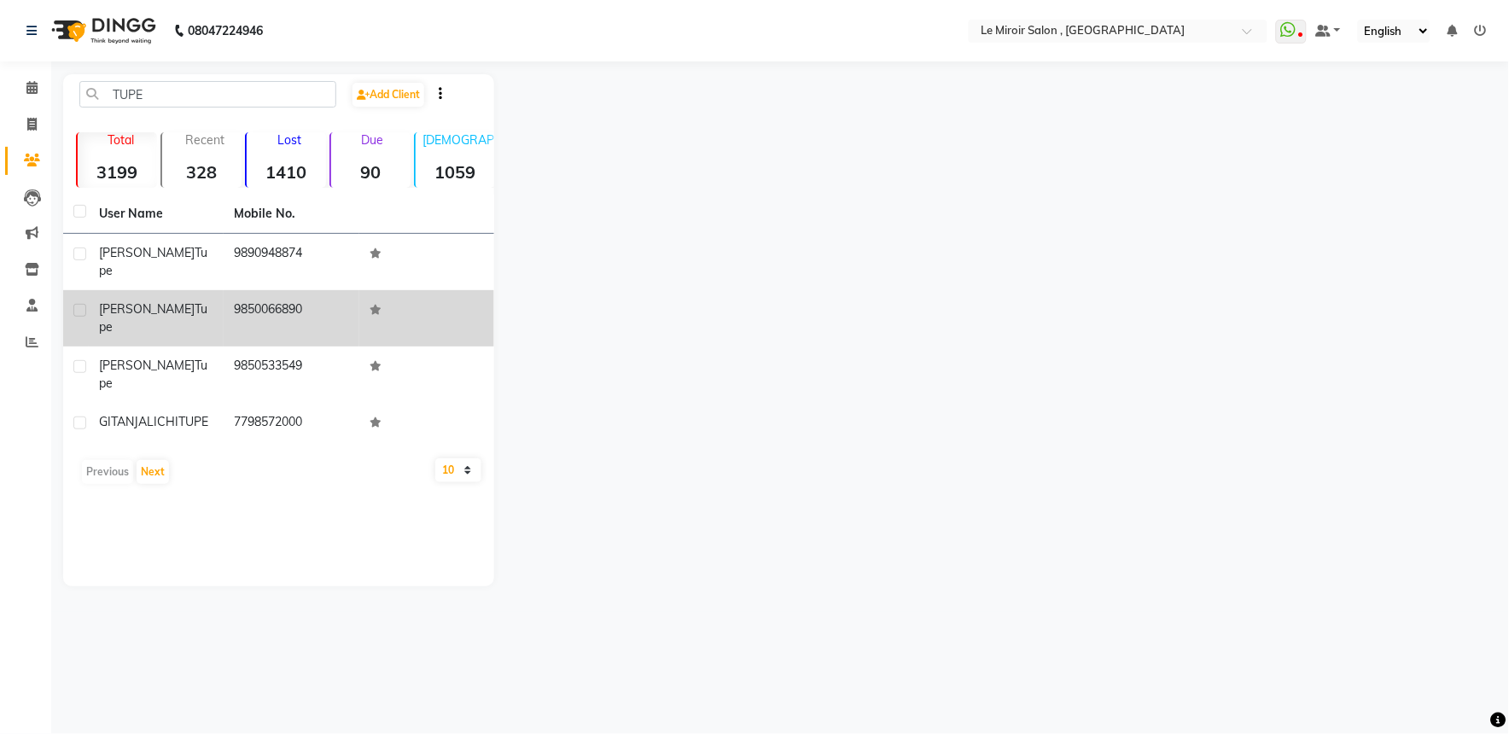
click at [156, 301] on span "Tupe" at bounding box center [153, 317] width 108 height 33
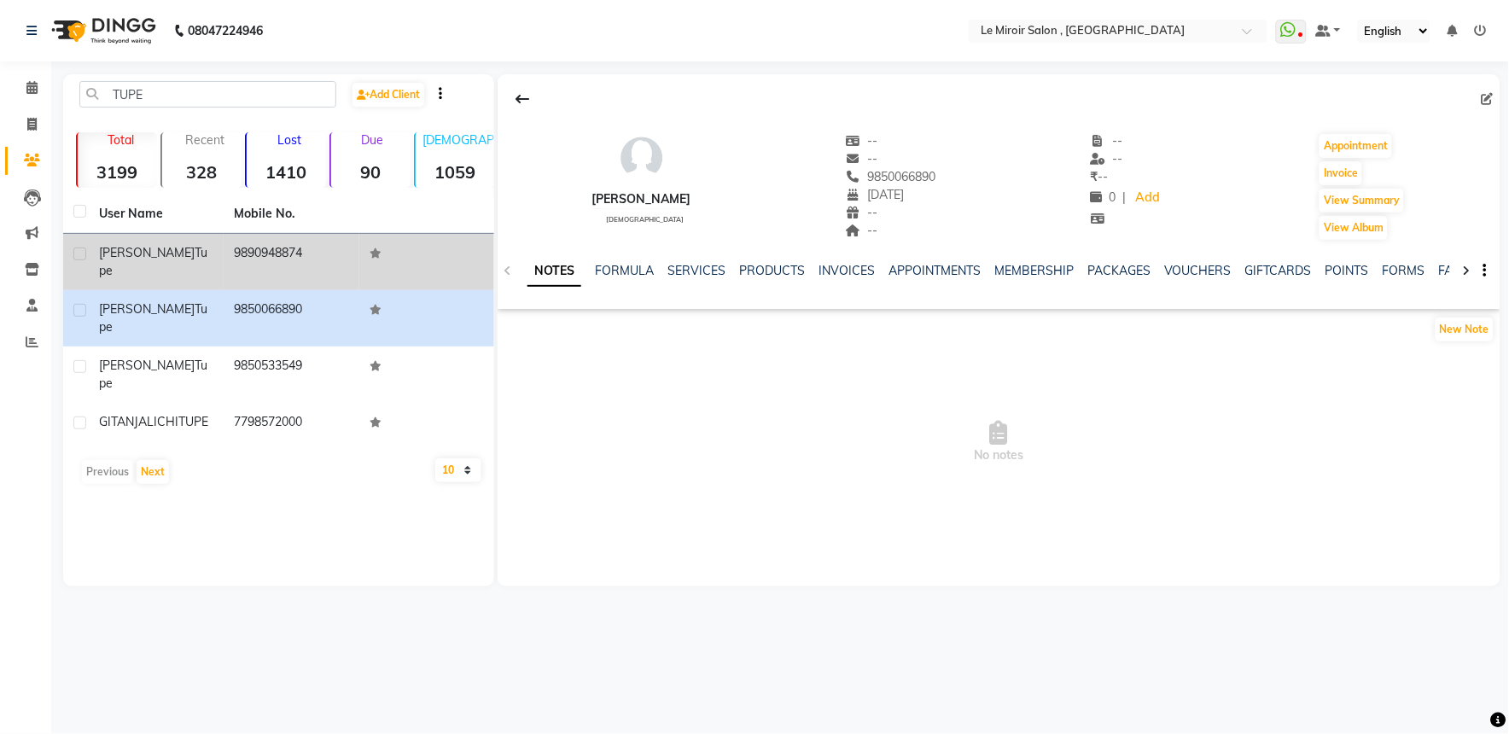
click at [159, 257] on span "Tupe" at bounding box center [153, 261] width 108 height 33
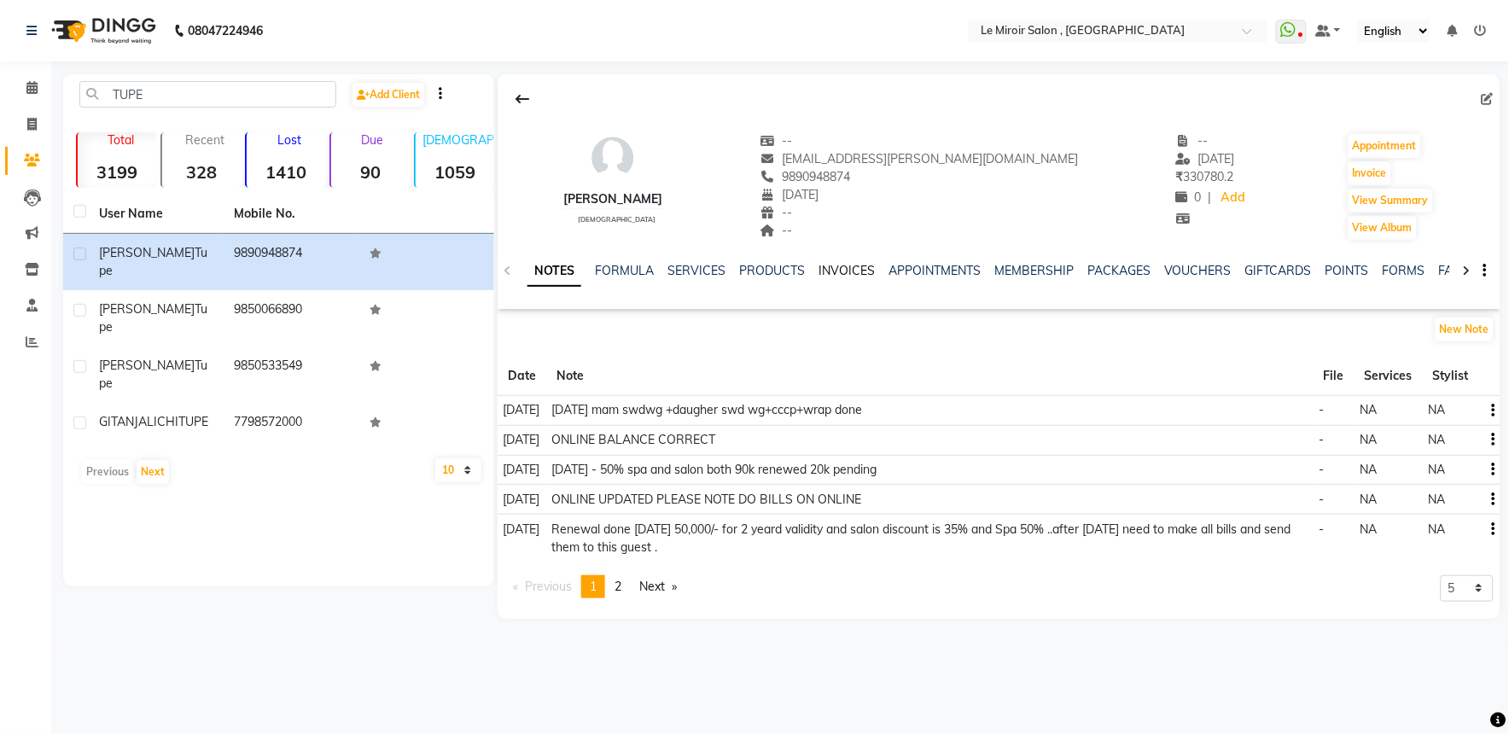
click at [830, 270] on link "INVOICES" at bounding box center [847, 270] width 56 height 15
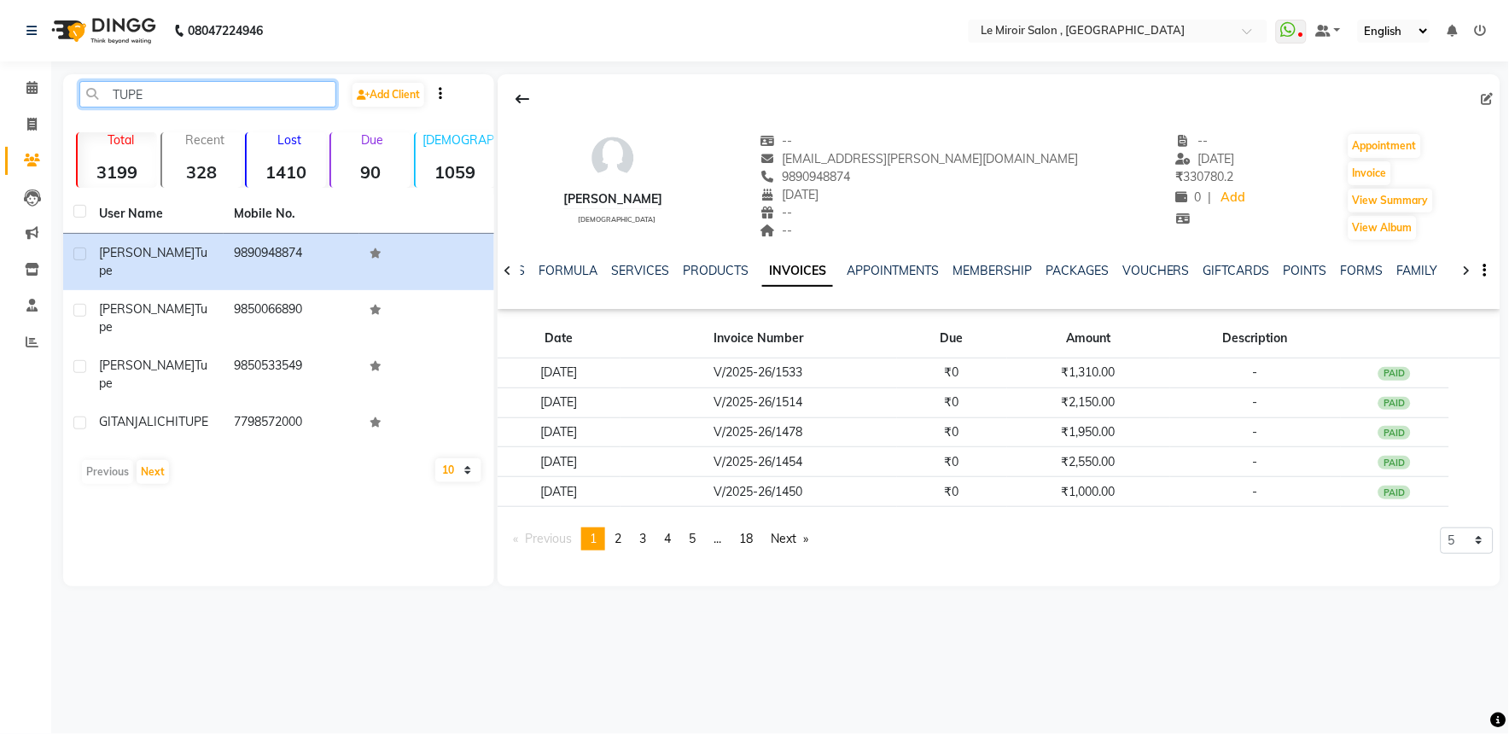
click at [223, 88] on input "TUPE" at bounding box center [207, 94] width 257 height 26
type input "T"
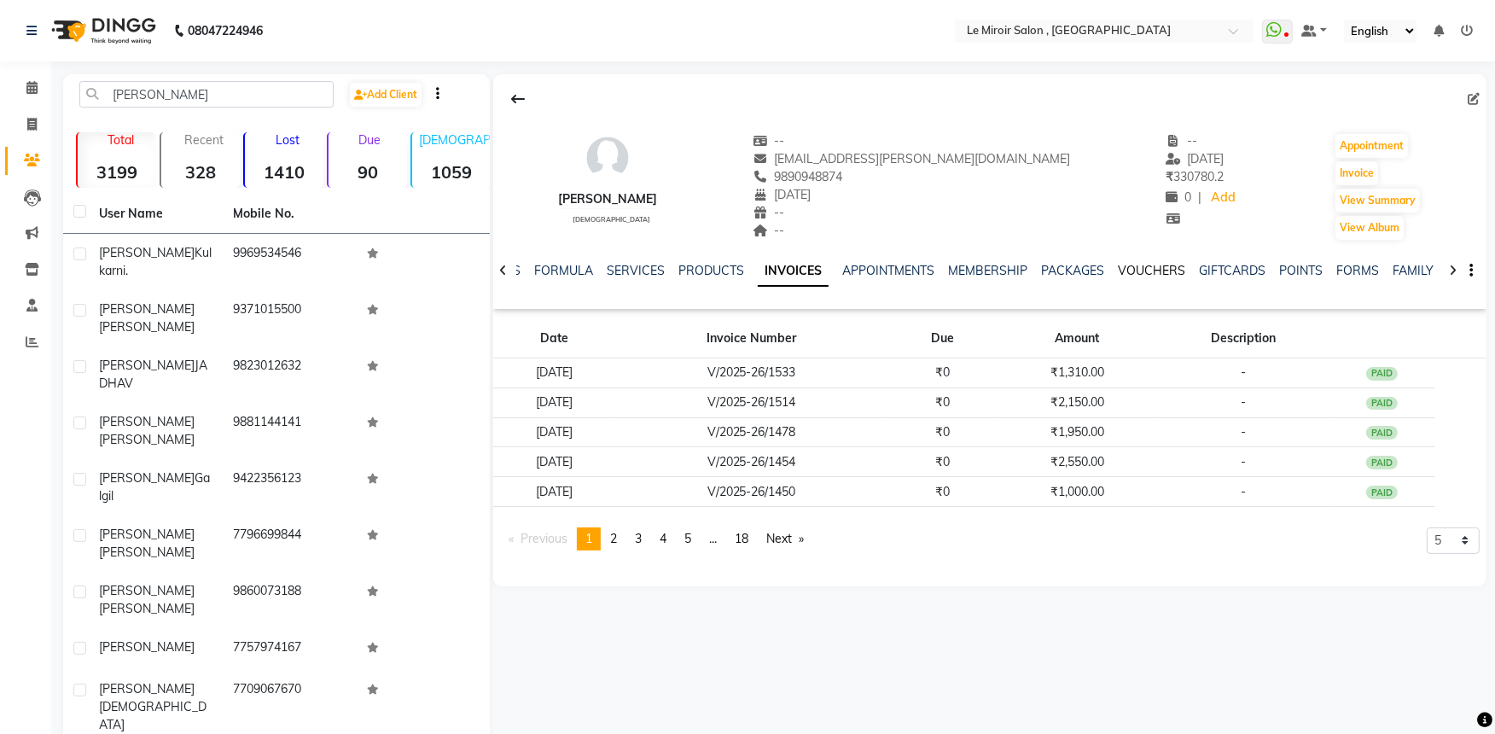
click at [1139, 271] on link "VOUCHERS" at bounding box center [1151, 270] width 67 height 15
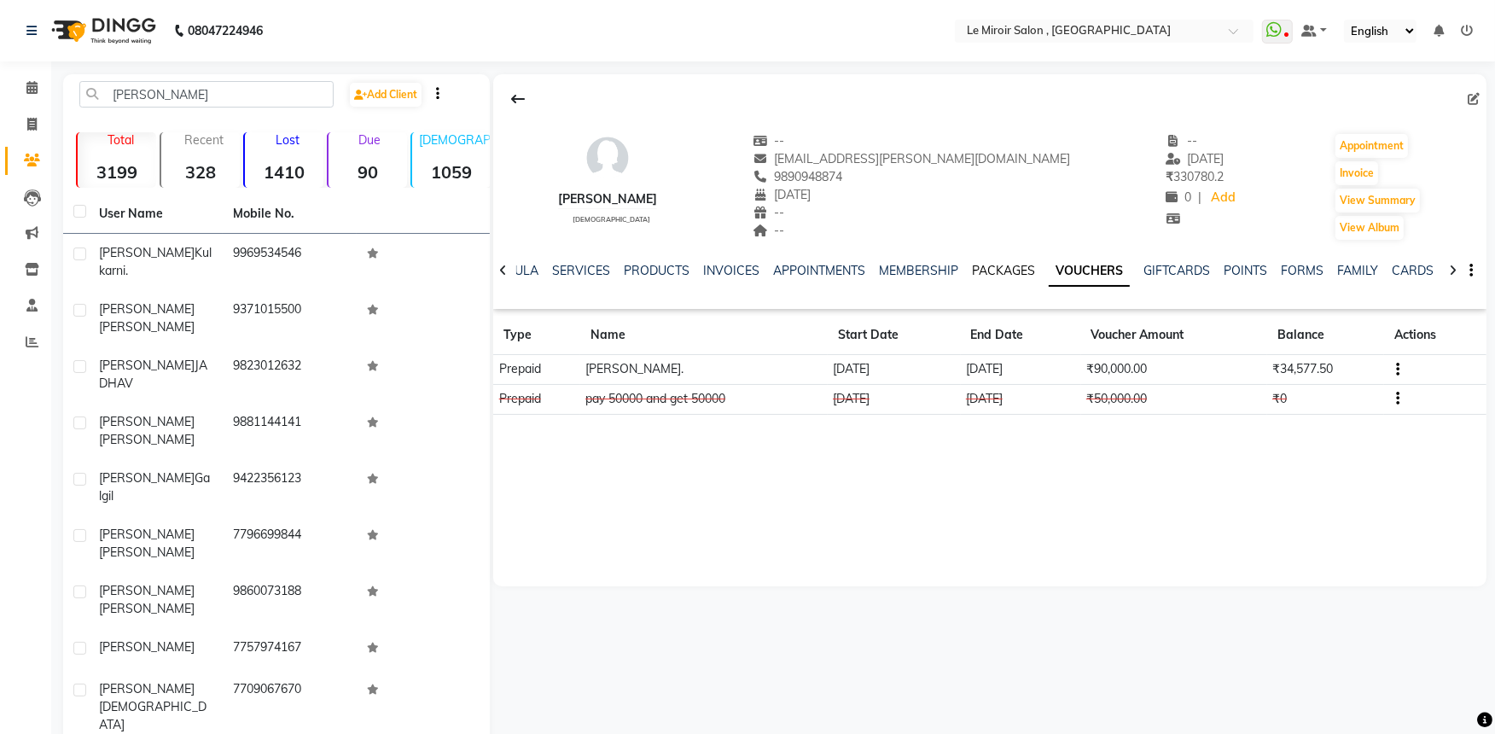
click at [1010, 267] on link "PACKAGES" at bounding box center [1003, 270] width 63 height 15
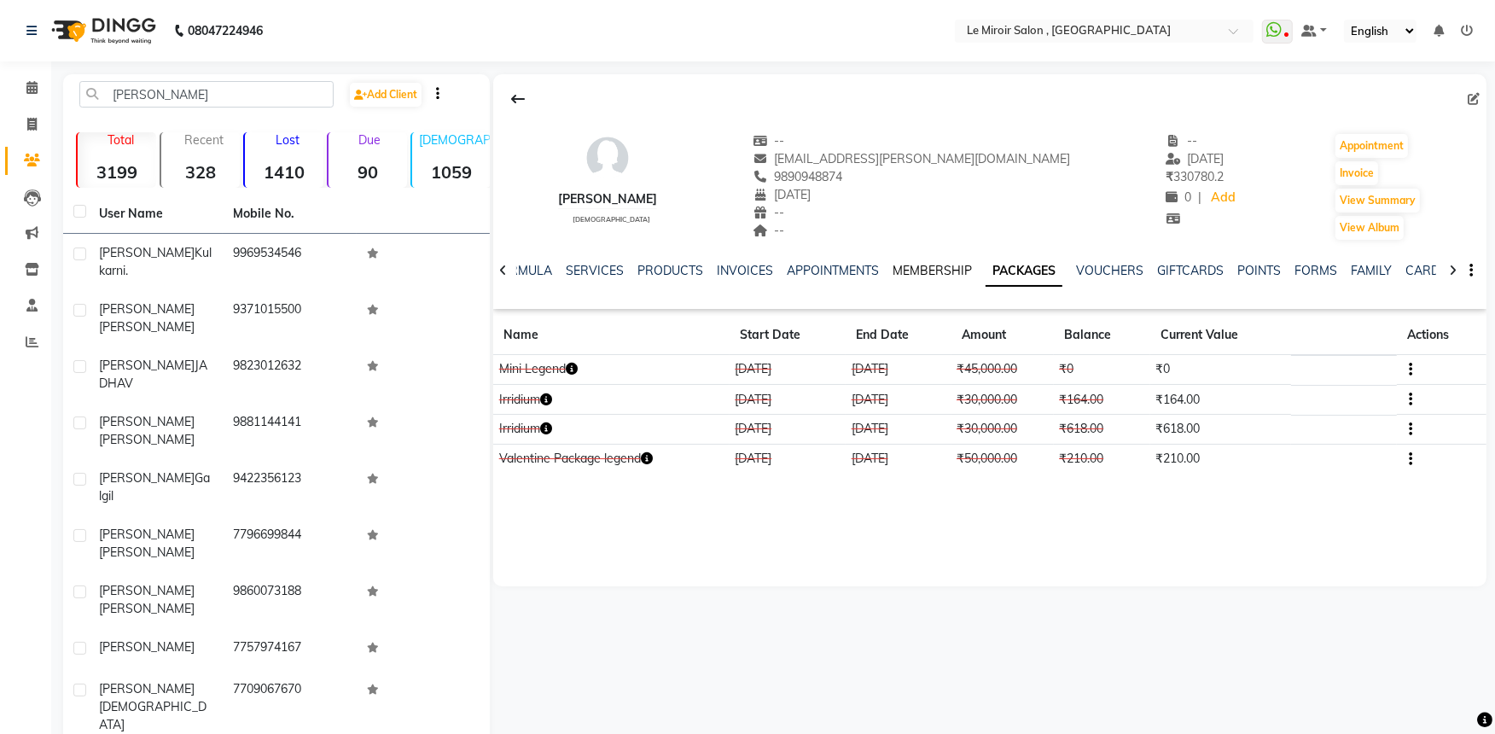
click at [939, 269] on link "MEMBERSHIP" at bounding box center [932, 270] width 79 height 15
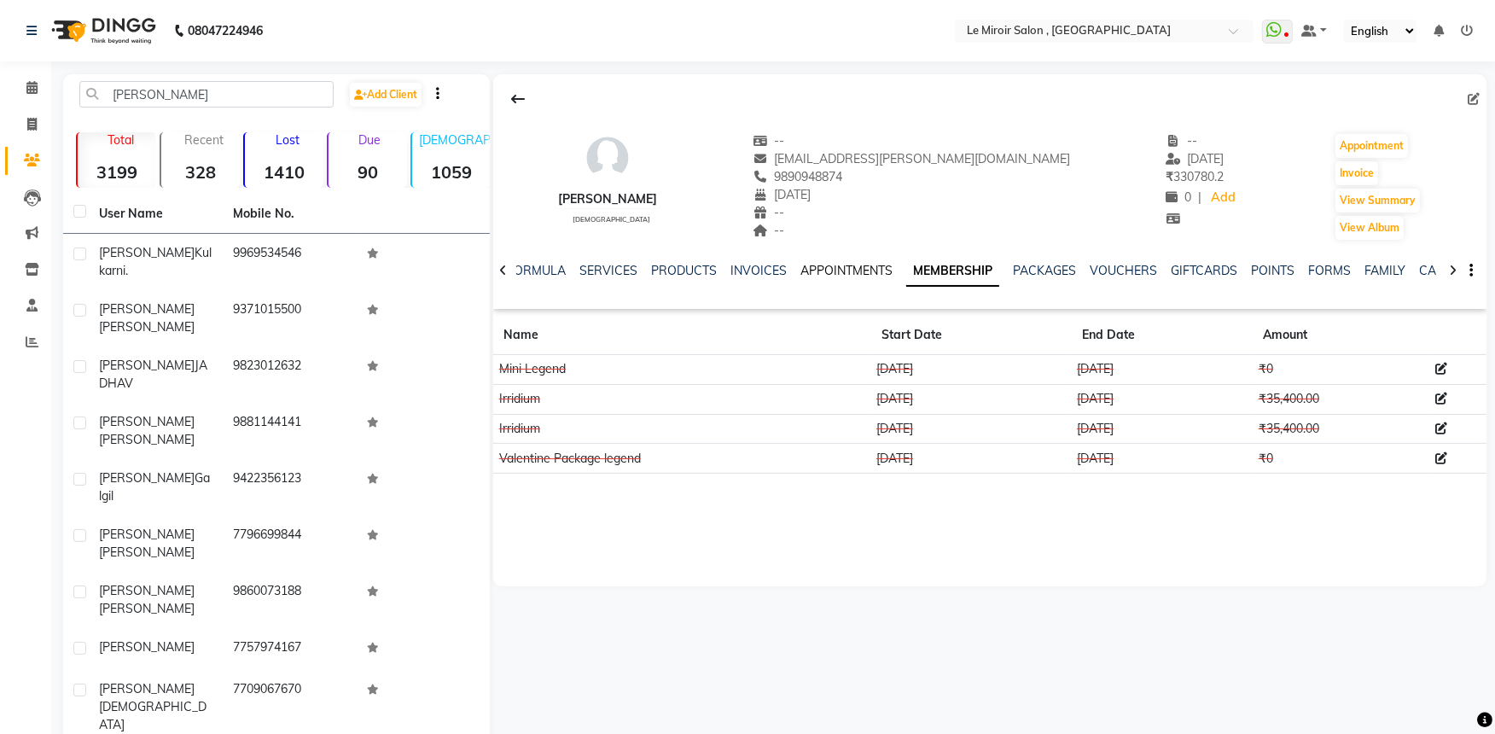
click at [845, 271] on link "APPOINTMENTS" at bounding box center [847, 270] width 92 height 15
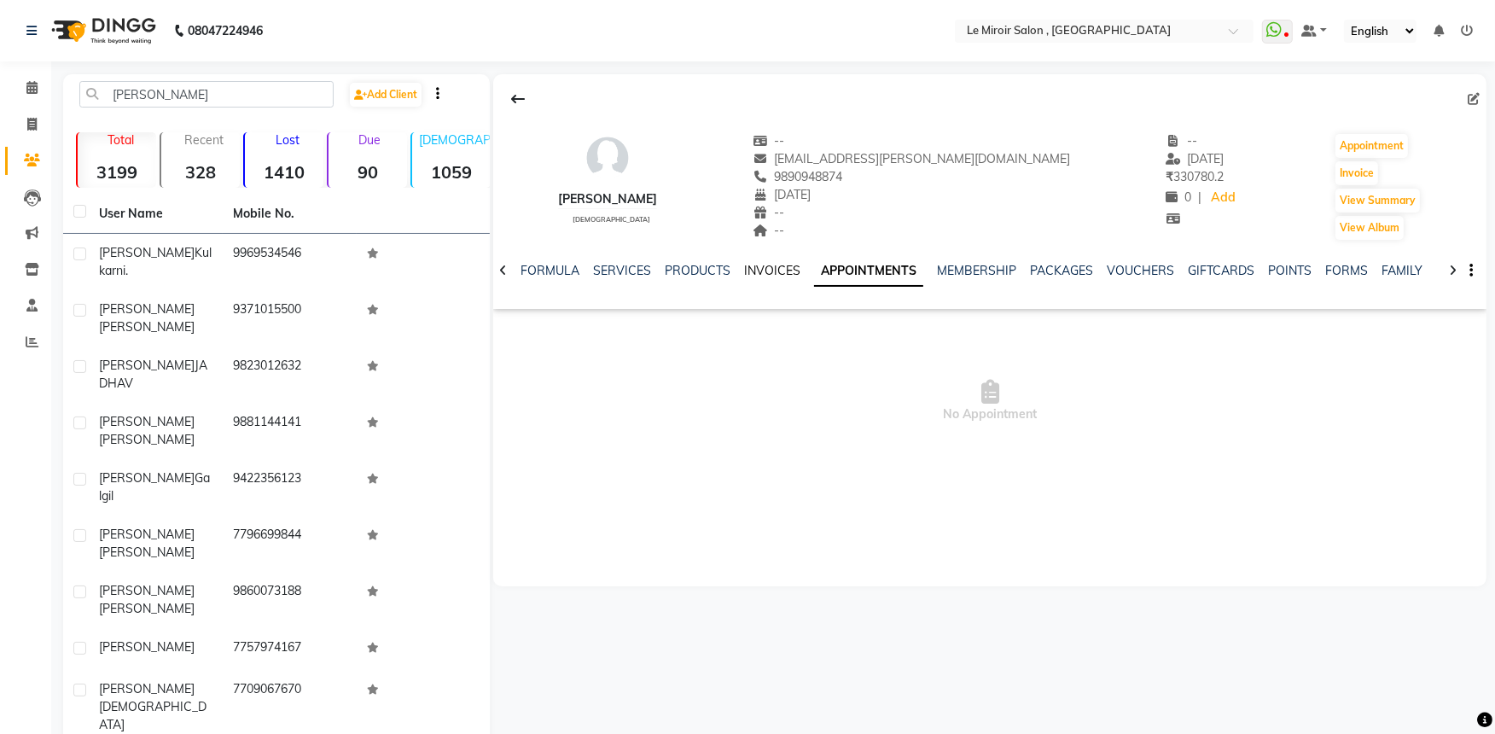
click at [779, 274] on link "INVOICES" at bounding box center [772, 270] width 56 height 15
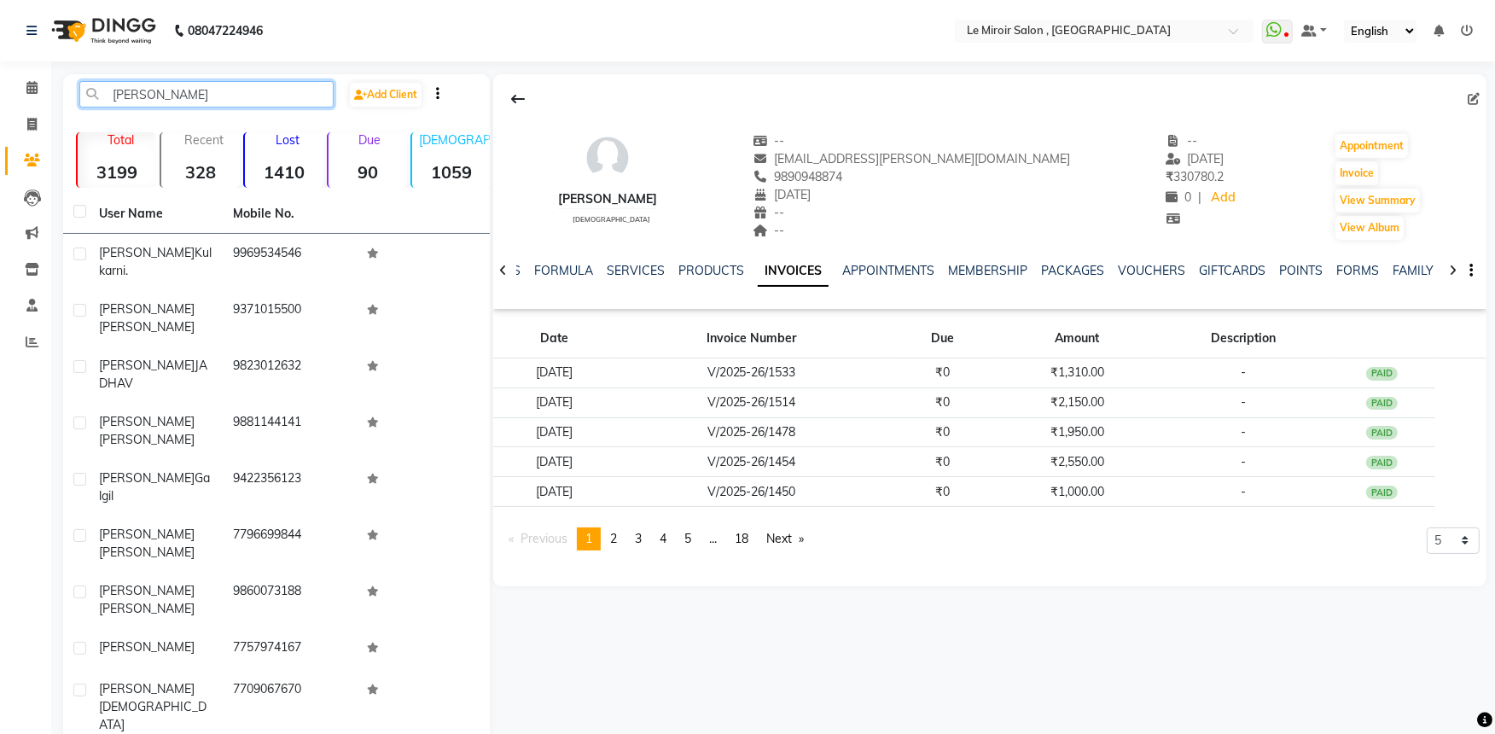
click at [240, 98] on input "[PERSON_NAME]" at bounding box center [206, 94] width 254 height 26
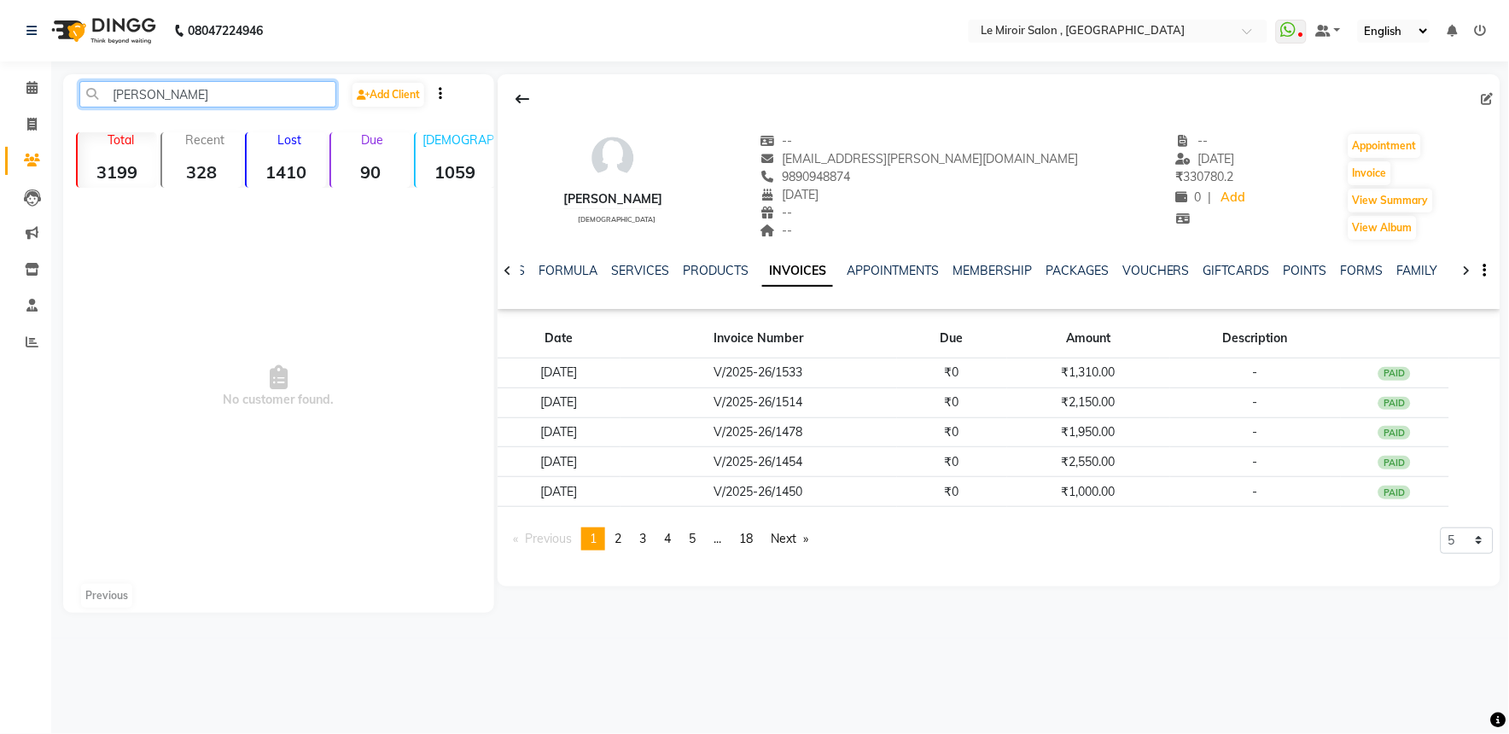
click at [240, 98] on input "[PERSON_NAME]" at bounding box center [207, 94] width 257 height 26
click at [167, 87] on input "[PERSON_NAME]" at bounding box center [207, 94] width 257 height 26
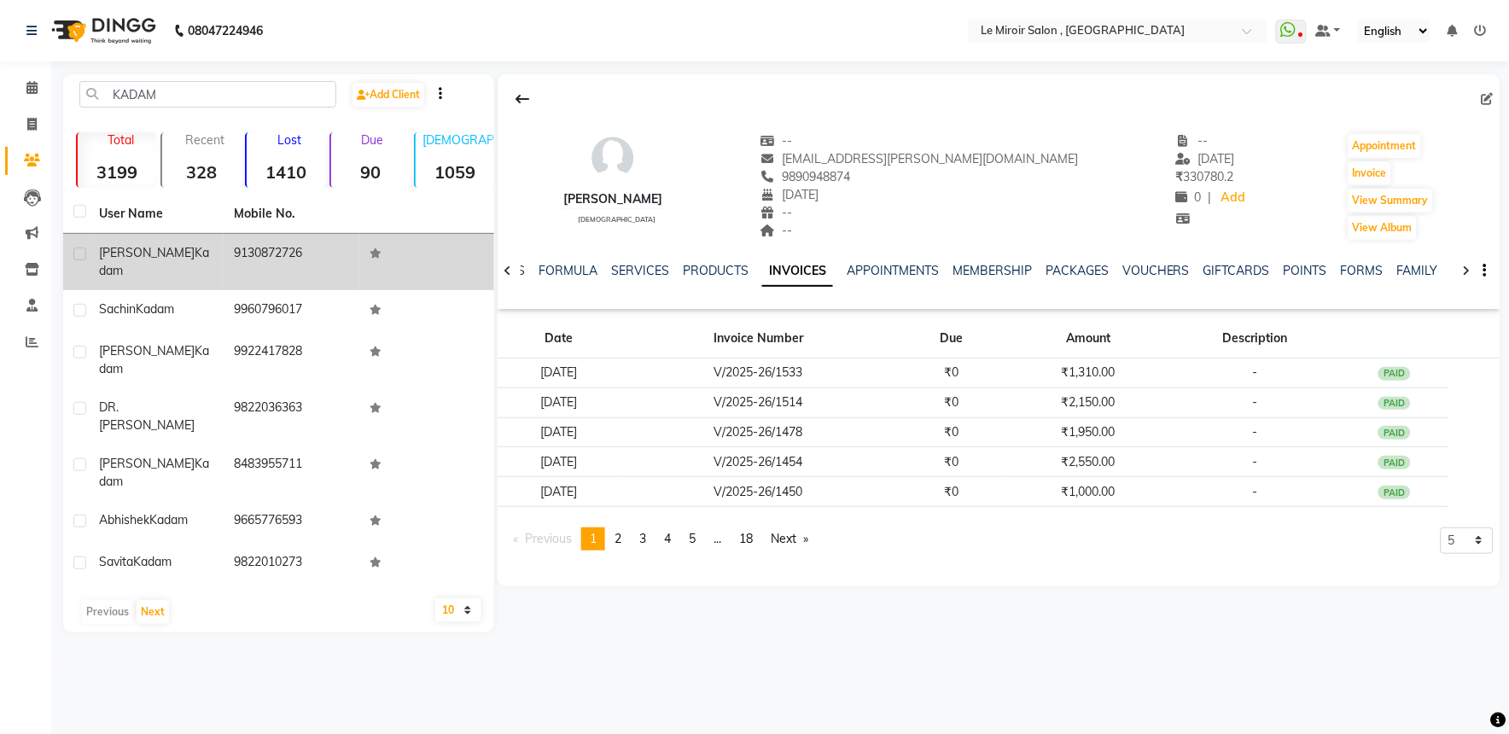
click at [251, 253] on td "9130872726" at bounding box center [291, 262] width 135 height 56
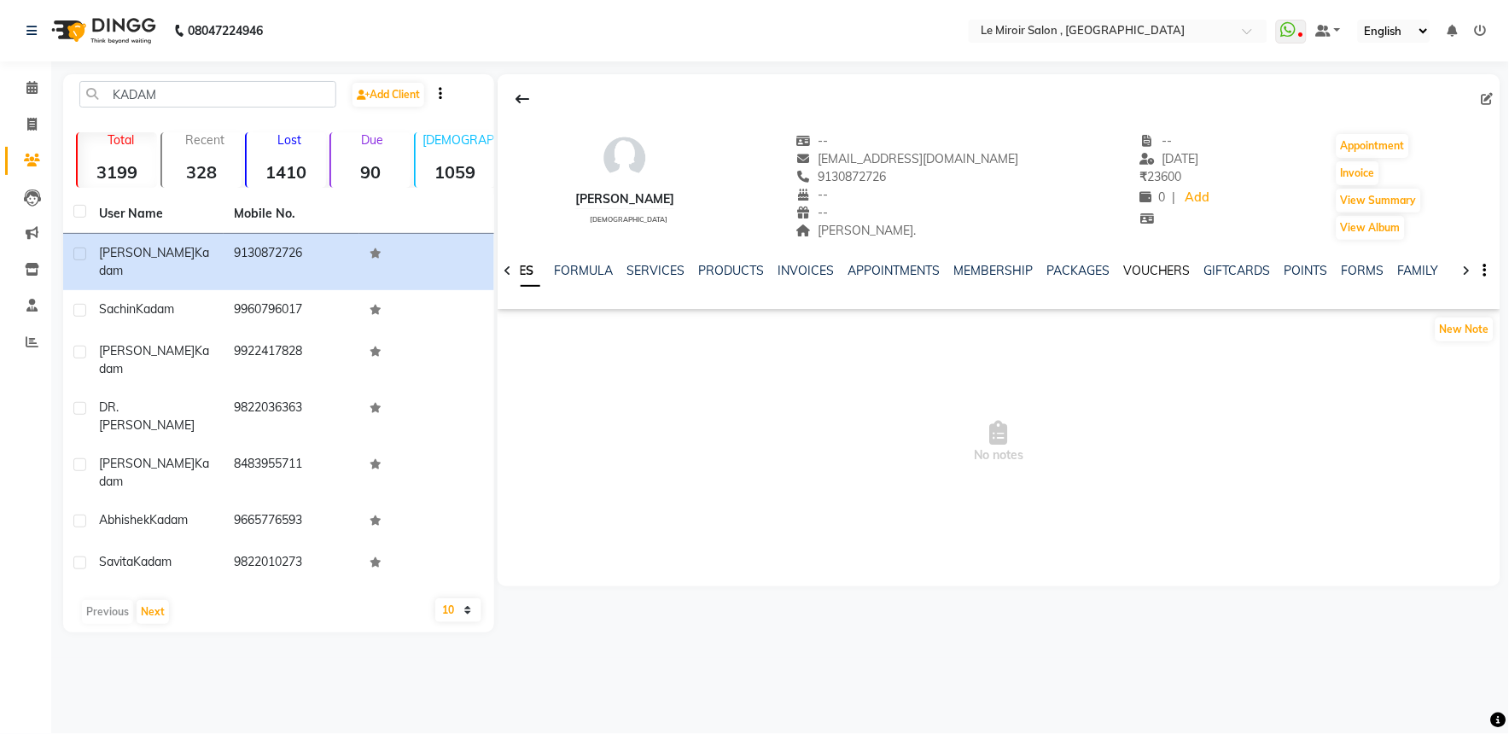
click at [1140, 268] on link "VOUCHERS" at bounding box center [1156, 270] width 67 height 15
click at [1021, 271] on link "PACKAGES" at bounding box center [1007, 270] width 63 height 15
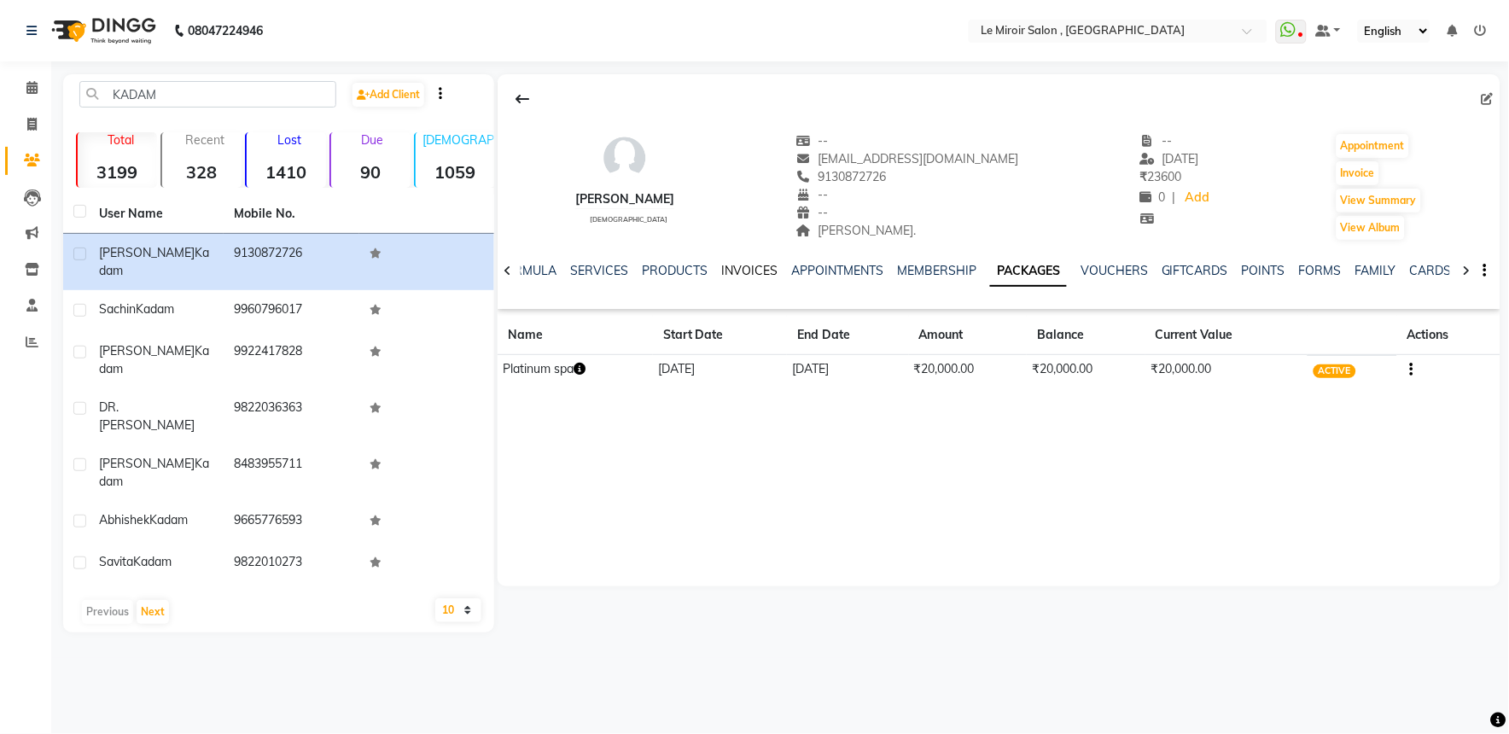
click at [747, 271] on link "INVOICES" at bounding box center [749, 270] width 56 height 15
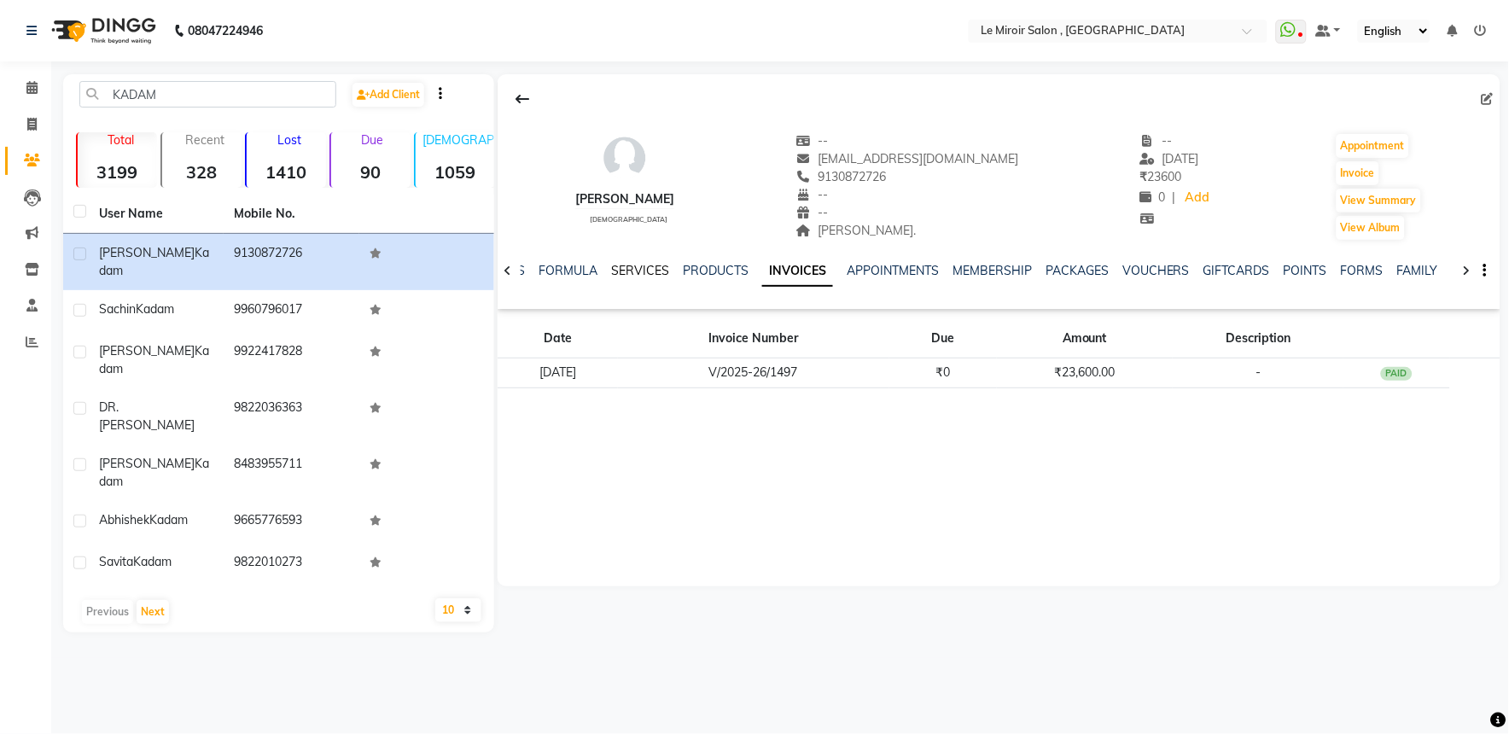
click at [619, 263] on link "SERVICES" at bounding box center [640, 270] width 58 height 15
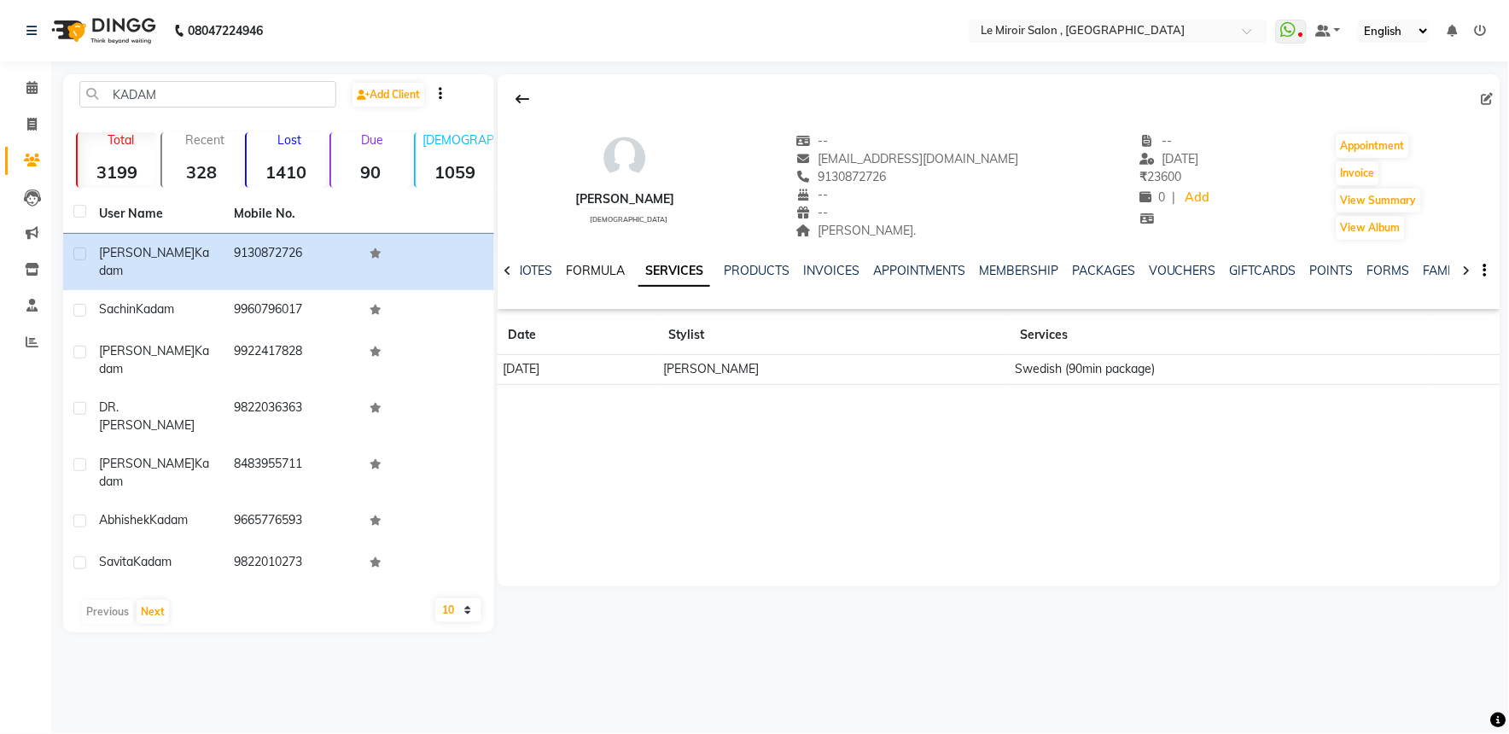
click at [583, 271] on link "FORMULA" at bounding box center [595, 270] width 59 height 15
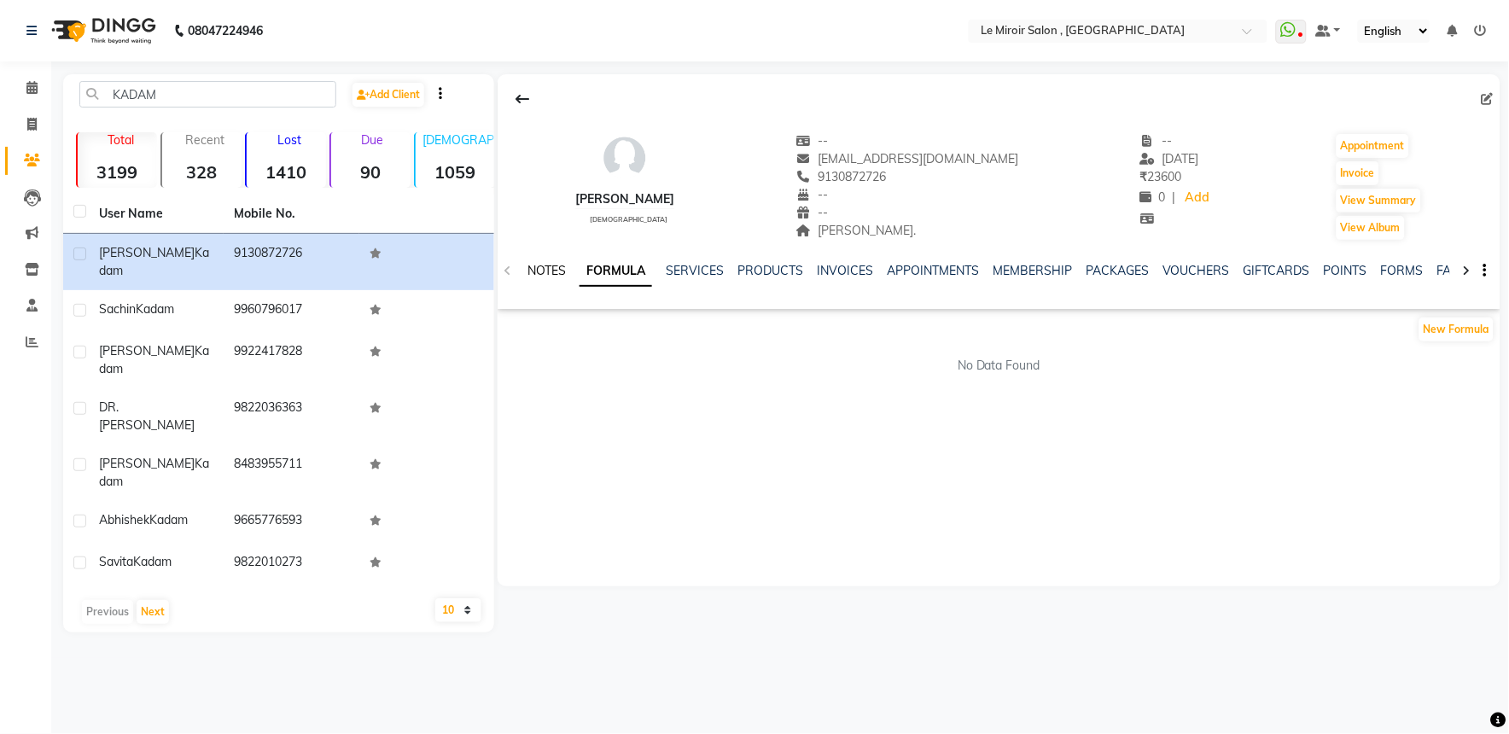
click at [548, 276] on link "NOTES" at bounding box center [546, 270] width 38 height 15
click at [1199, 275] on link "VOUCHERS" at bounding box center [1197, 270] width 67 height 15
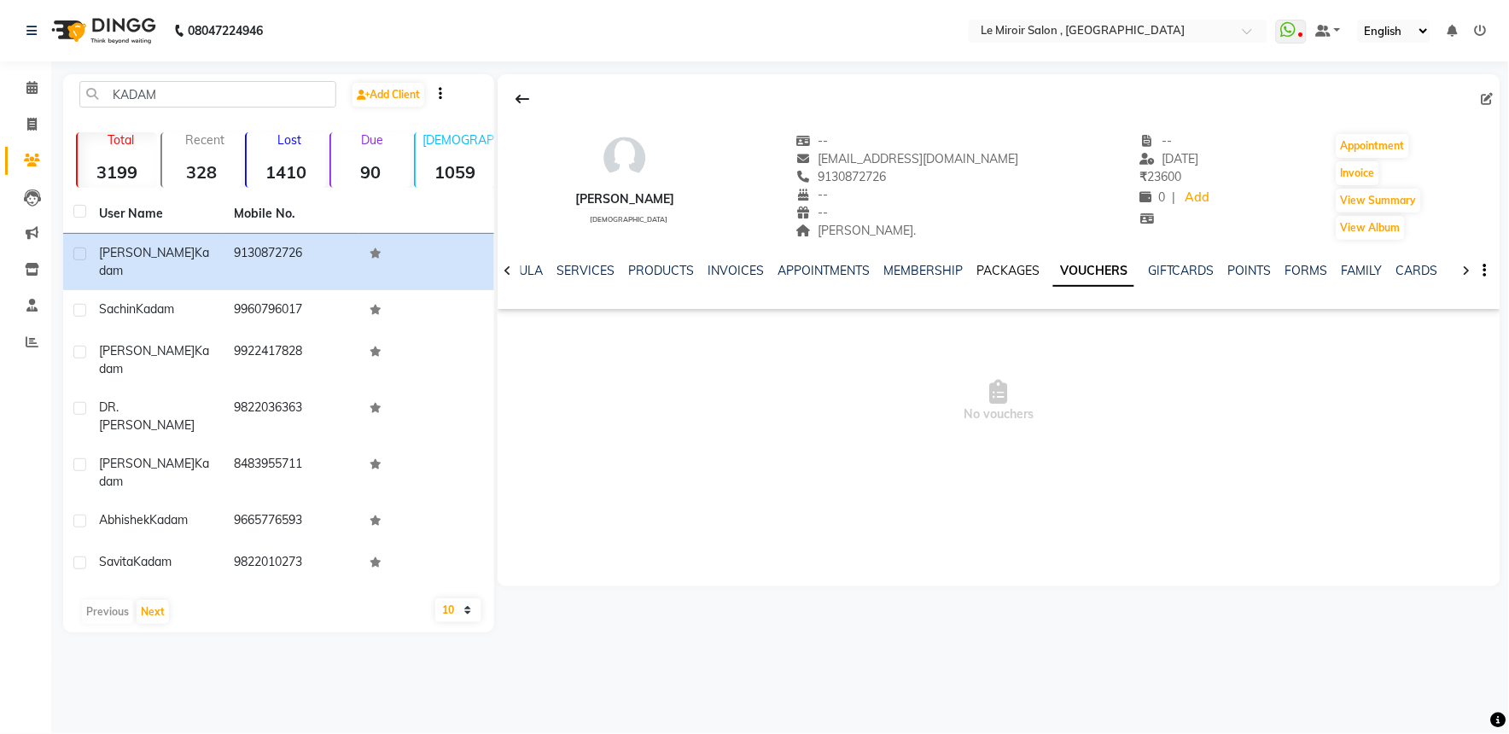
click at [1025, 266] on link "PACKAGES" at bounding box center [1007, 270] width 63 height 15
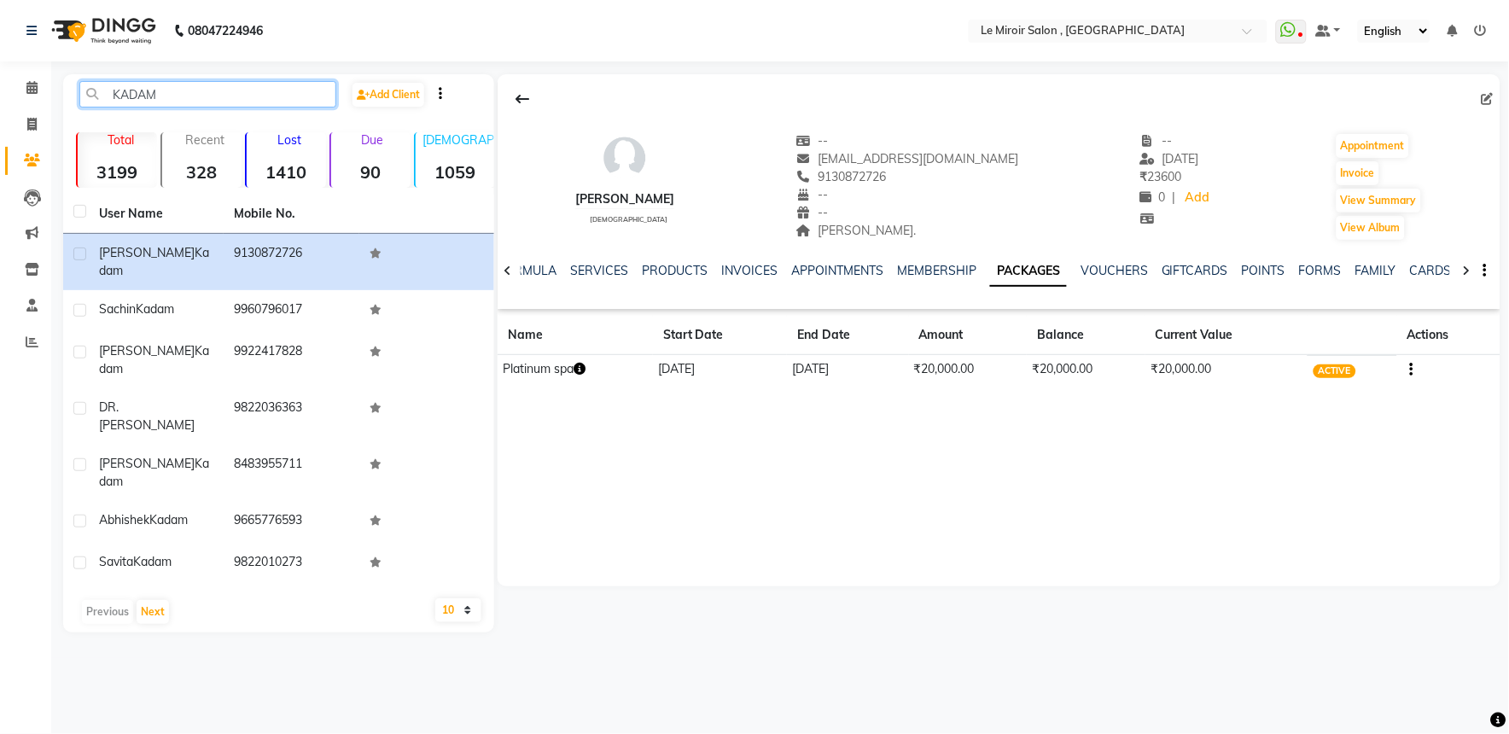
click at [131, 91] on input "KADAM" at bounding box center [207, 94] width 257 height 26
paste input "7387994440"
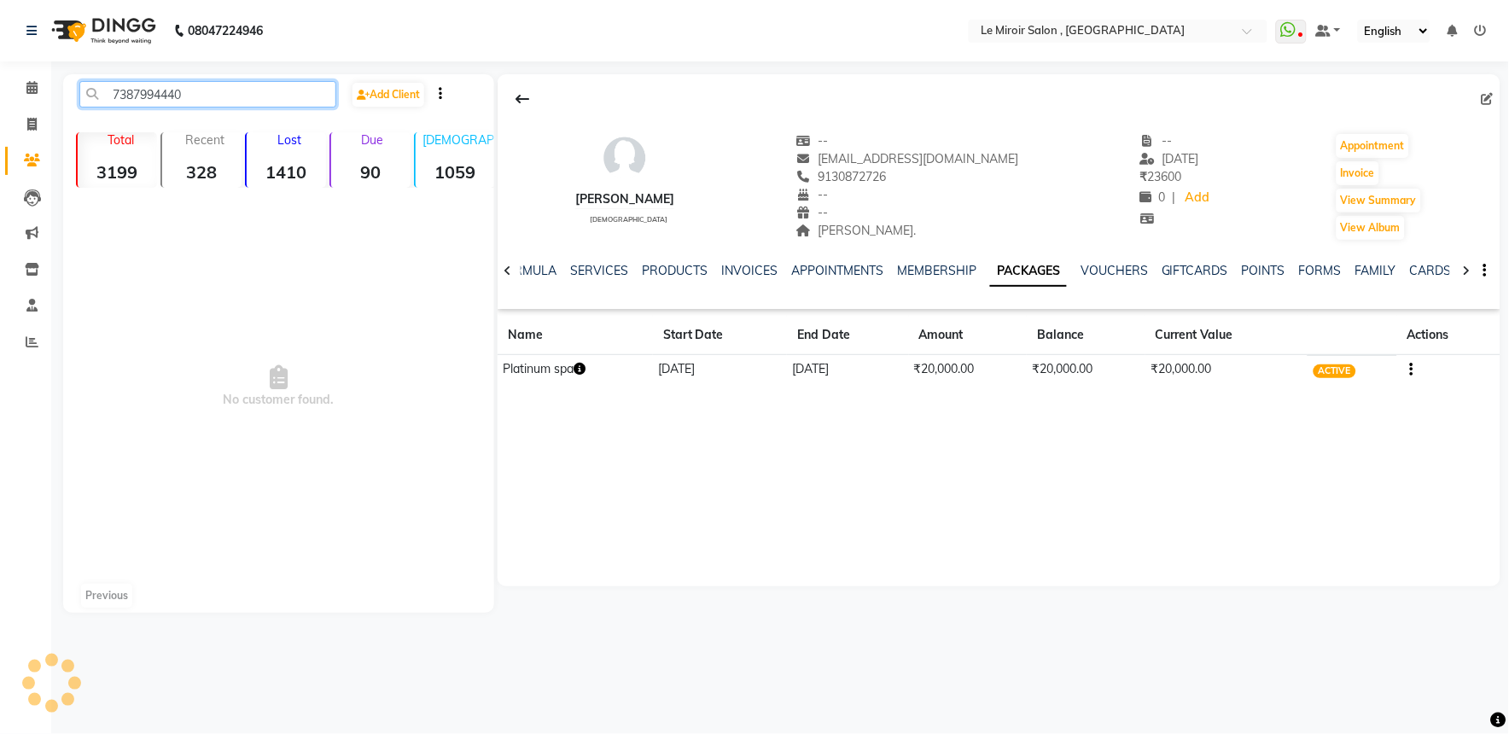
click at [142, 92] on input "7387994440" at bounding box center [207, 94] width 257 height 26
paste input "9822098087"
type input "9822098087"
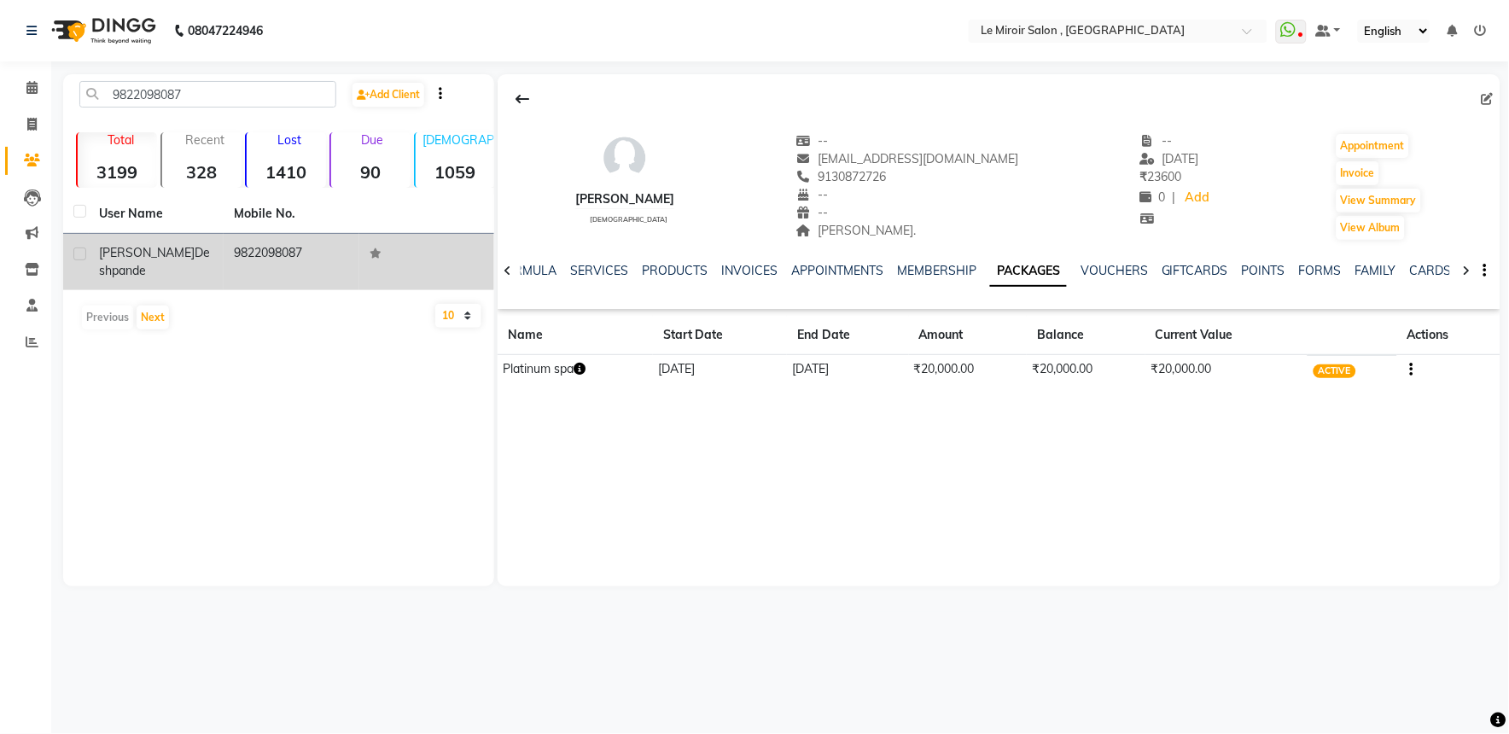
click at [180, 256] on div "[PERSON_NAME]" at bounding box center [156, 262] width 114 height 36
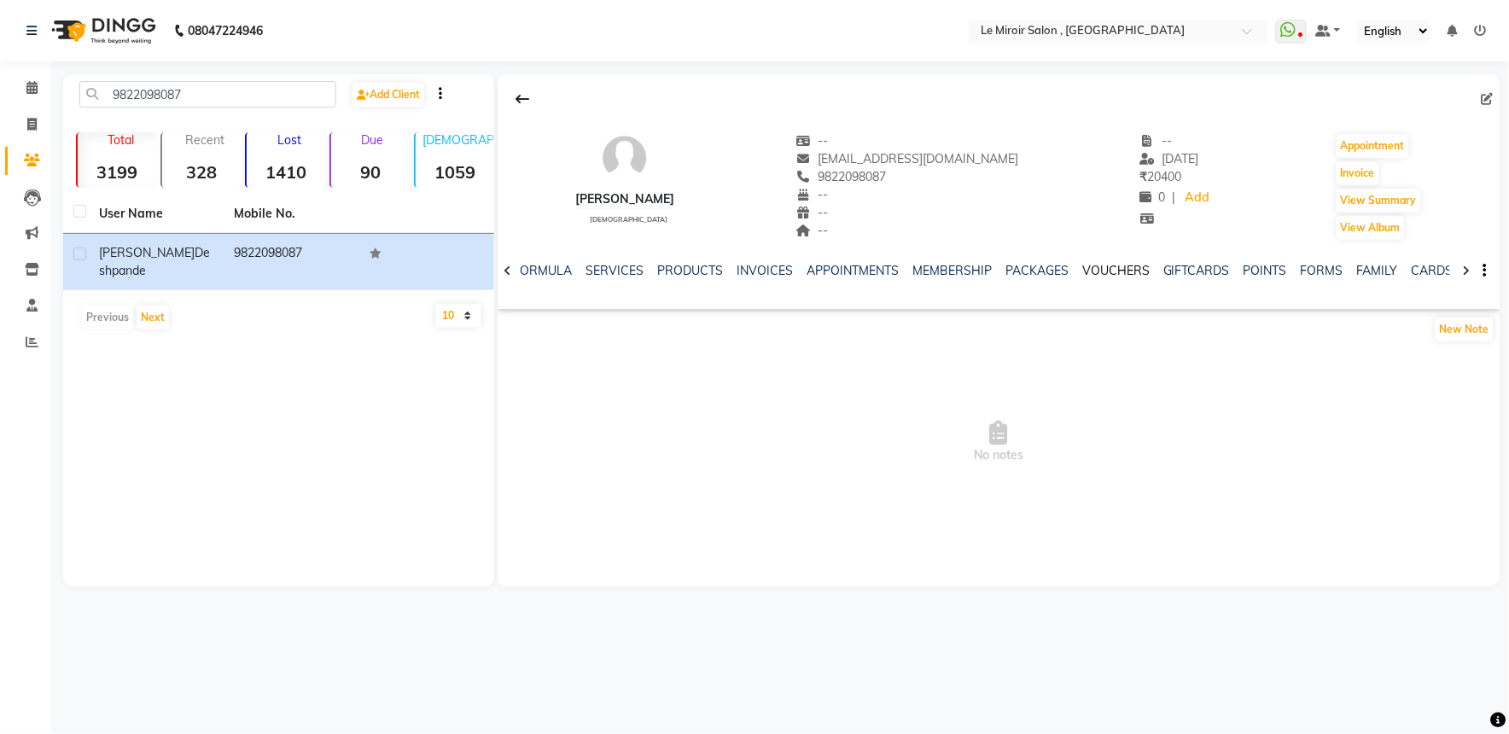
click at [1116, 270] on link "VOUCHERS" at bounding box center [1115, 270] width 67 height 15
